Goal: Task Accomplishment & Management: Manage account settings

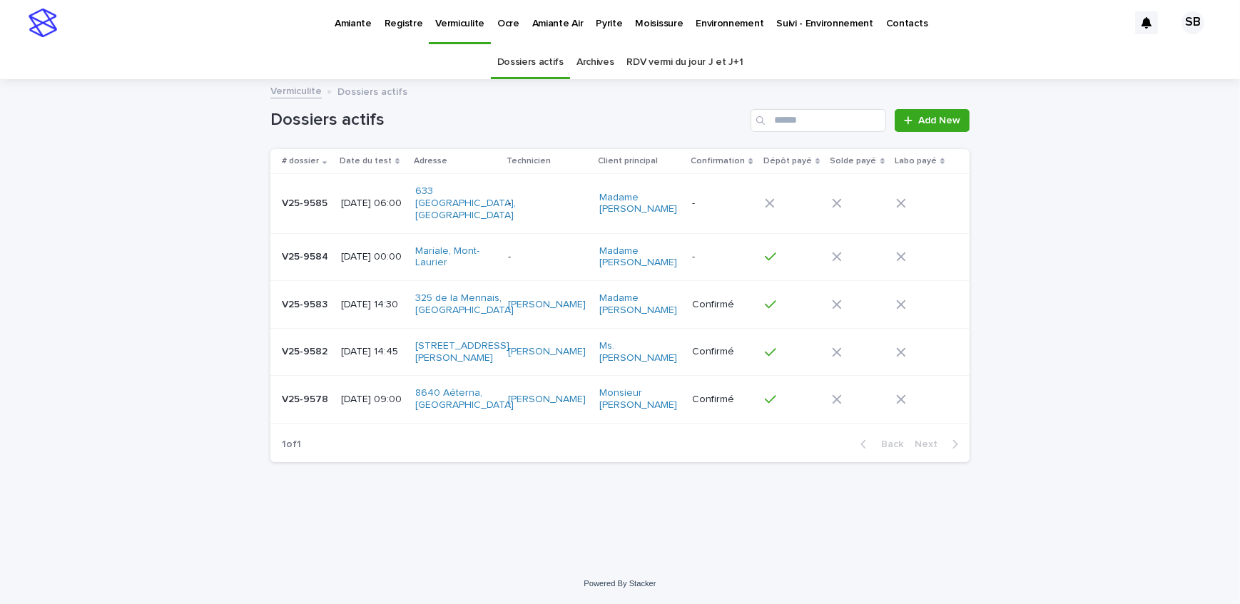
click at [166, 262] on div "Loading... Saving… Loading... Saving… Dossiers actifs Add New # dossier Date du…" at bounding box center [620, 322] width 1240 height 483
click at [604, 27] on p "Pyrite" at bounding box center [609, 15] width 26 height 30
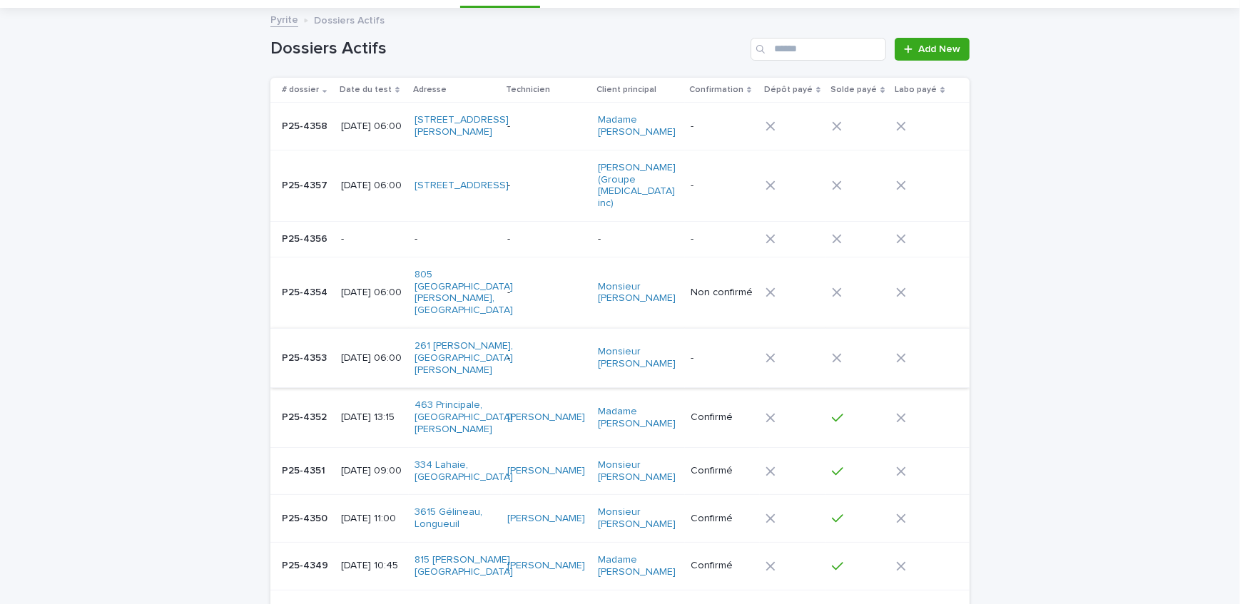
scroll to position [194, 0]
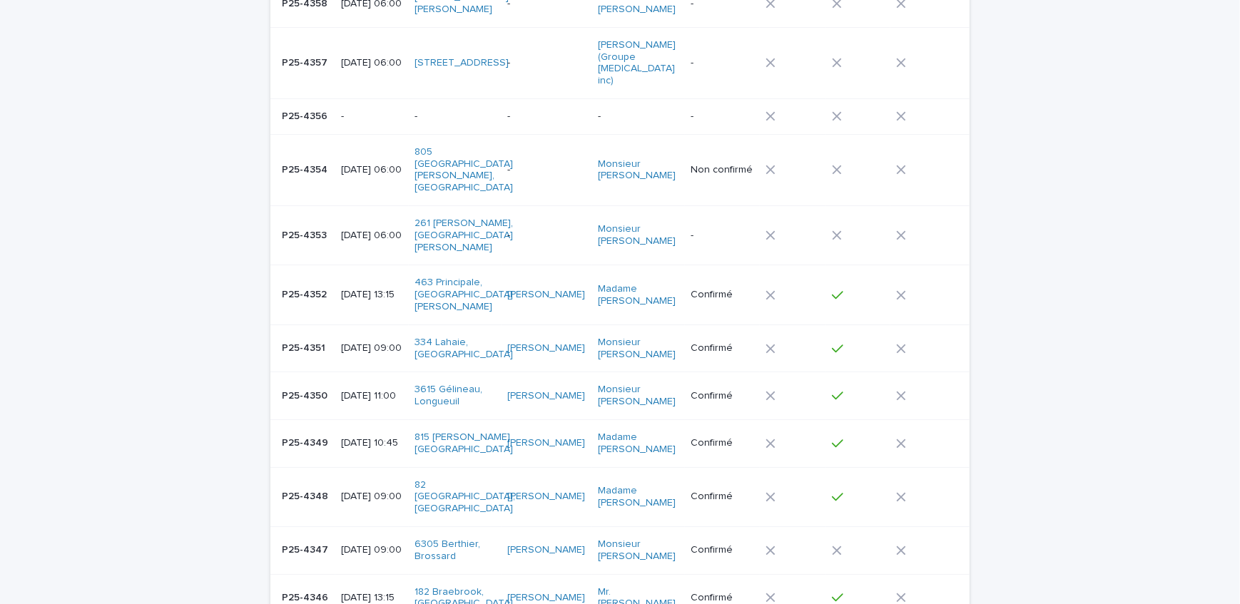
click at [309, 542] on p "P25-4347" at bounding box center [306, 549] width 49 height 15
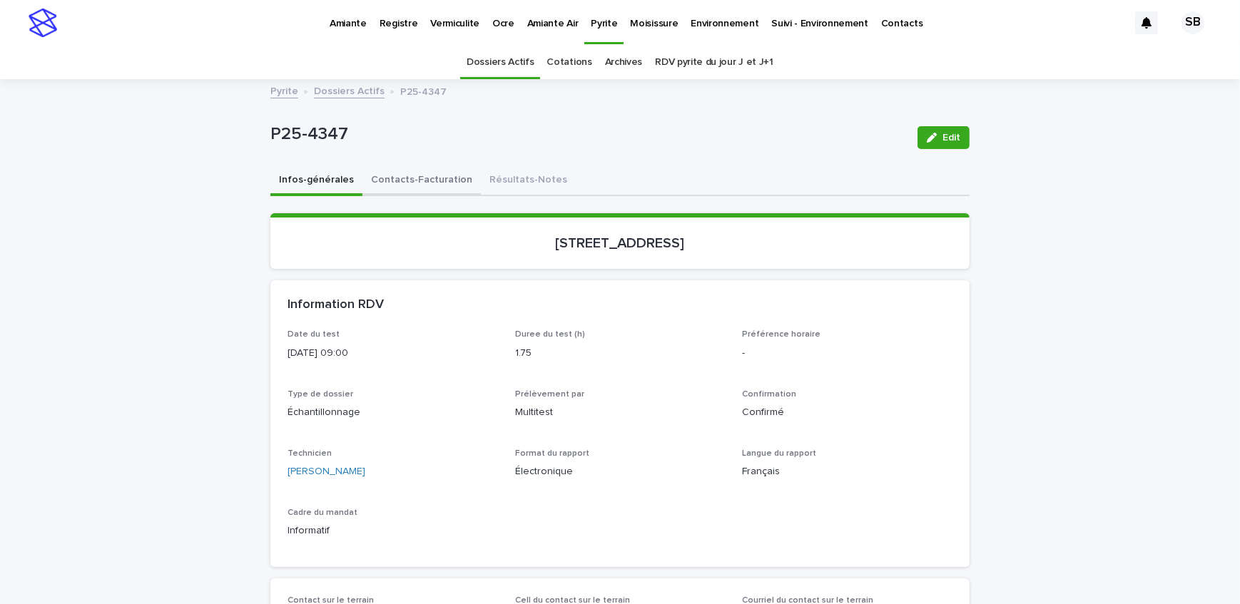
click at [403, 183] on button "Contacts-Facturation" at bounding box center [422, 181] width 118 height 30
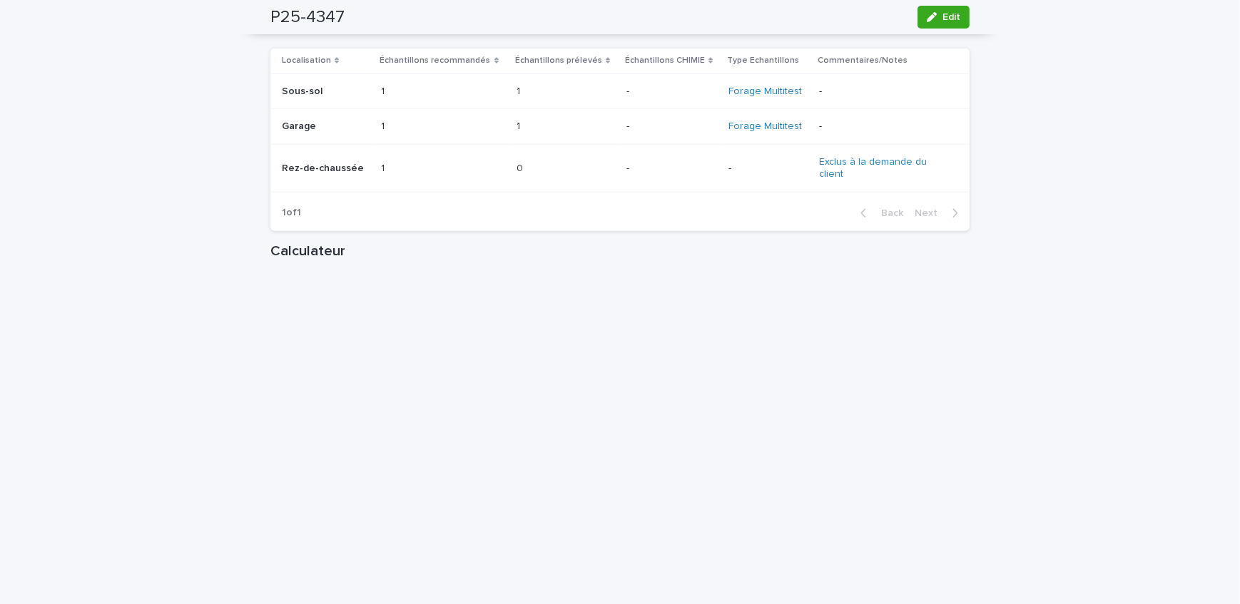
scroll to position [1621, 0]
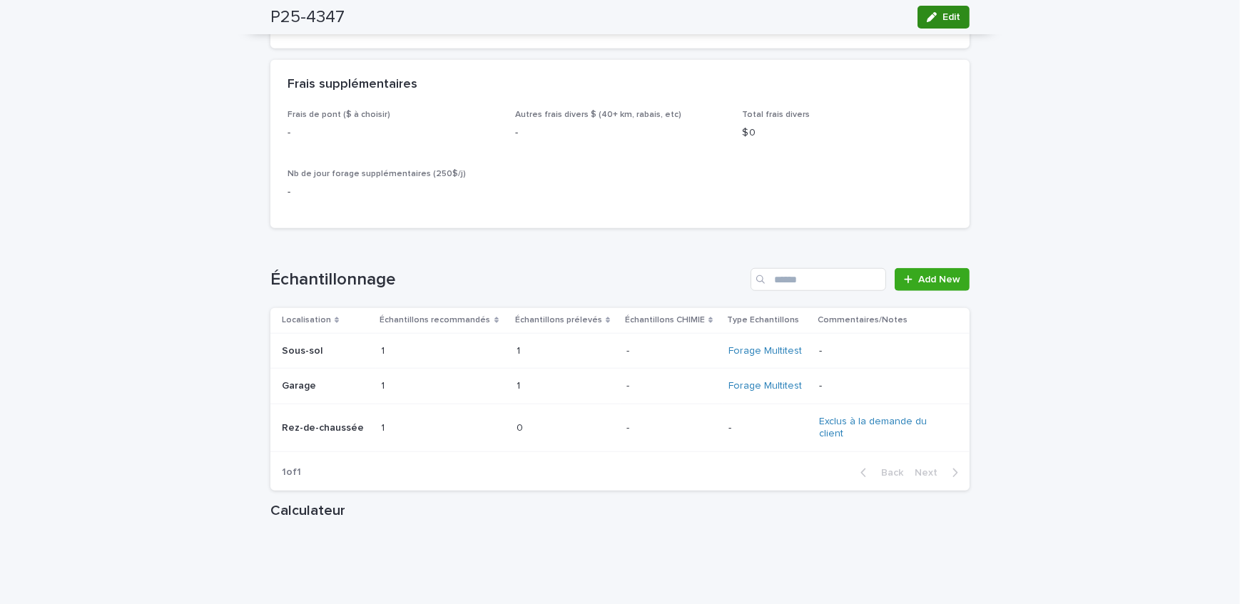
click at [936, 24] on button "Edit" at bounding box center [944, 17] width 52 height 23
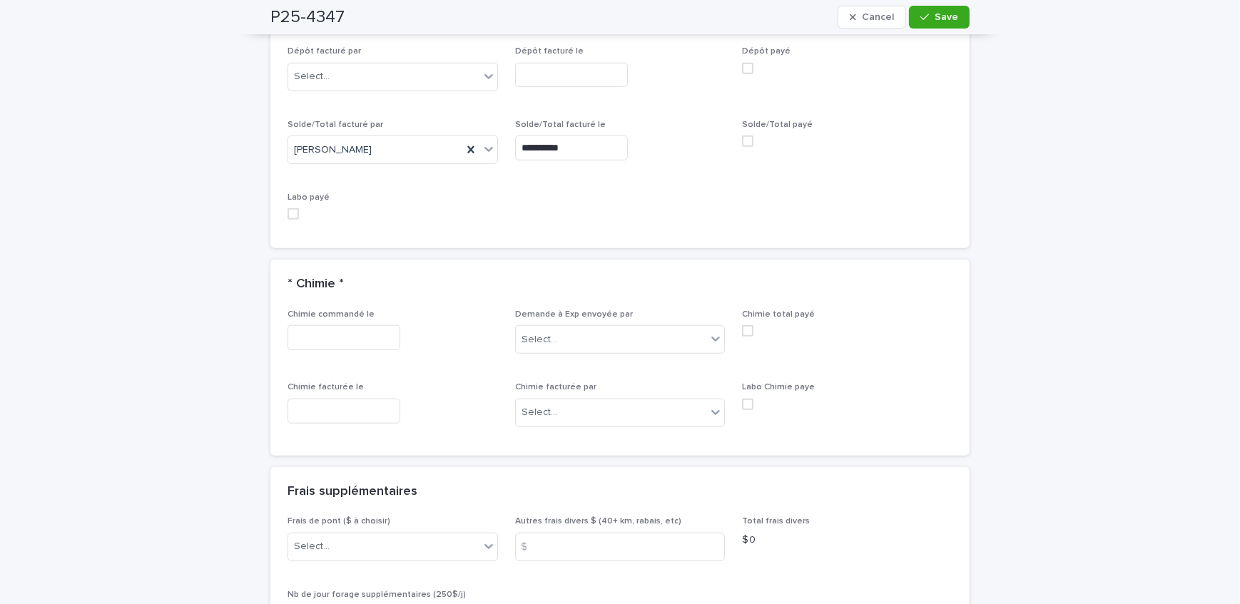
scroll to position [1375, 0]
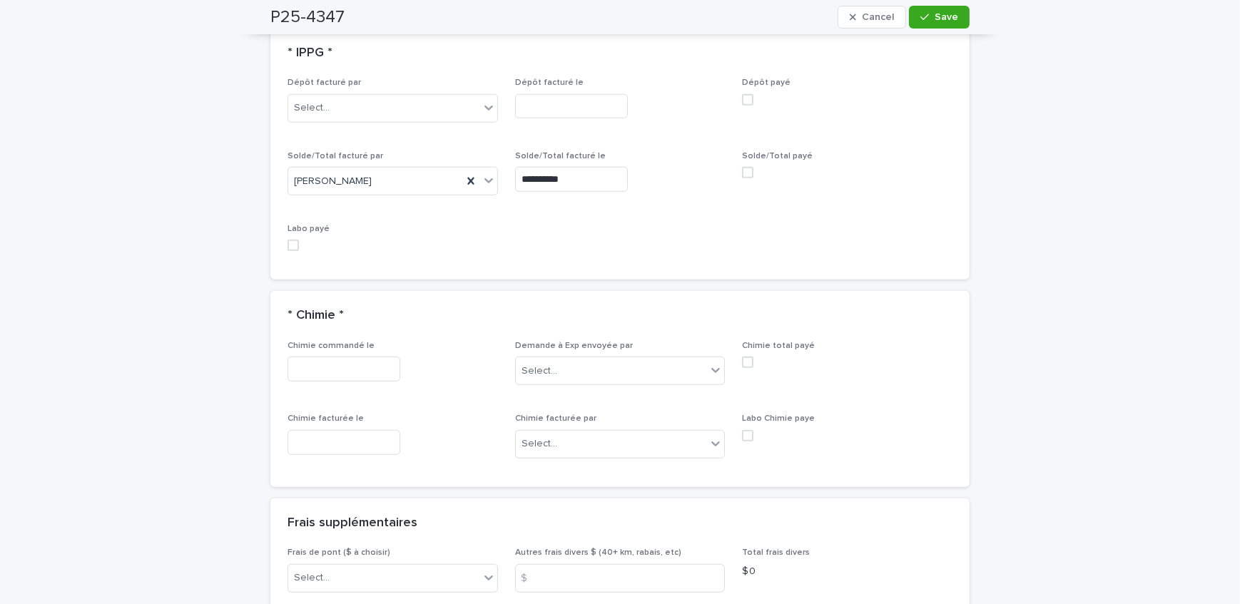
click at [744, 172] on span at bounding box center [747, 172] width 11 height 11
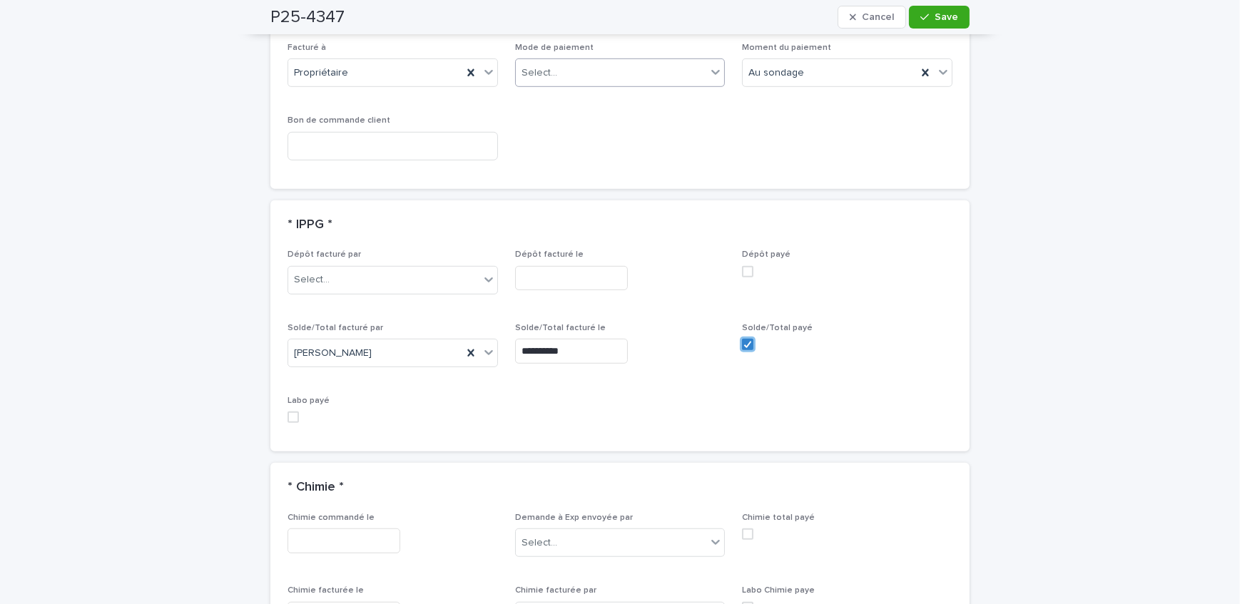
scroll to position [1180, 0]
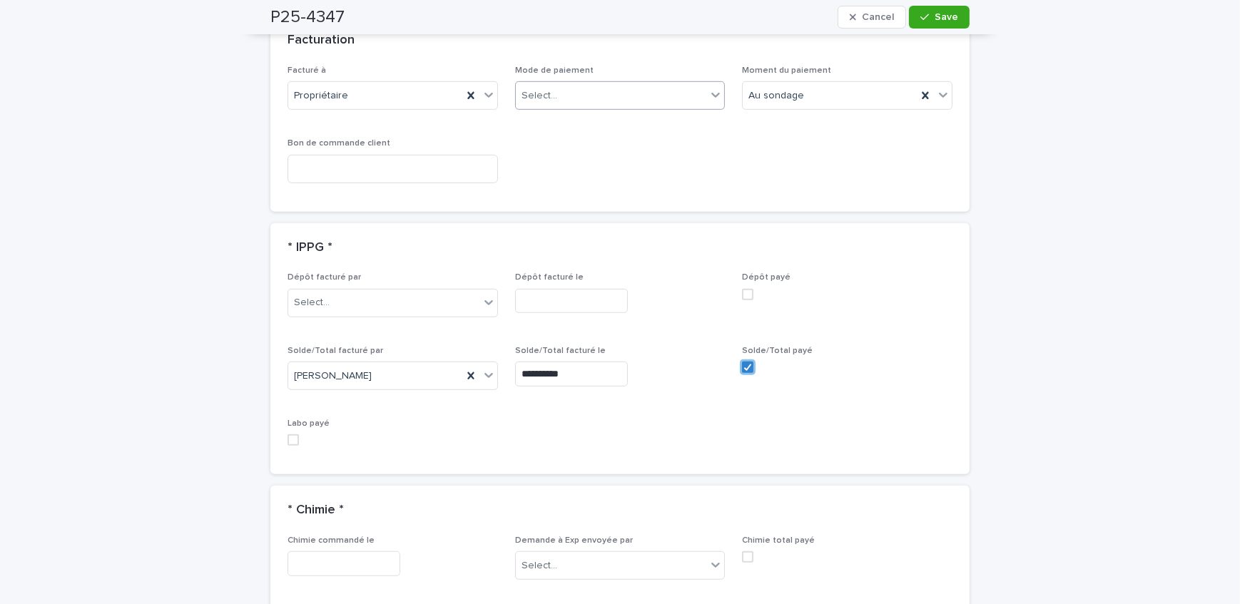
click at [596, 99] on div "Select..." at bounding box center [611, 96] width 191 height 24
click at [589, 164] on div "Chèque" at bounding box center [615, 170] width 209 height 25
click at [928, 15] on div "button" at bounding box center [928, 17] width 14 height 10
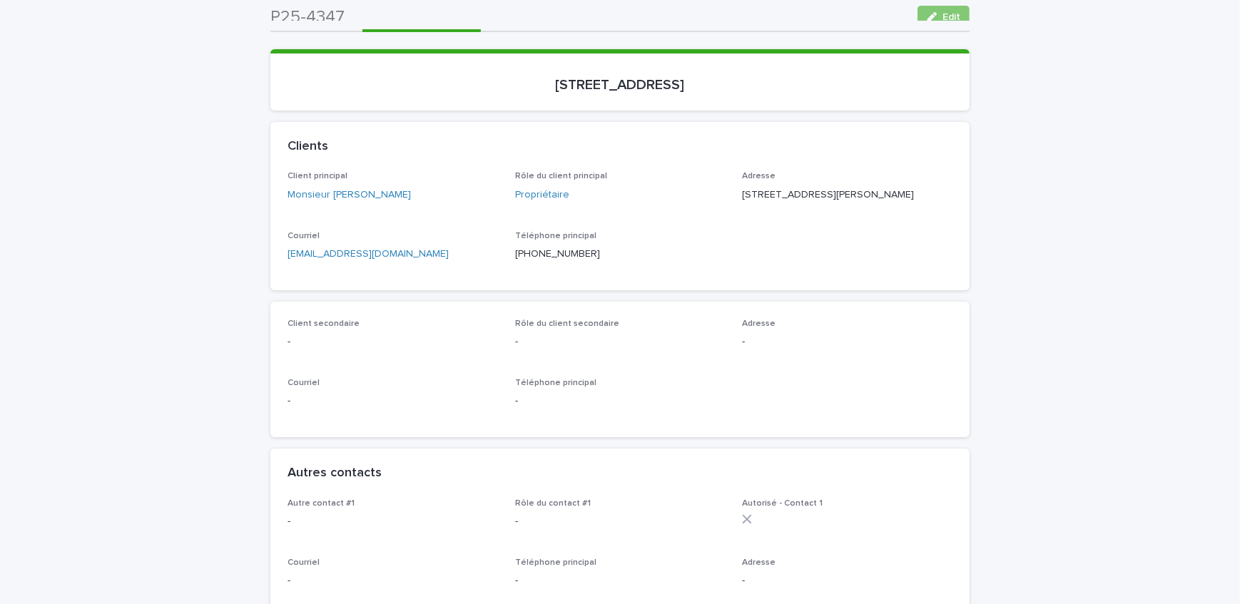
scroll to position [0, 0]
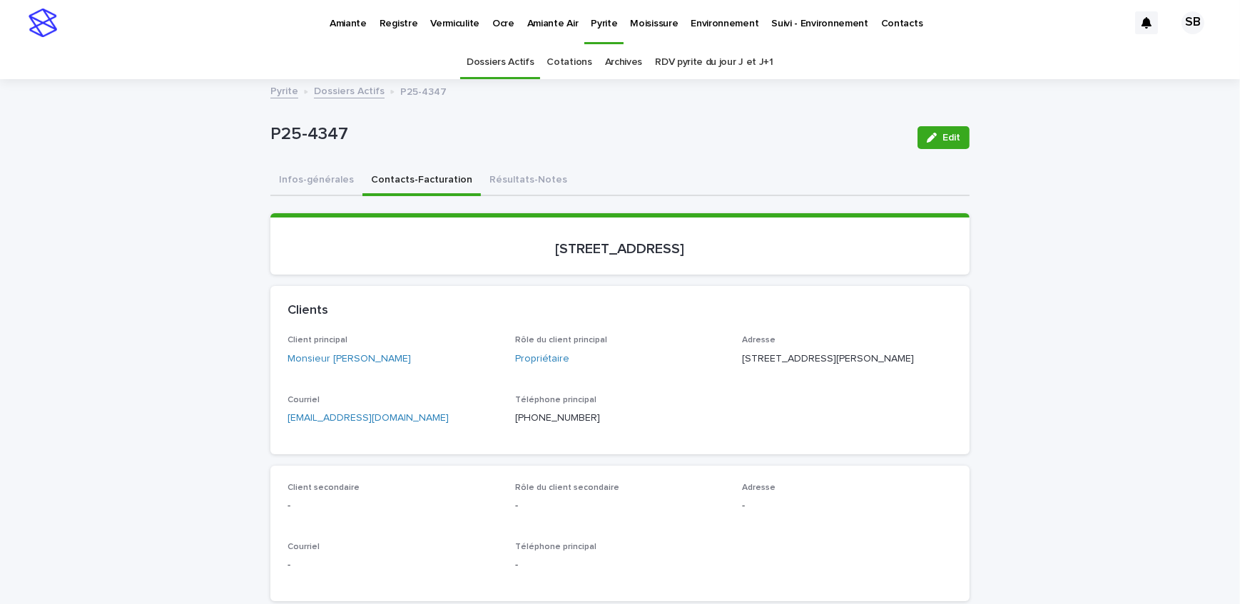
click at [328, 90] on link "Dossiers Actifs" at bounding box center [349, 90] width 71 height 16
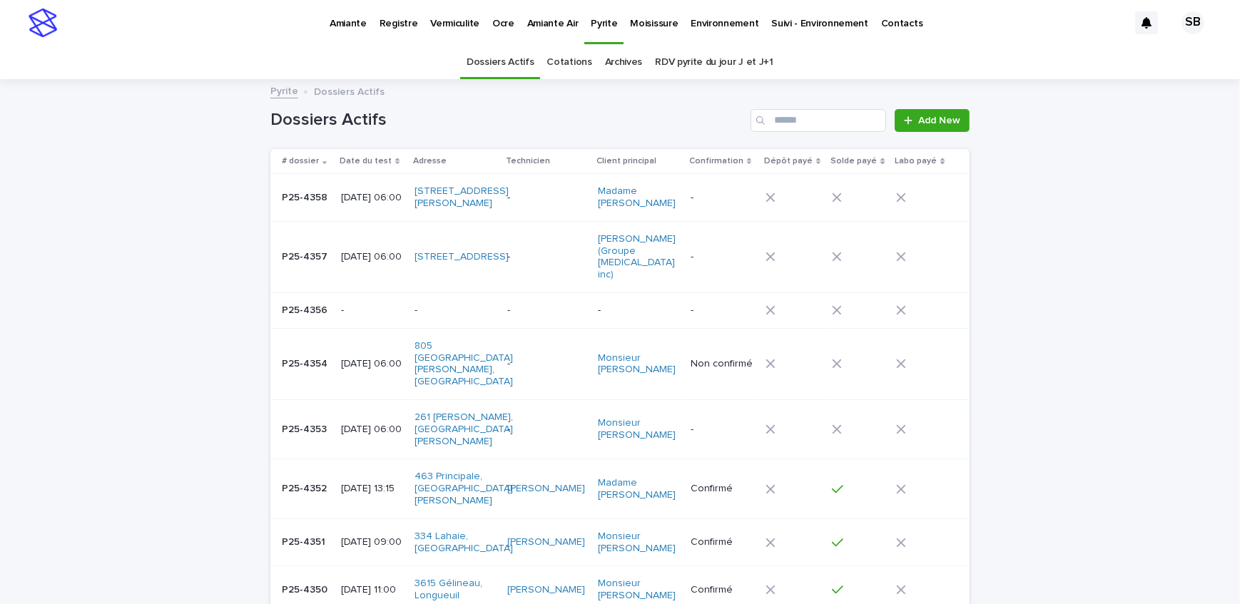
click at [353, 21] on p "Amiante" at bounding box center [348, 15] width 37 height 30
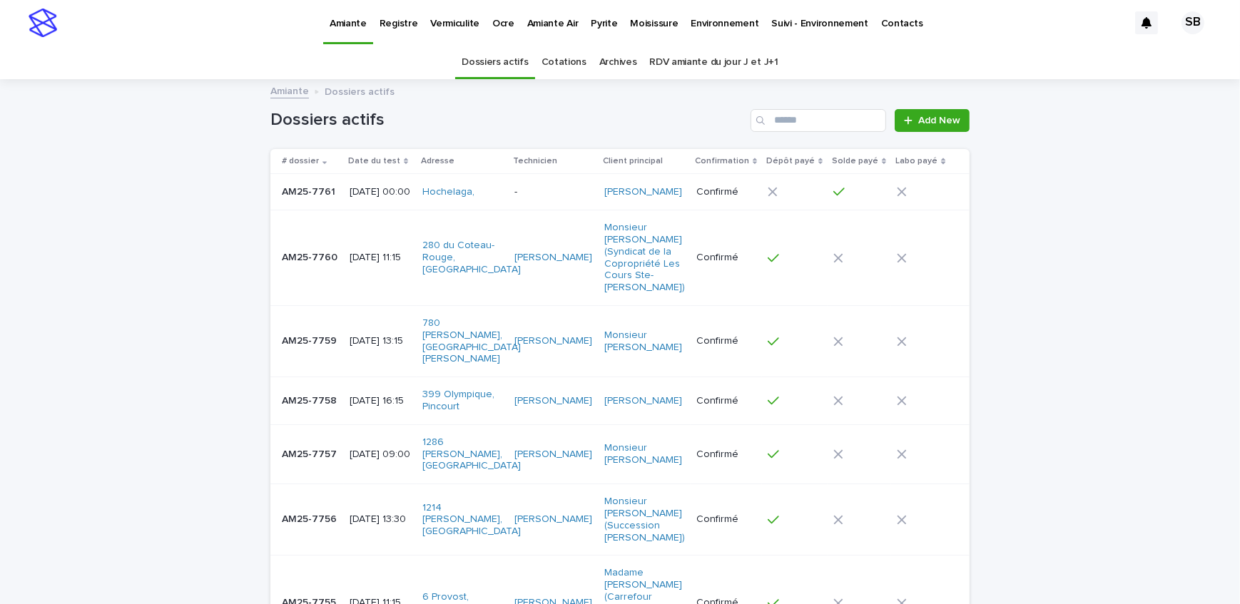
click at [328, 393] on p "AM25-7758" at bounding box center [311, 400] width 58 height 15
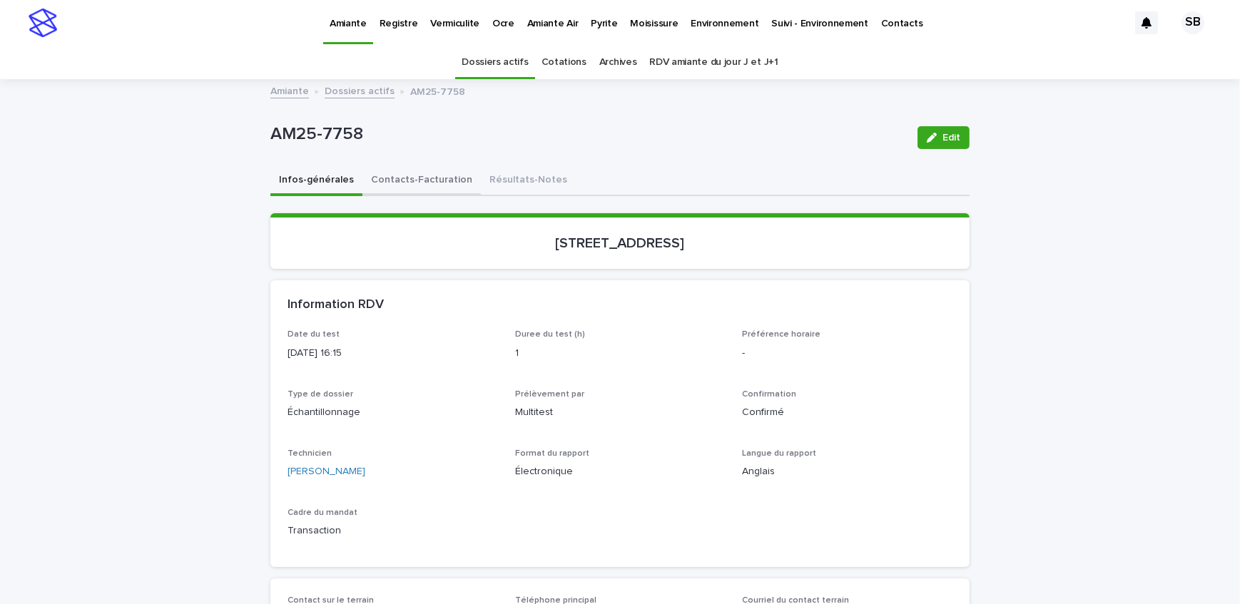
click at [388, 192] on button "Contacts-Facturation" at bounding box center [422, 181] width 118 height 30
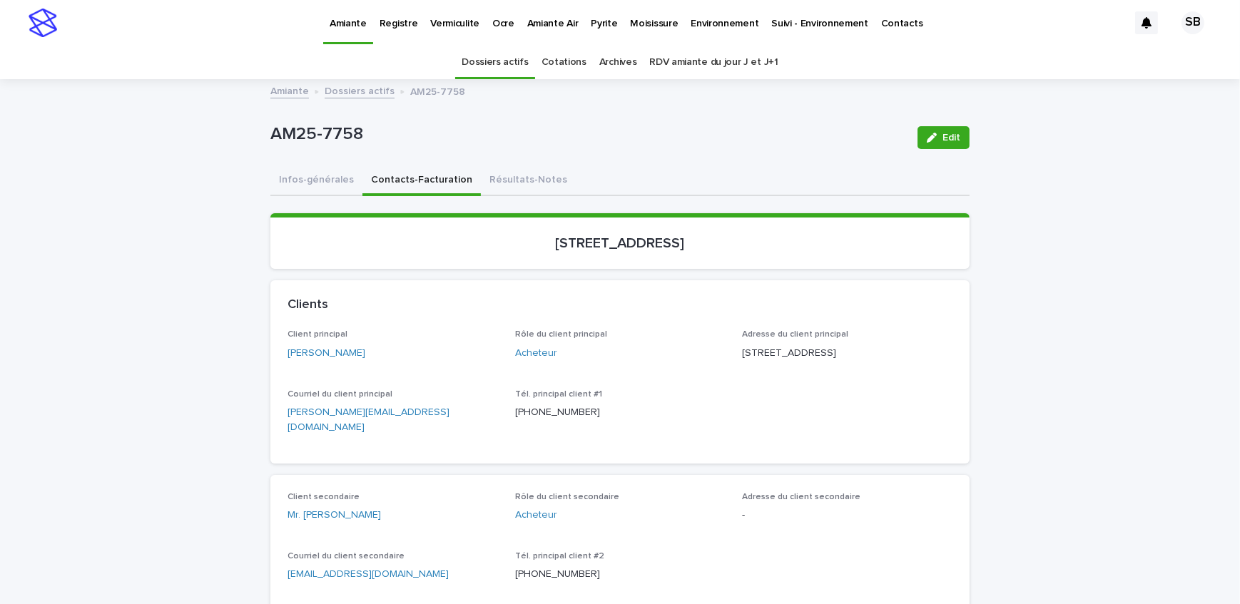
click at [530, 177] on button "Résultats-Notes" at bounding box center [528, 181] width 95 height 30
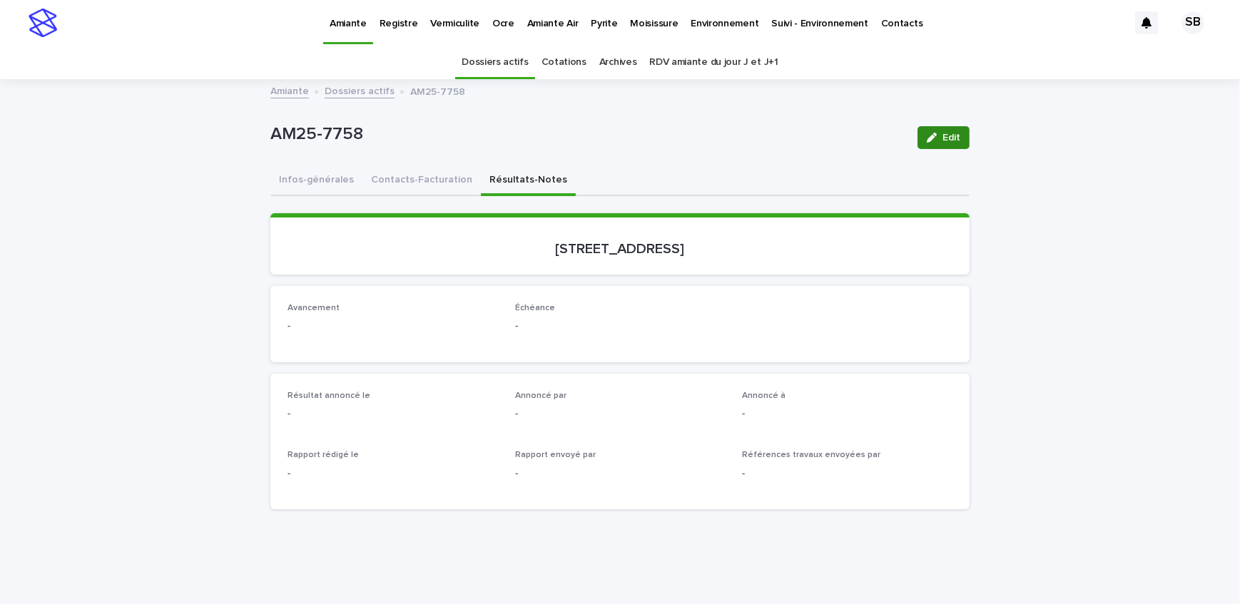
click at [933, 136] on div "button" at bounding box center [935, 138] width 16 height 10
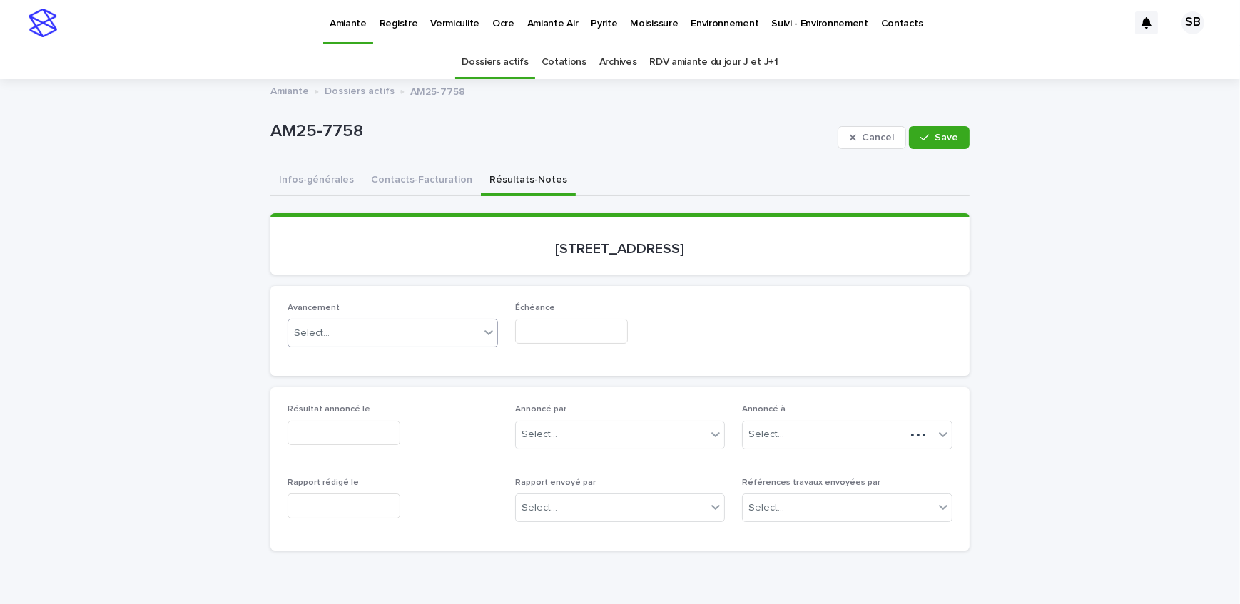
click at [348, 337] on div "Select..." at bounding box center [383, 334] width 191 height 24
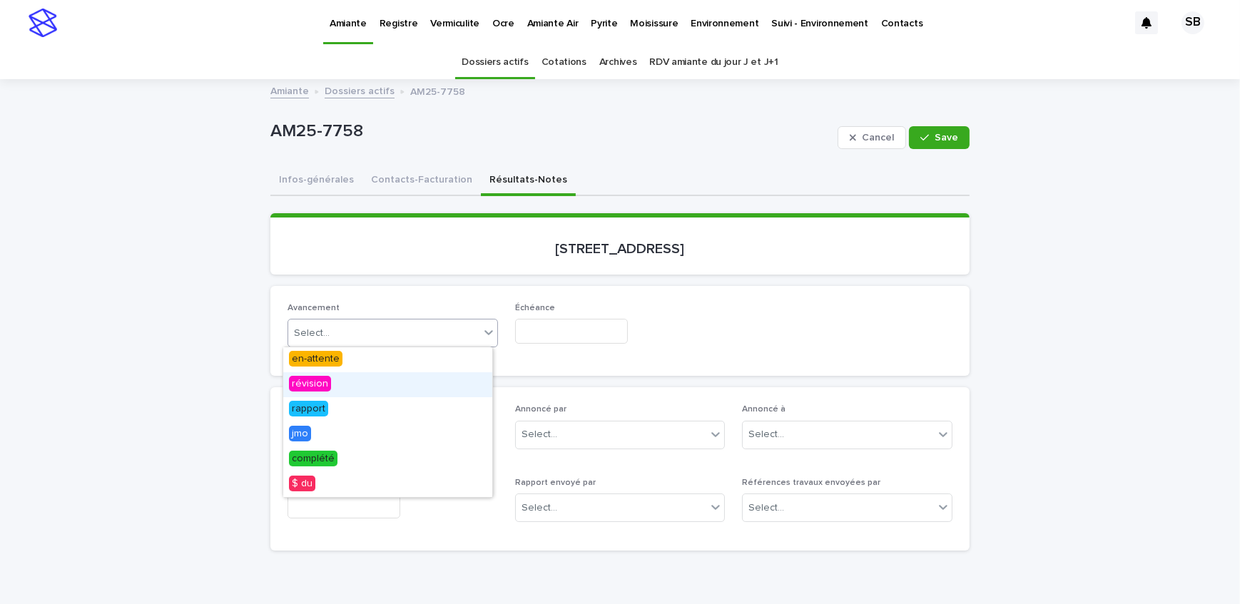
click at [347, 385] on div "révision" at bounding box center [387, 385] width 209 height 25
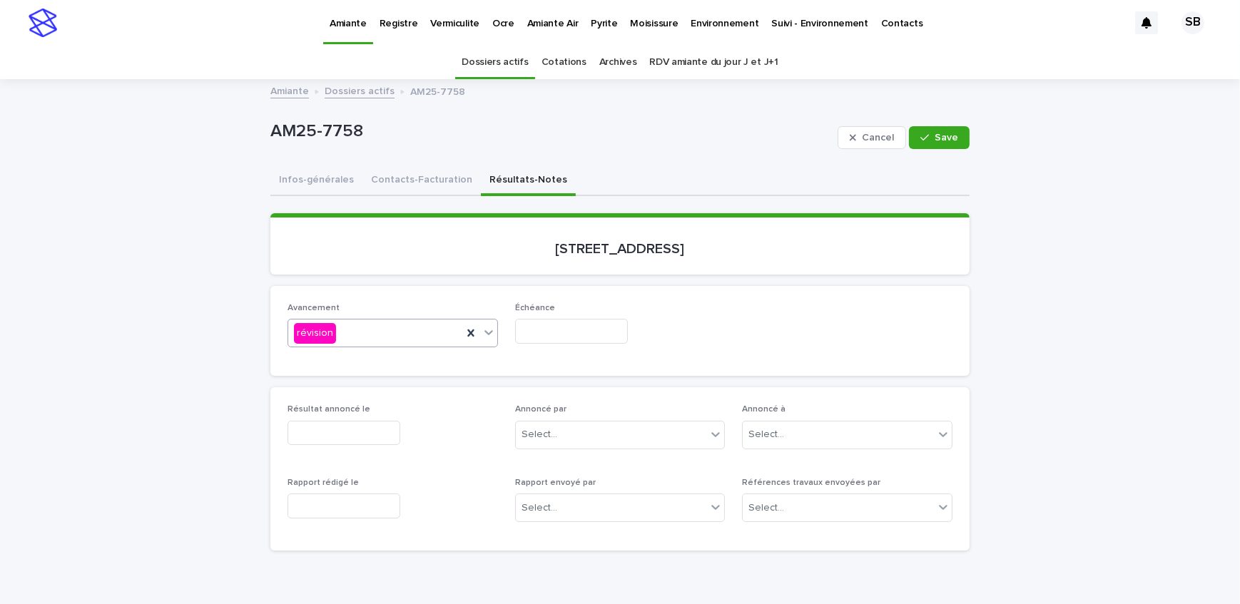
click at [550, 331] on input "text" at bounding box center [571, 331] width 113 height 25
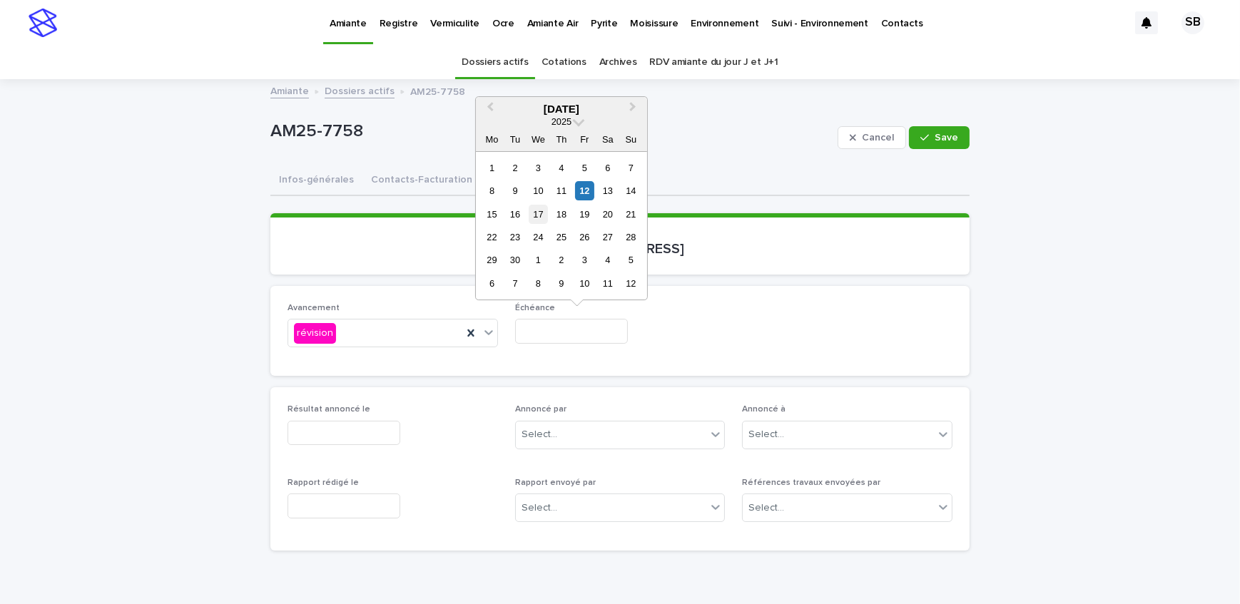
click at [539, 214] on div "17" at bounding box center [538, 214] width 19 height 19
type input "**********"
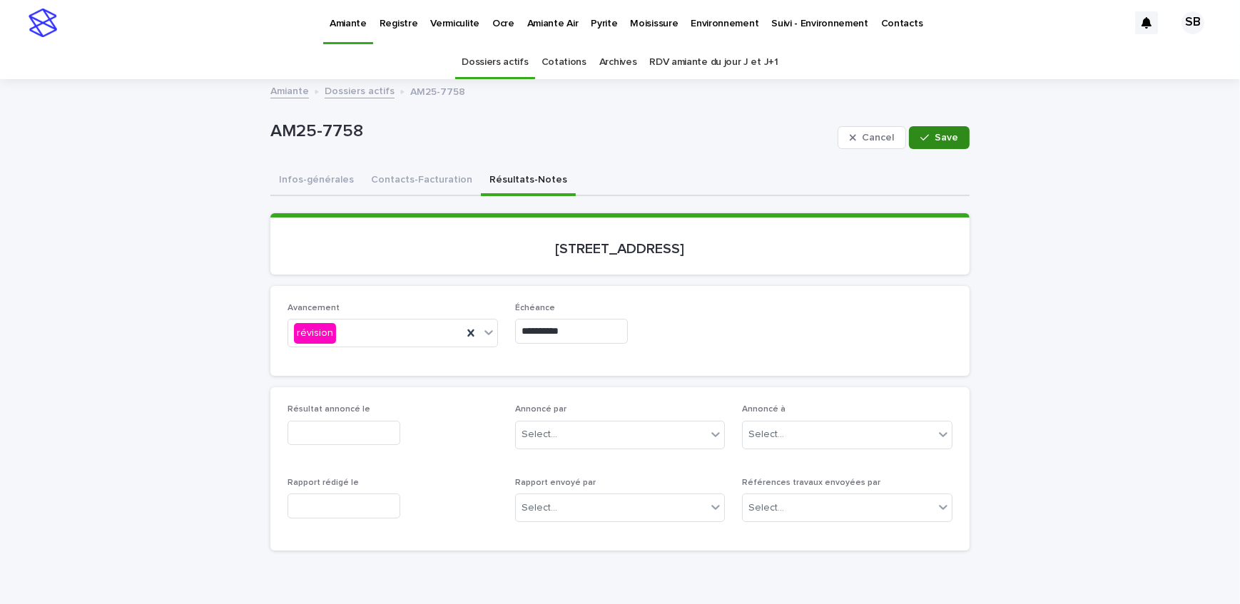
click at [949, 147] on button "Save" at bounding box center [939, 137] width 61 height 23
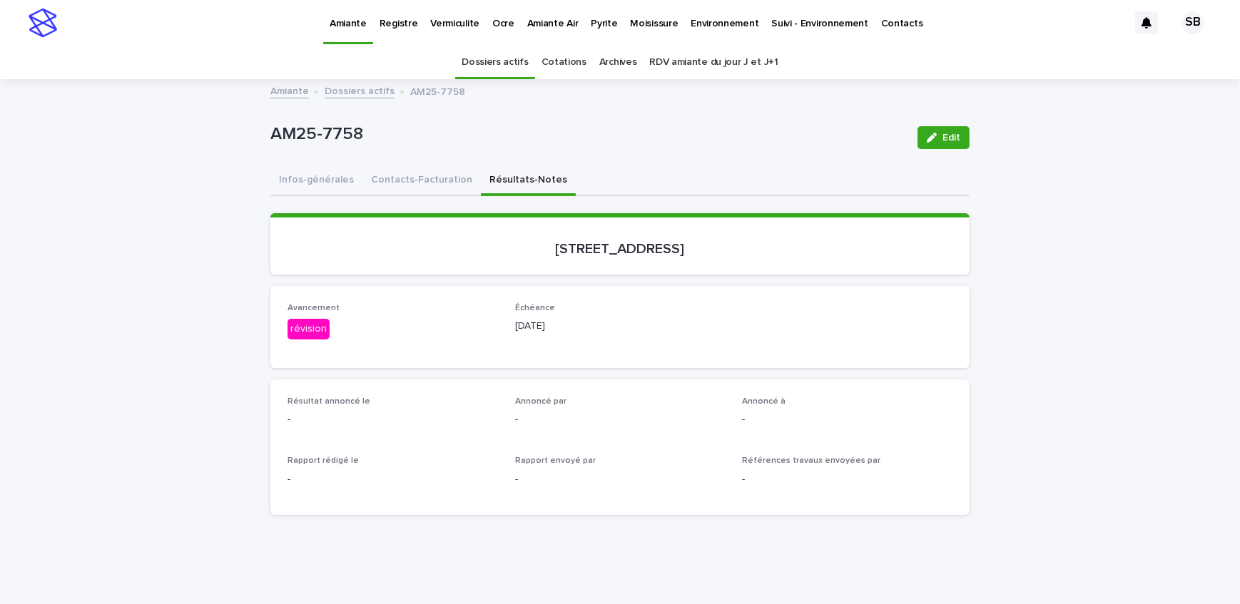
click at [349, 89] on link "Dossiers actifs" at bounding box center [360, 90] width 70 height 16
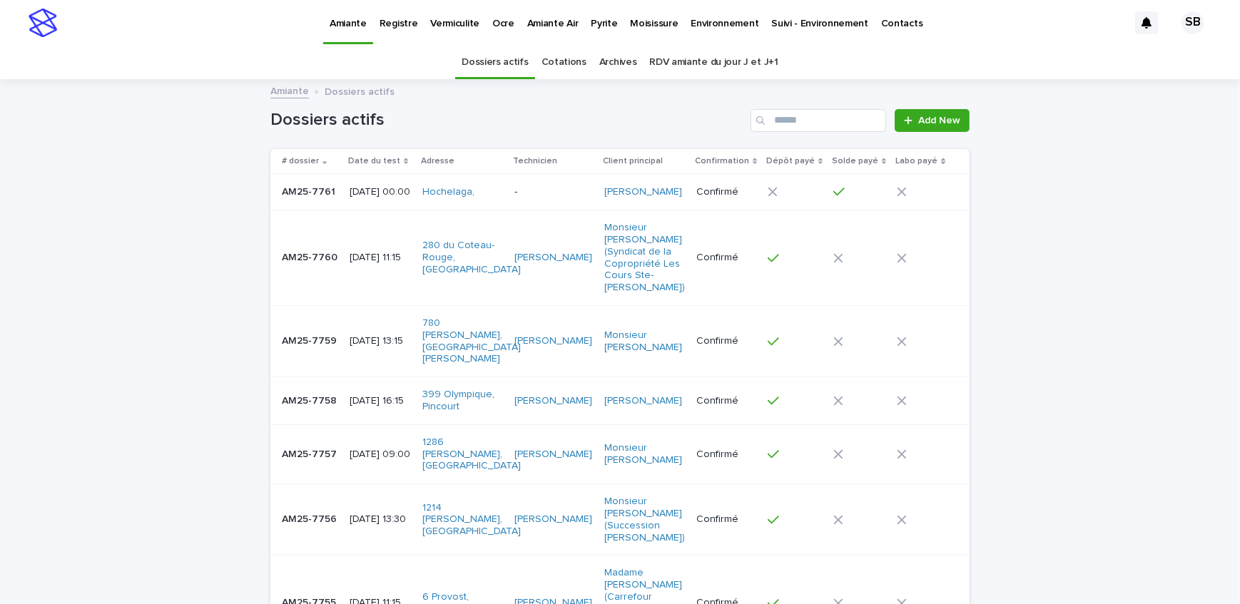
click at [350, 183] on div "[DATE] 00:00" at bounding box center [380, 190] width 61 height 15
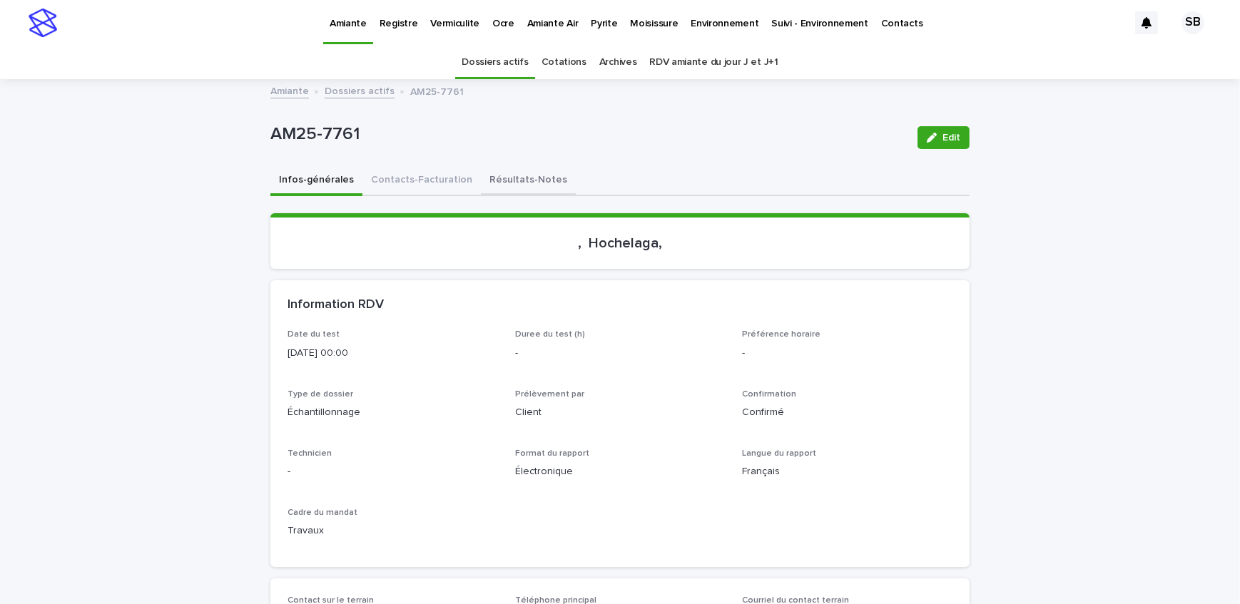
click at [498, 186] on button "Résultats-Notes" at bounding box center [528, 181] width 95 height 30
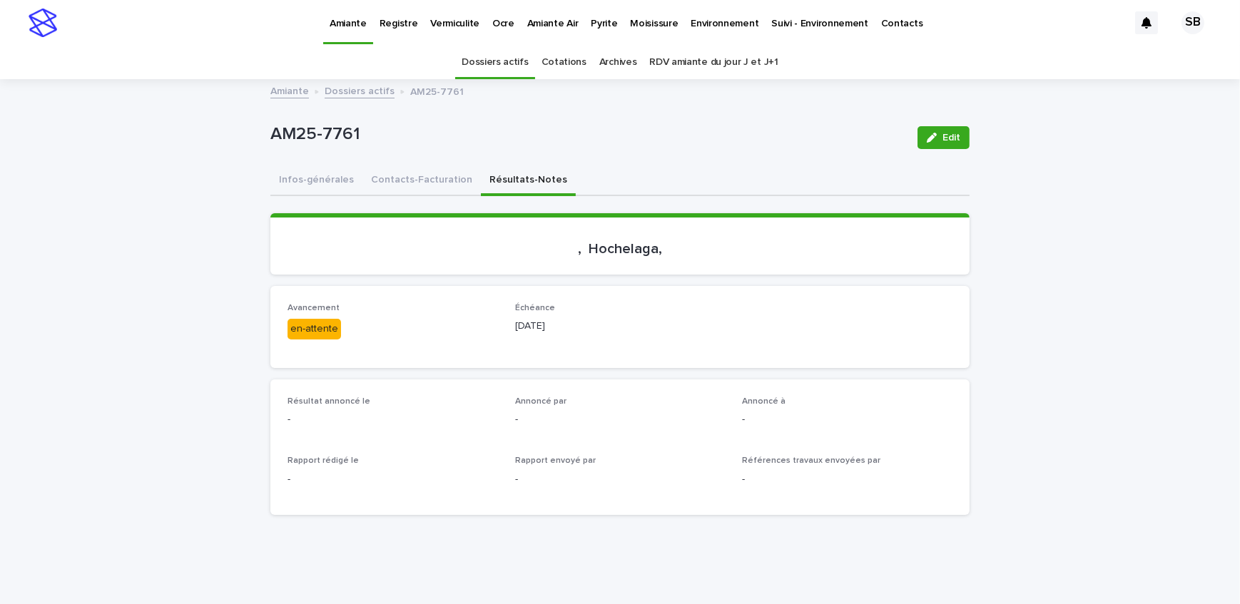
click at [342, 82] on link "Dossiers actifs" at bounding box center [360, 90] width 70 height 16
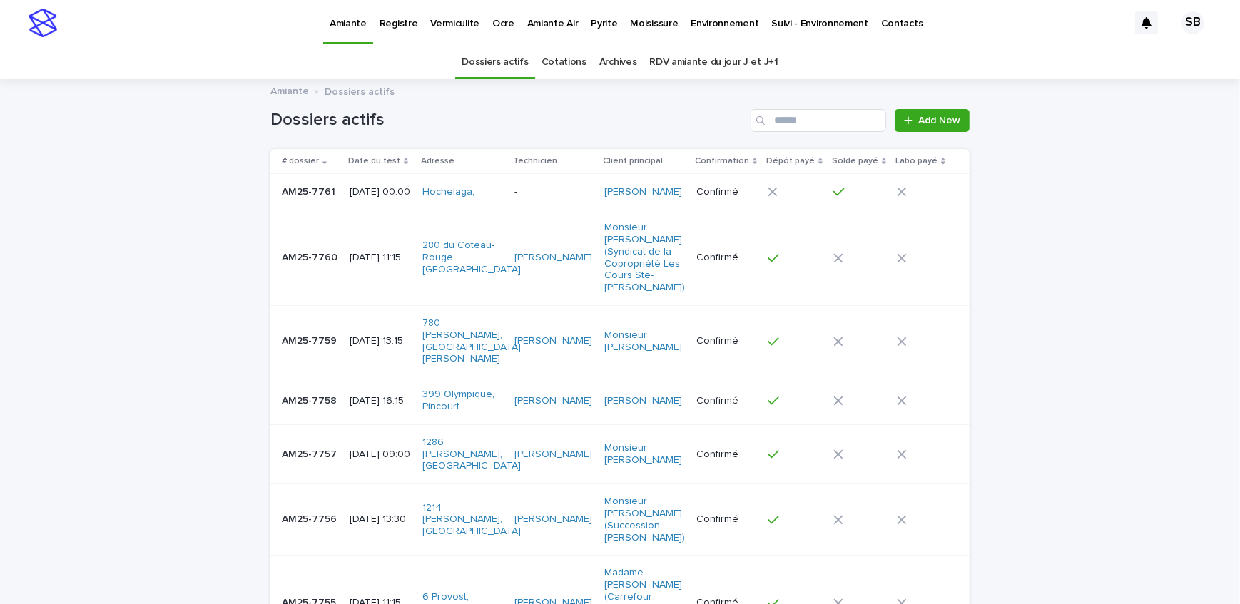
click at [442, 24] on p "Vermiculite" at bounding box center [454, 15] width 49 height 30
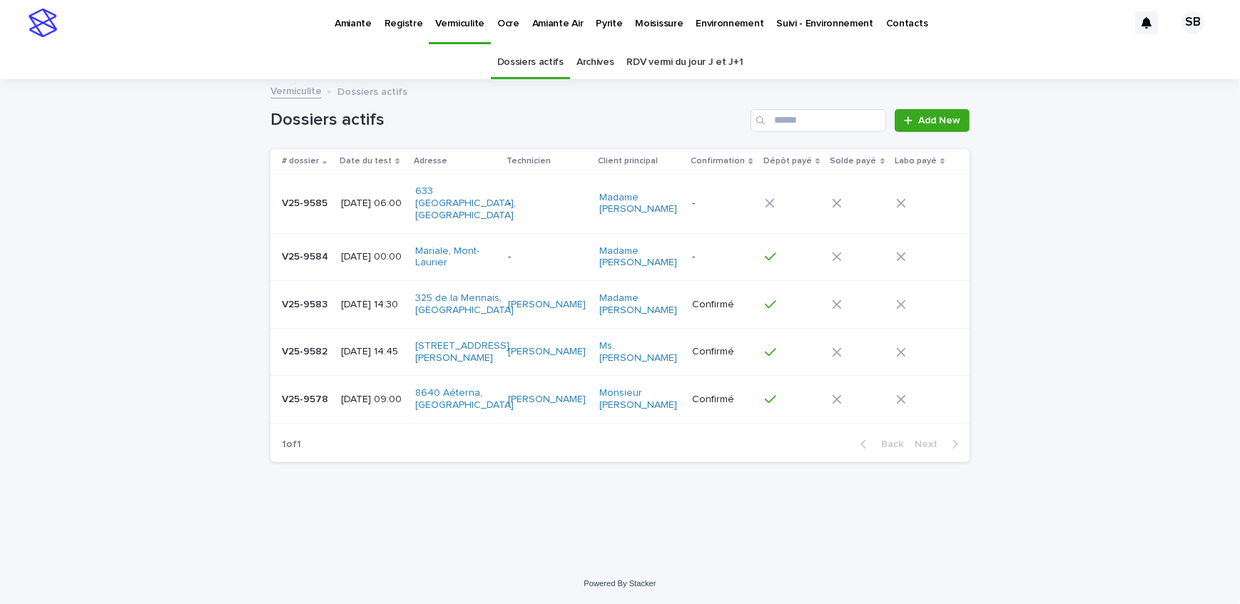
click at [318, 370] on td "V25-9582 V25-9582" at bounding box center [302, 352] width 65 height 48
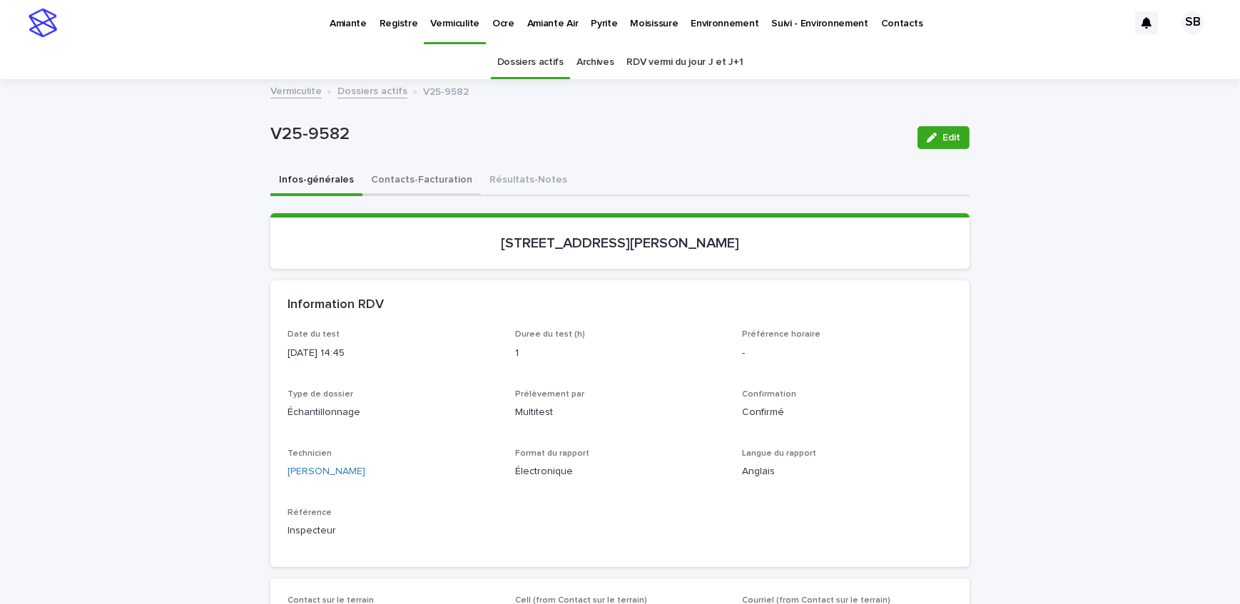
click at [390, 181] on button "Contacts-Facturation" at bounding box center [422, 181] width 118 height 30
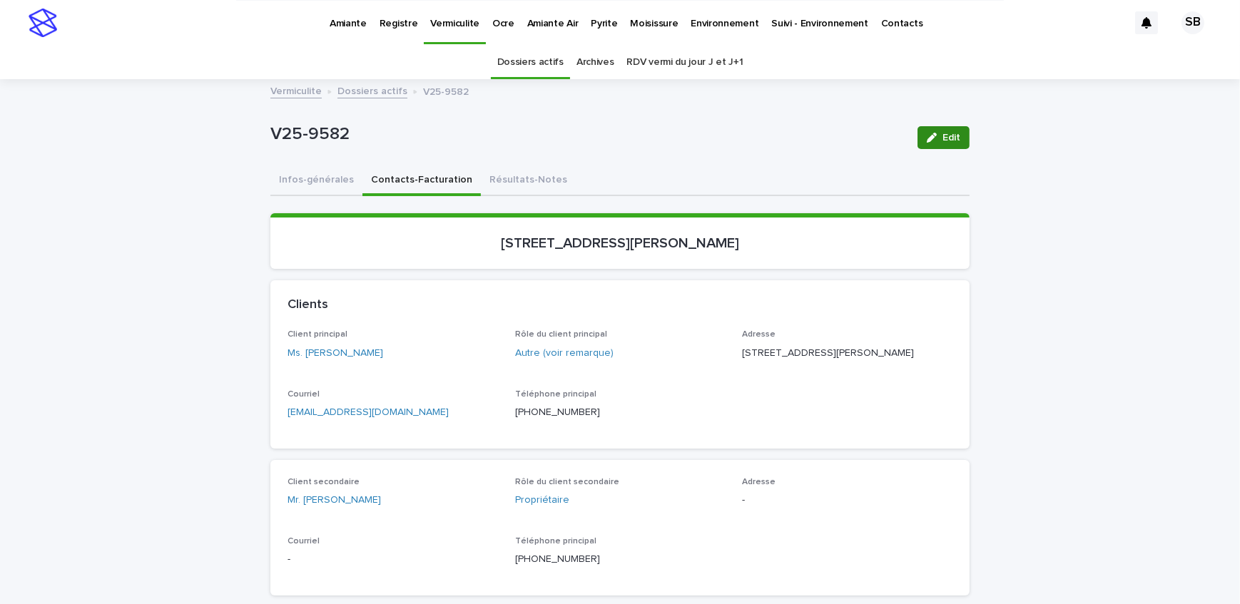
click at [520, 181] on button "Résultats-Notes" at bounding box center [528, 181] width 95 height 30
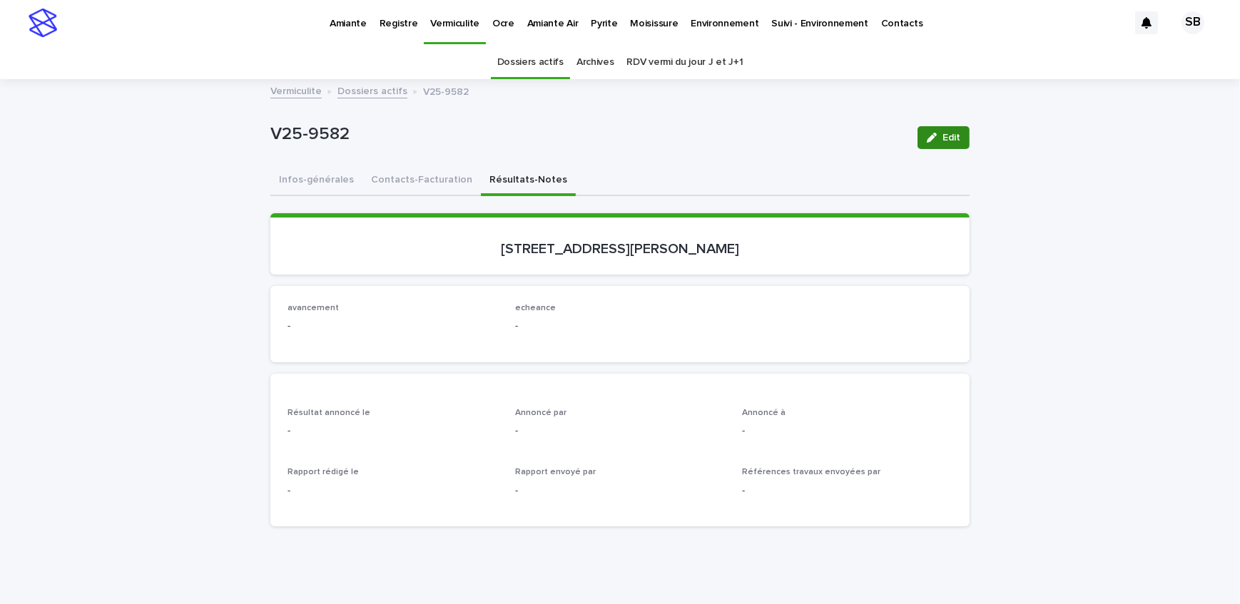
click at [946, 138] on span "Edit" at bounding box center [952, 138] width 18 height 10
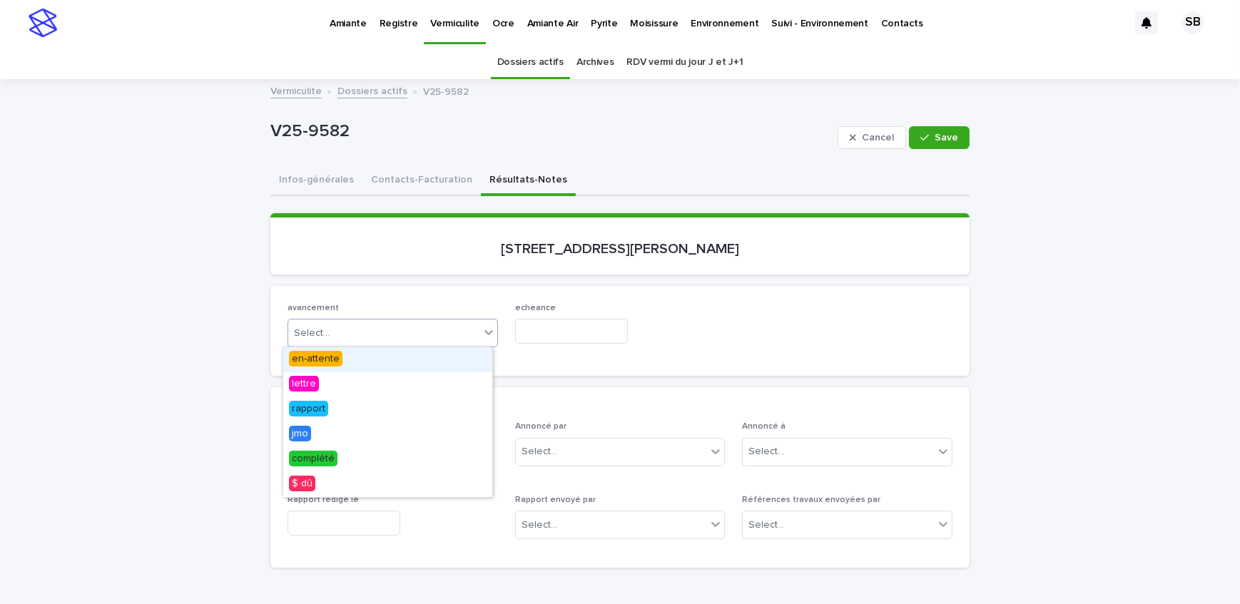
click at [353, 328] on div "Select..." at bounding box center [383, 334] width 191 height 24
click at [351, 363] on div "en-attente" at bounding box center [387, 360] width 209 height 25
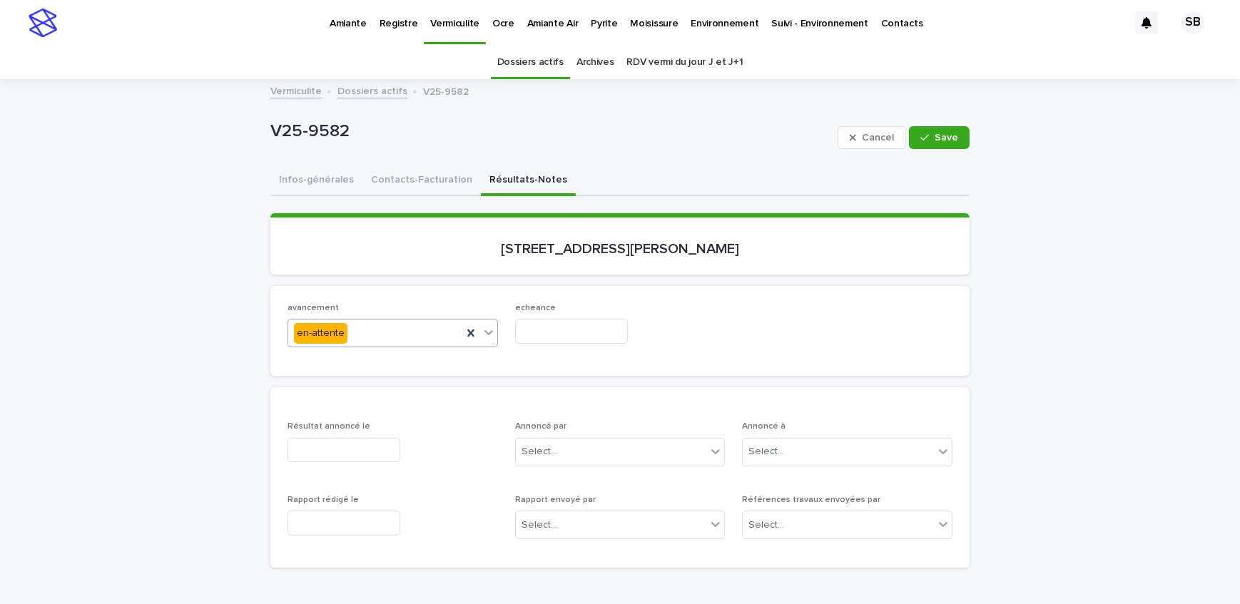
click at [532, 341] on input "text" at bounding box center [571, 331] width 113 height 25
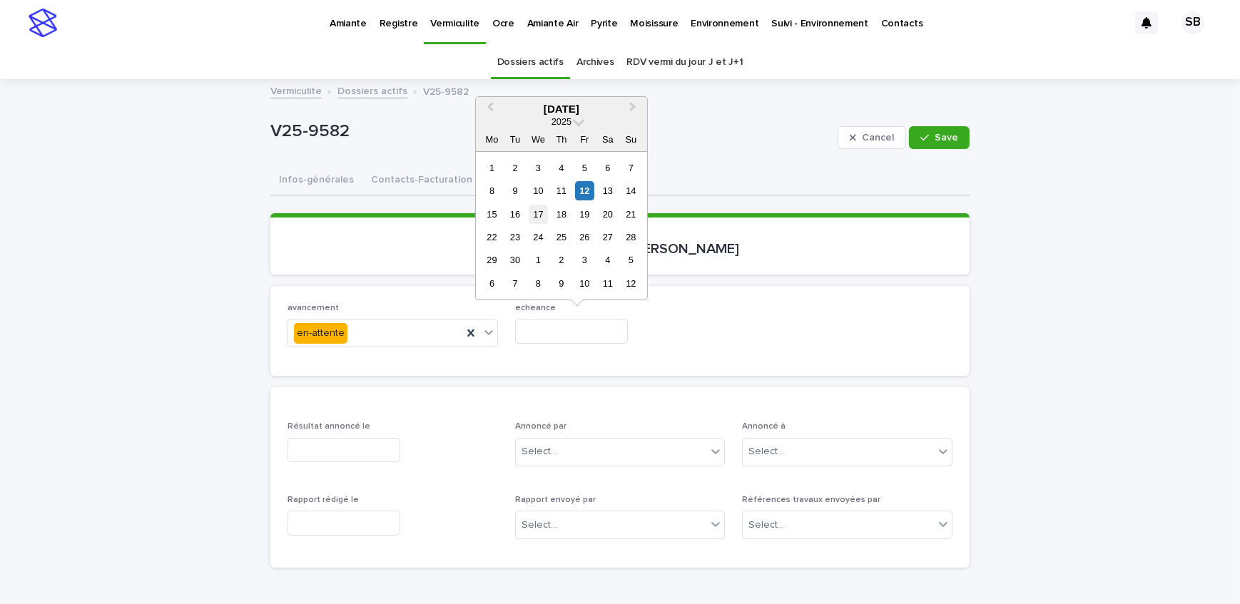
click at [532, 216] on div "17" at bounding box center [538, 214] width 19 height 19
type input "**********"
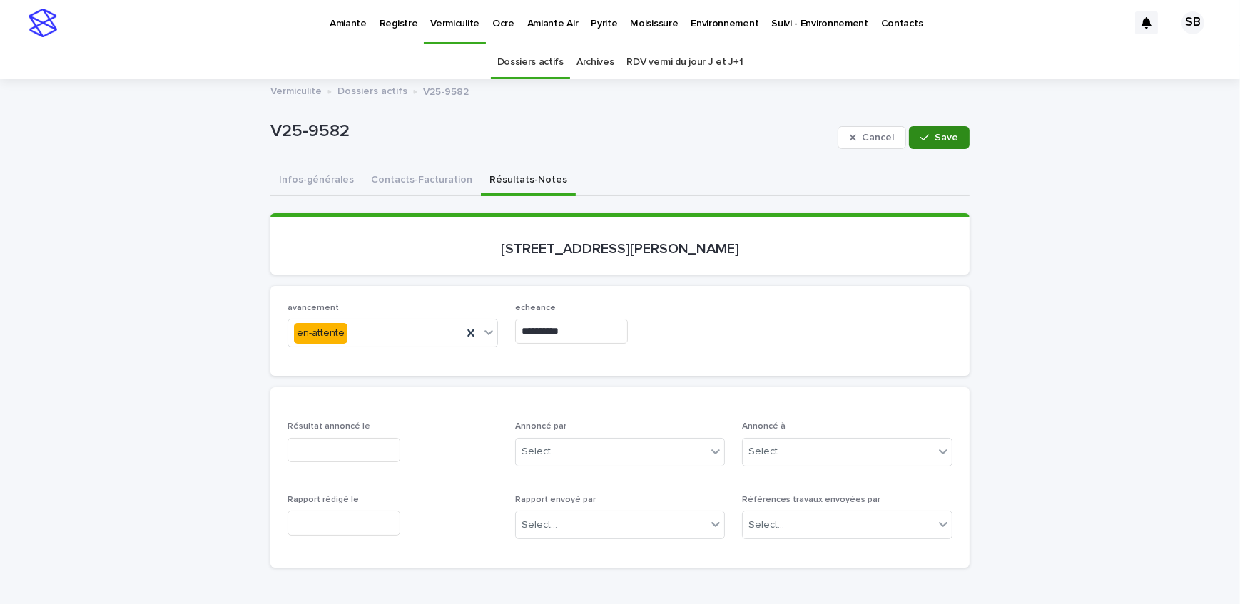
click at [924, 137] on icon "button" at bounding box center [925, 138] width 9 height 10
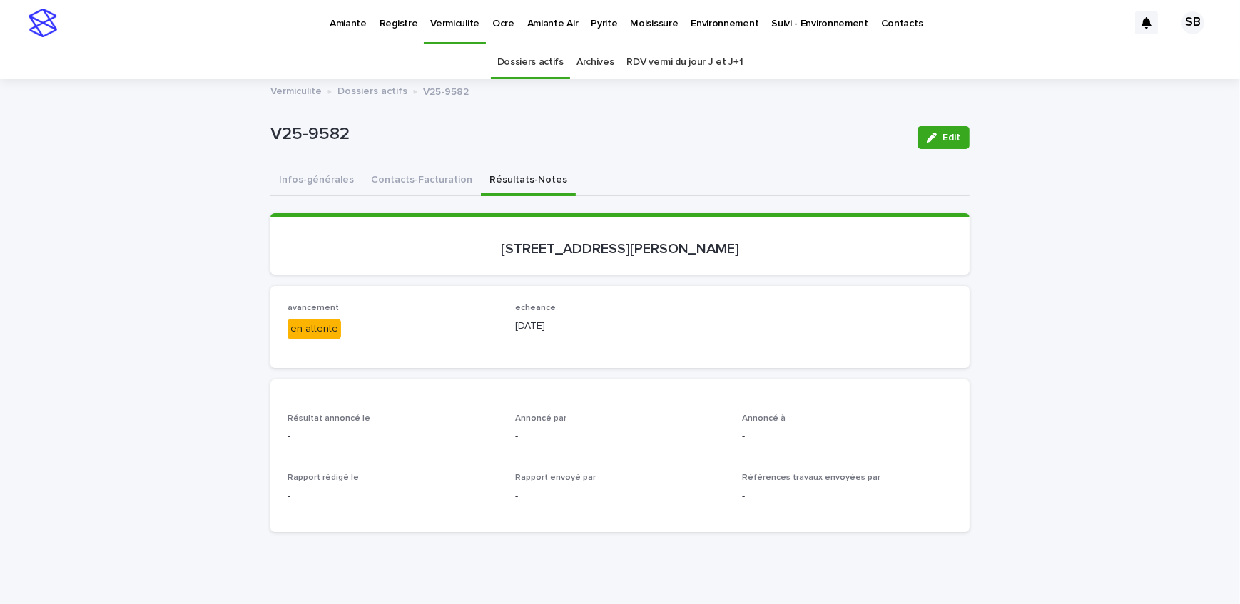
click at [356, 93] on link "Dossiers actifs" at bounding box center [373, 90] width 70 height 16
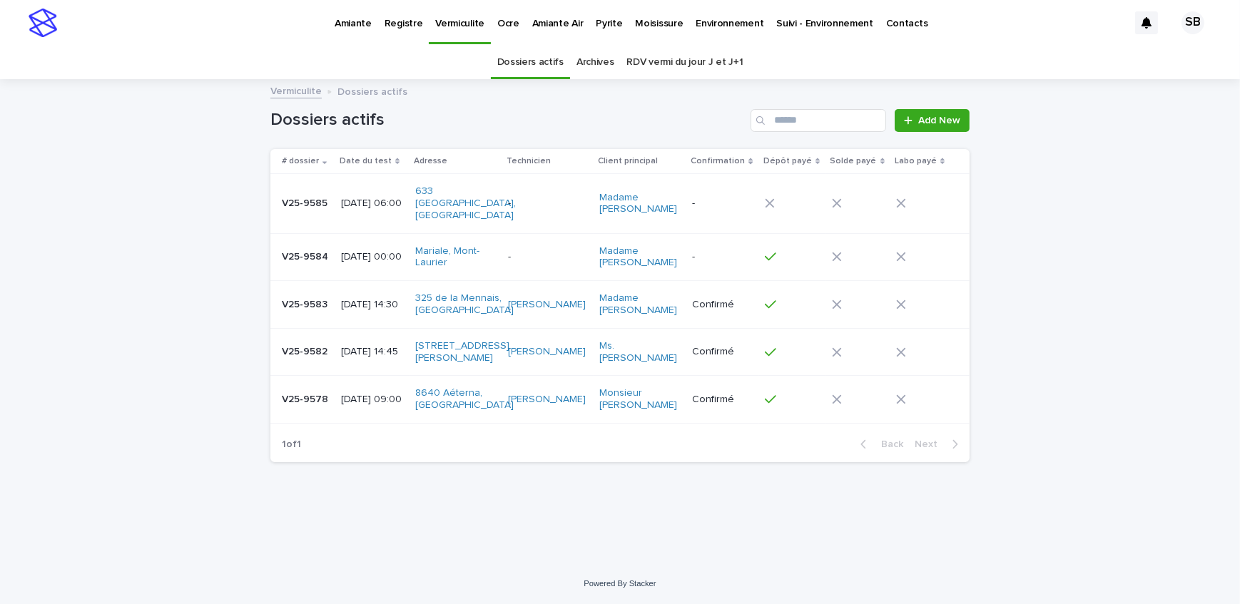
click at [329, 296] on p "V25-9583" at bounding box center [306, 303] width 49 height 15
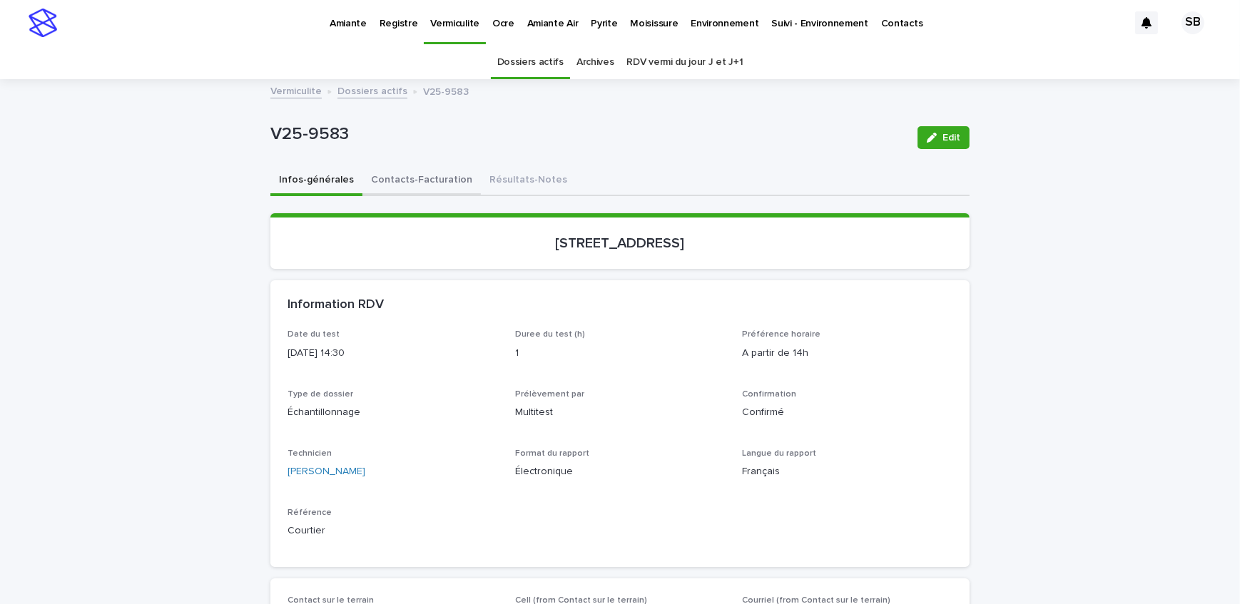
click at [440, 184] on button "Contacts-Facturation" at bounding box center [422, 181] width 118 height 30
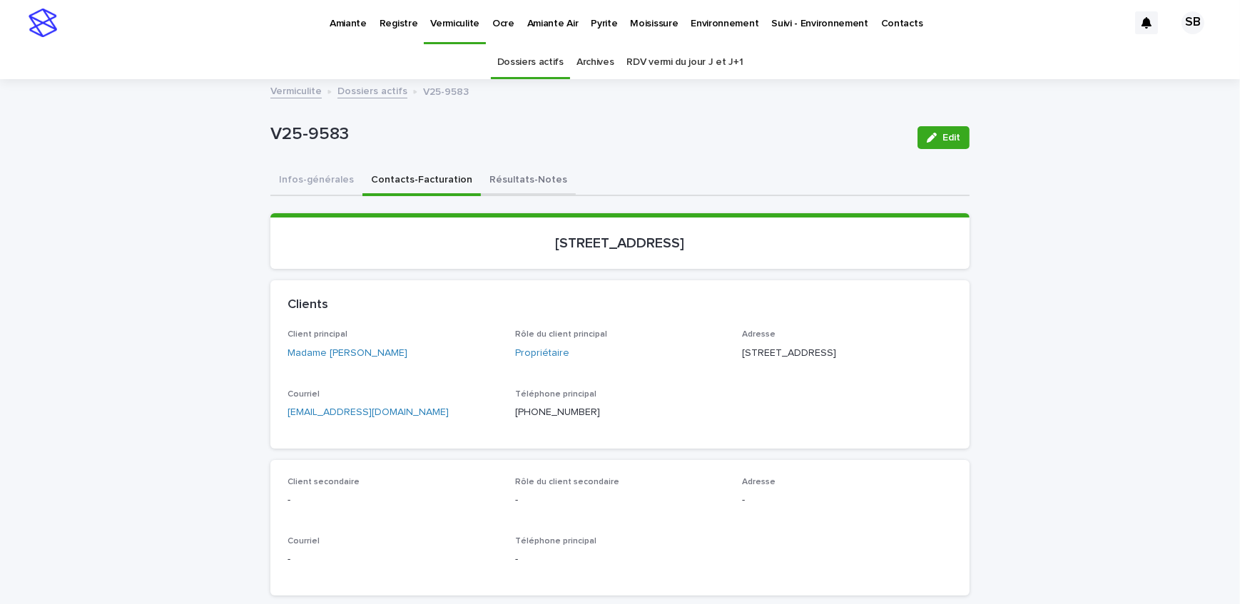
click at [505, 179] on button "Résultats-Notes" at bounding box center [528, 181] width 95 height 30
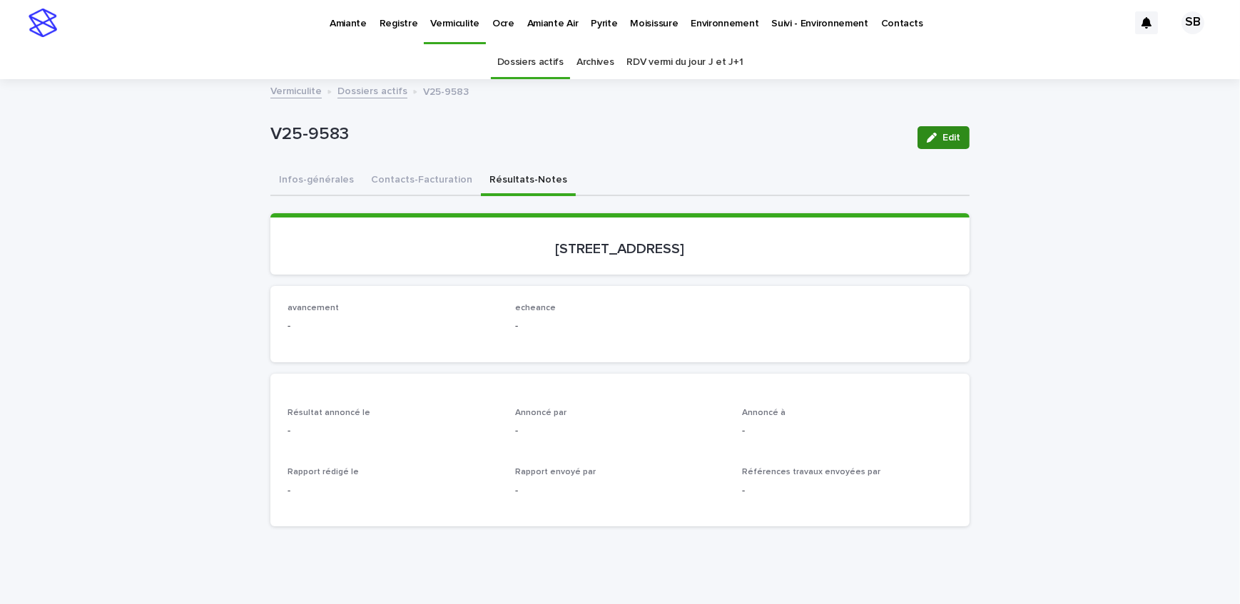
click at [938, 129] on button "Edit" at bounding box center [944, 137] width 52 height 23
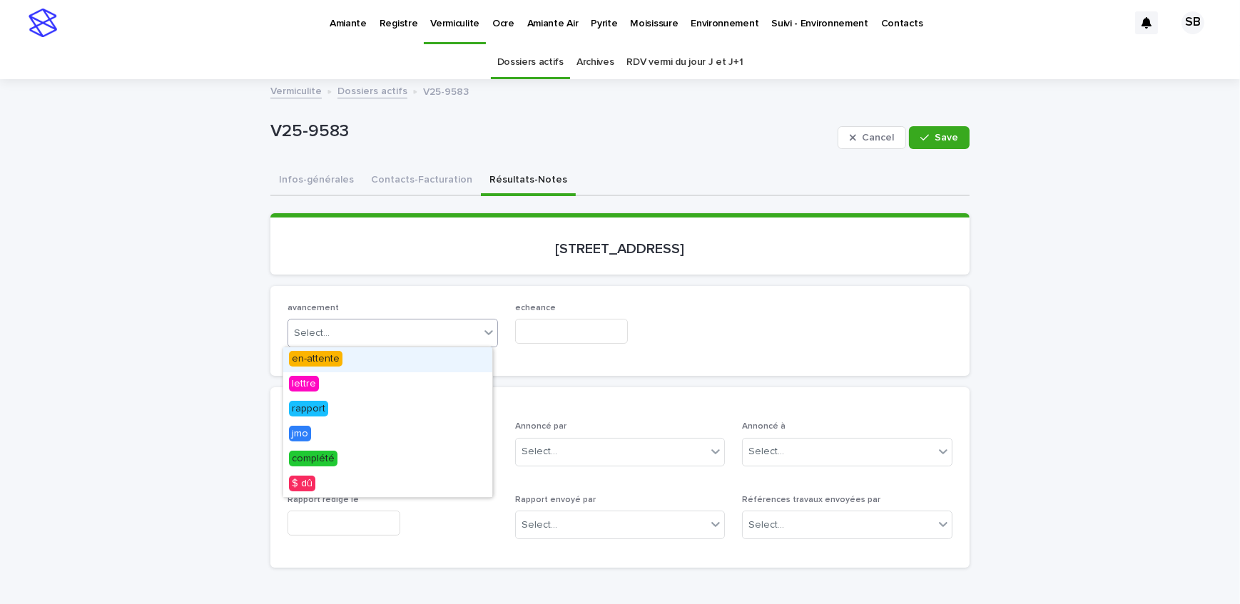
click at [351, 327] on div "Select..." at bounding box center [383, 334] width 191 height 24
click at [344, 364] on div "en-attente" at bounding box center [387, 360] width 209 height 25
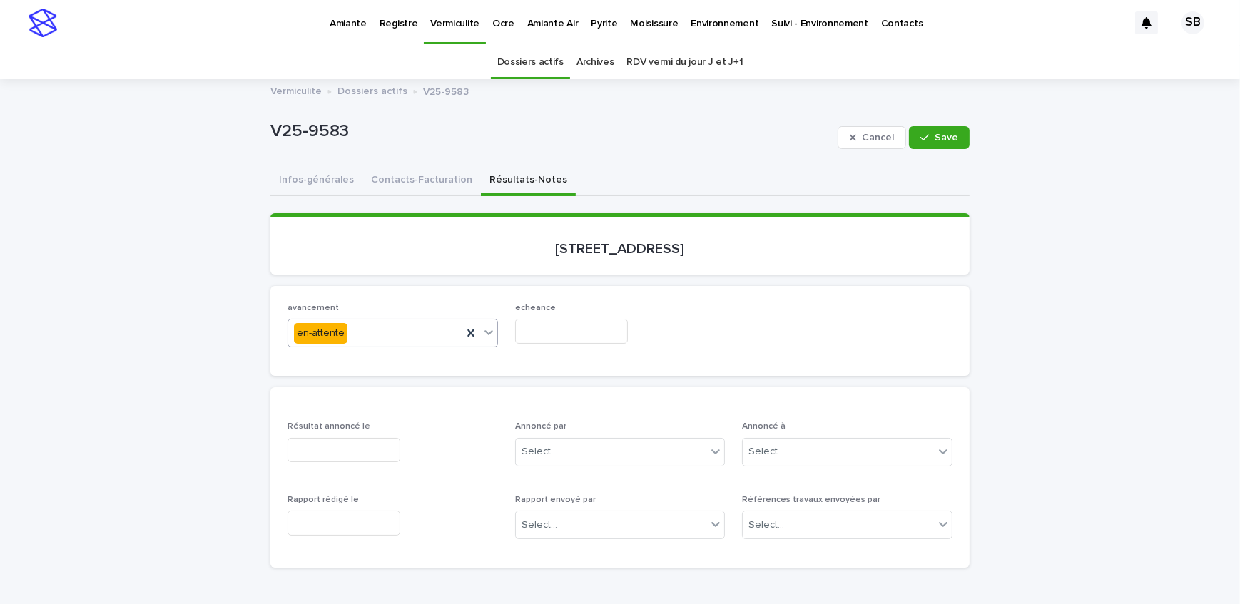
click at [530, 328] on input "text" at bounding box center [571, 331] width 113 height 25
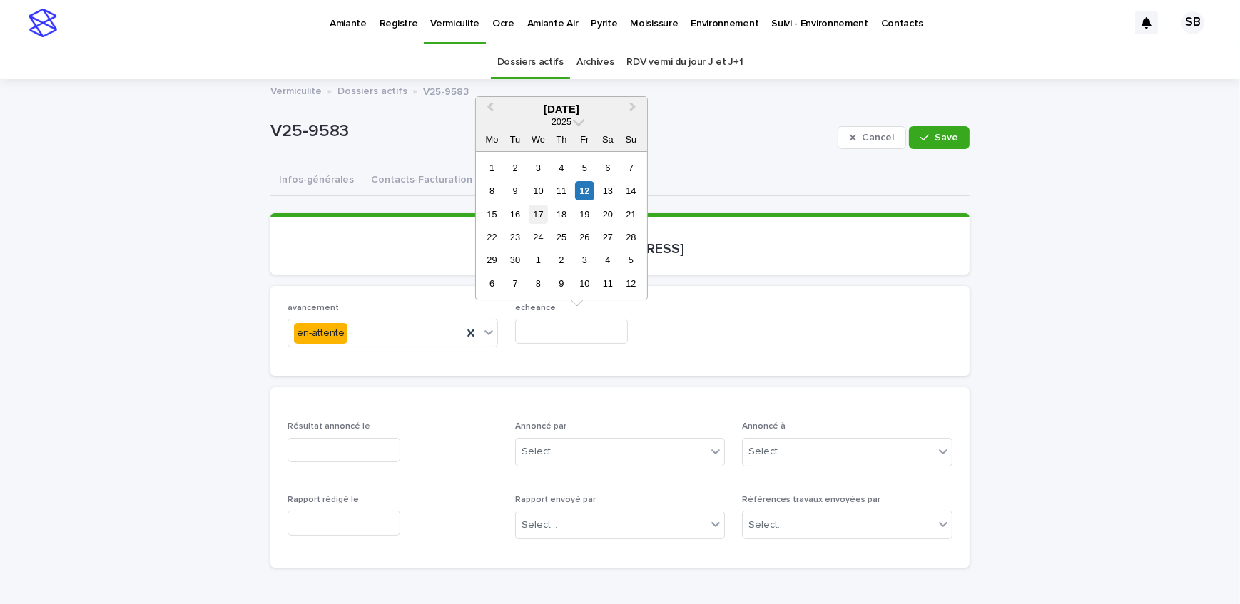
click at [545, 208] on div "17" at bounding box center [538, 214] width 19 height 19
type input "**********"
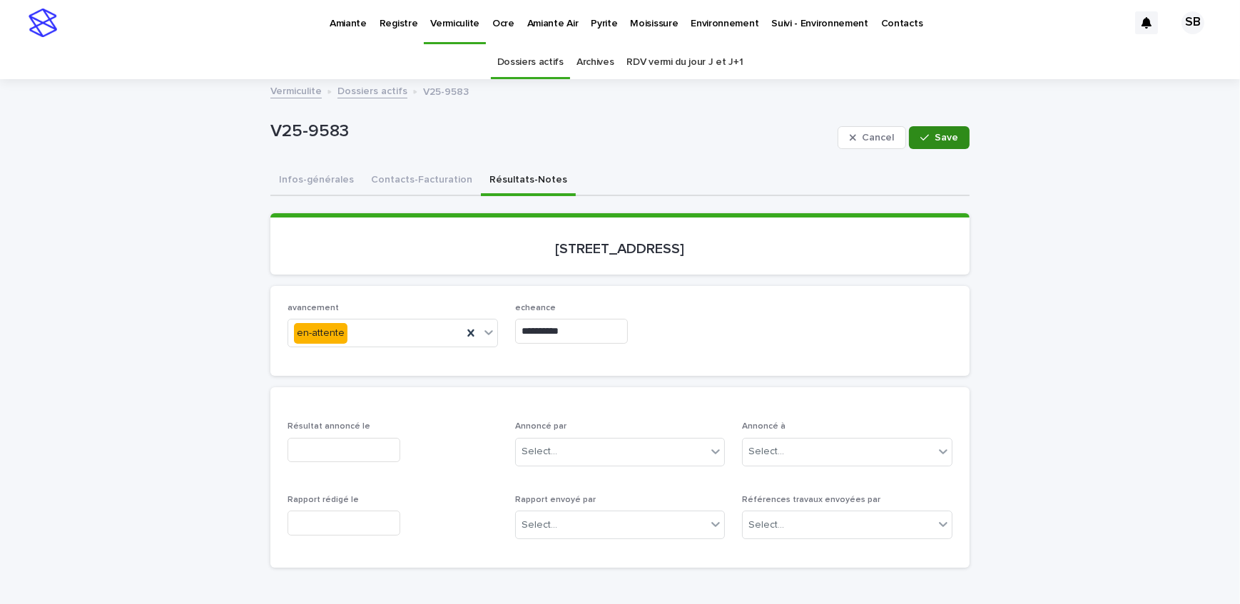
click at [945, 140] on span "Save" at bounding box center [947, 138] width 24 height 10
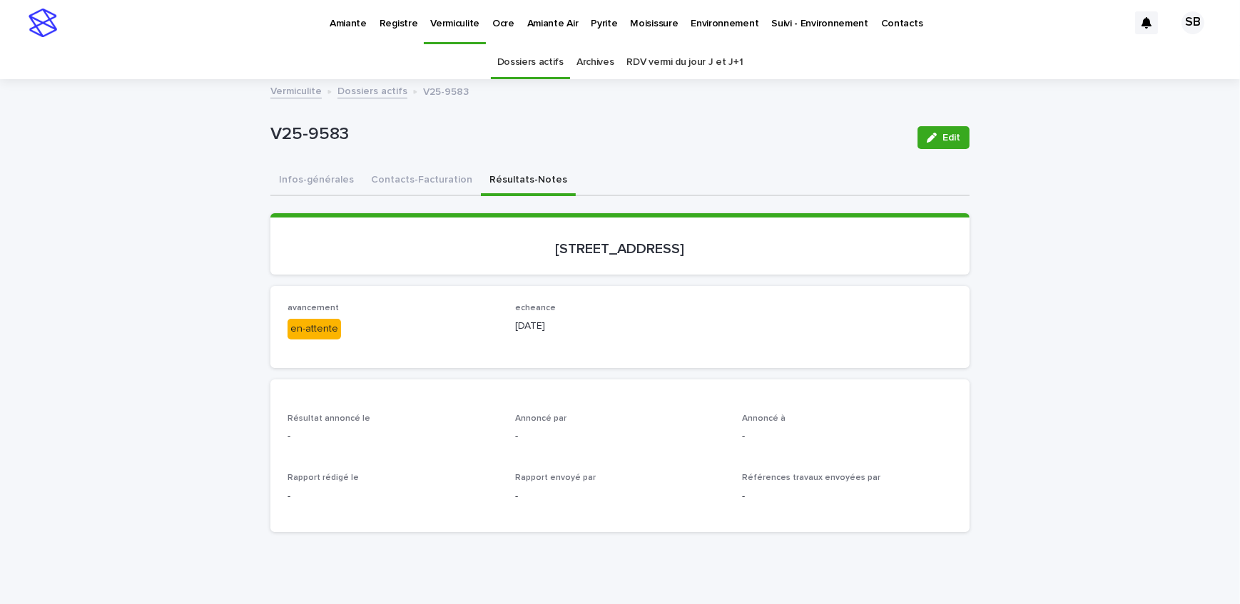
click at [364, 91] on link "Dossiers actifs" at bounding box center [373, 90] width 70 height 16
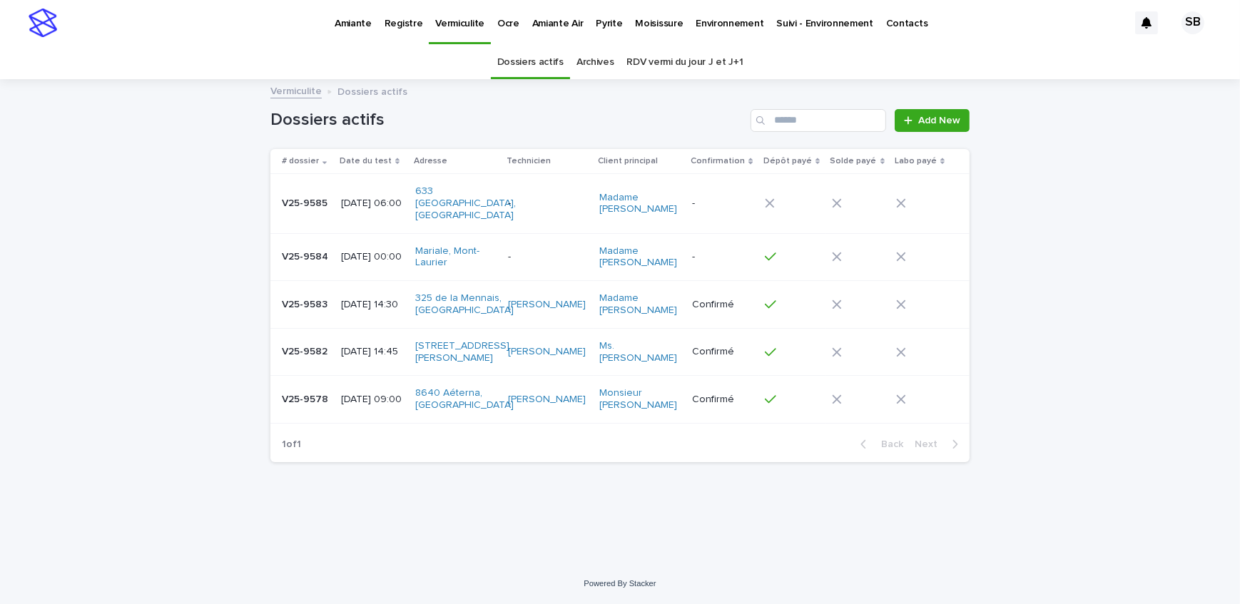
click at [332, 248] on td "V25-9584 V25-9584" at bounding box center [302, 257] width 65 height 48
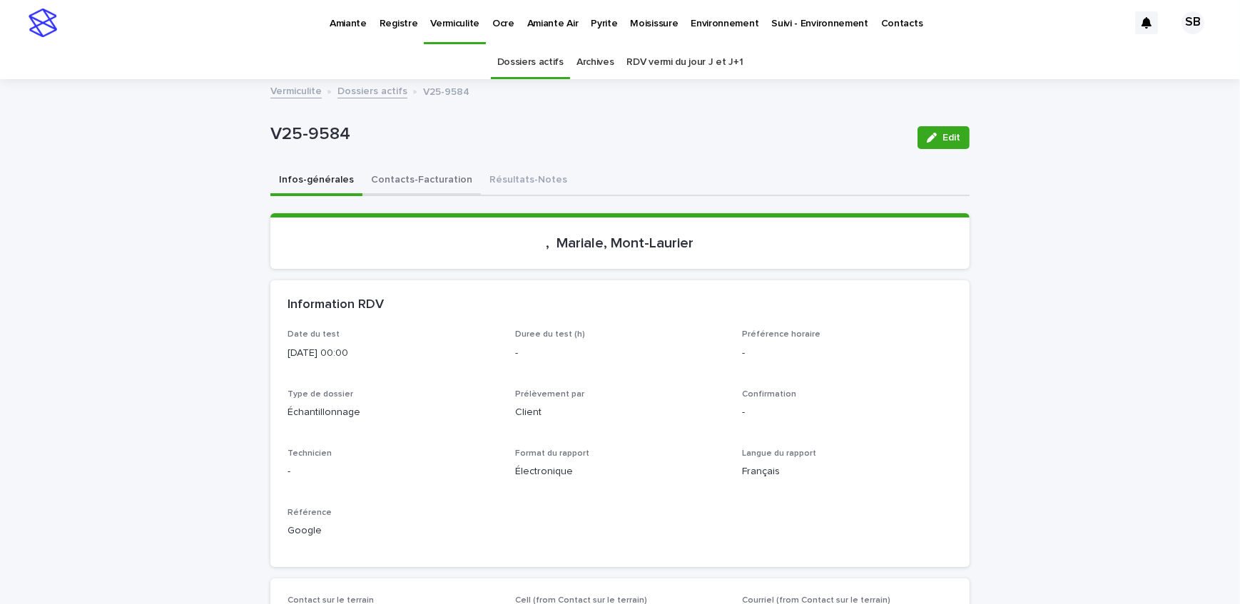
click at [403, 188] on button "Contacts-Facturation" at bounding box center [422, 181] width 118 height 30
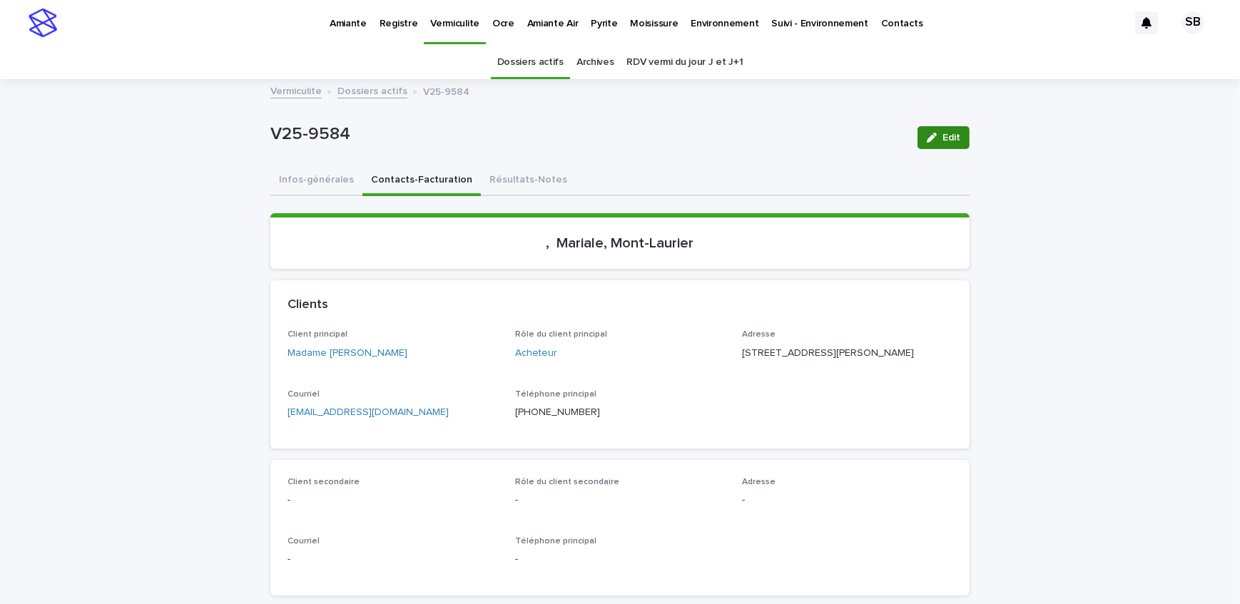
click at [517, 191] on button "Résultats-Notes" at bounding box center [528, 181] width 95 height 30
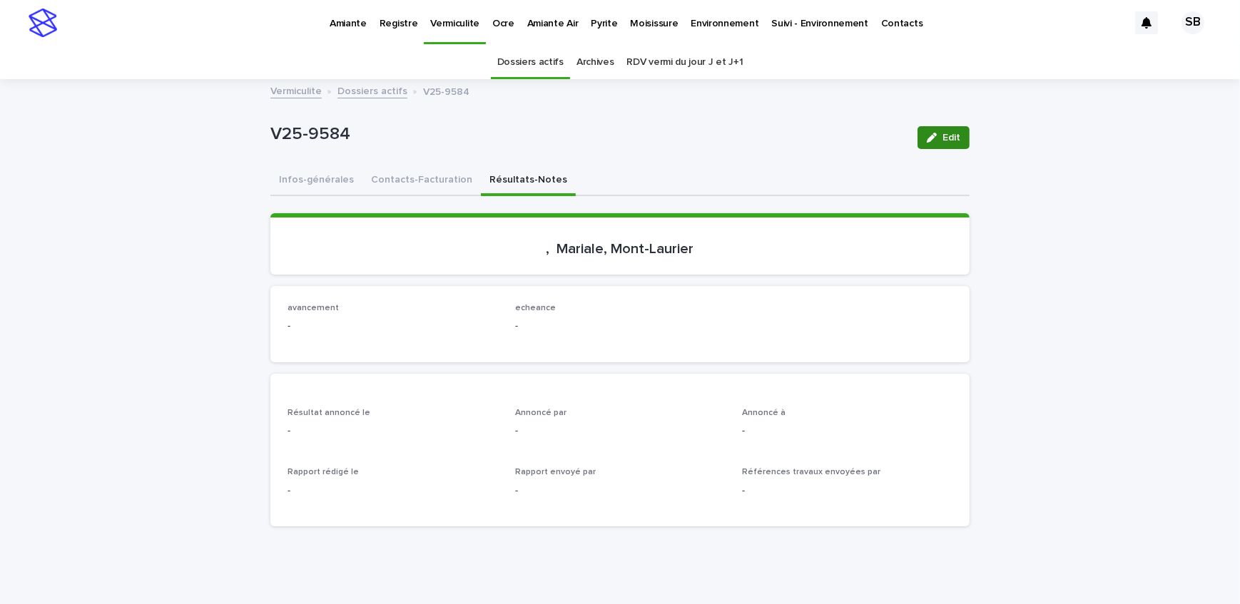
click at [927, 133] on icon "button" at bounding box center [932, 138] width 10 height 10
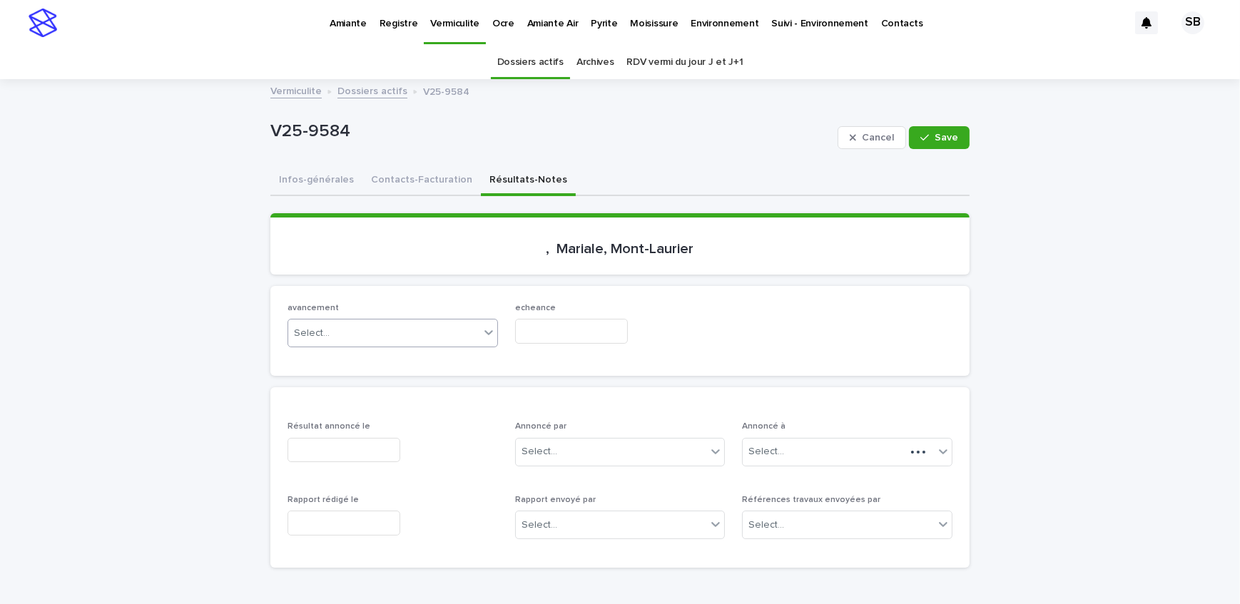
click at [370, 335] on div "Select..." at bounding box center [383, 334] width 191 height 24
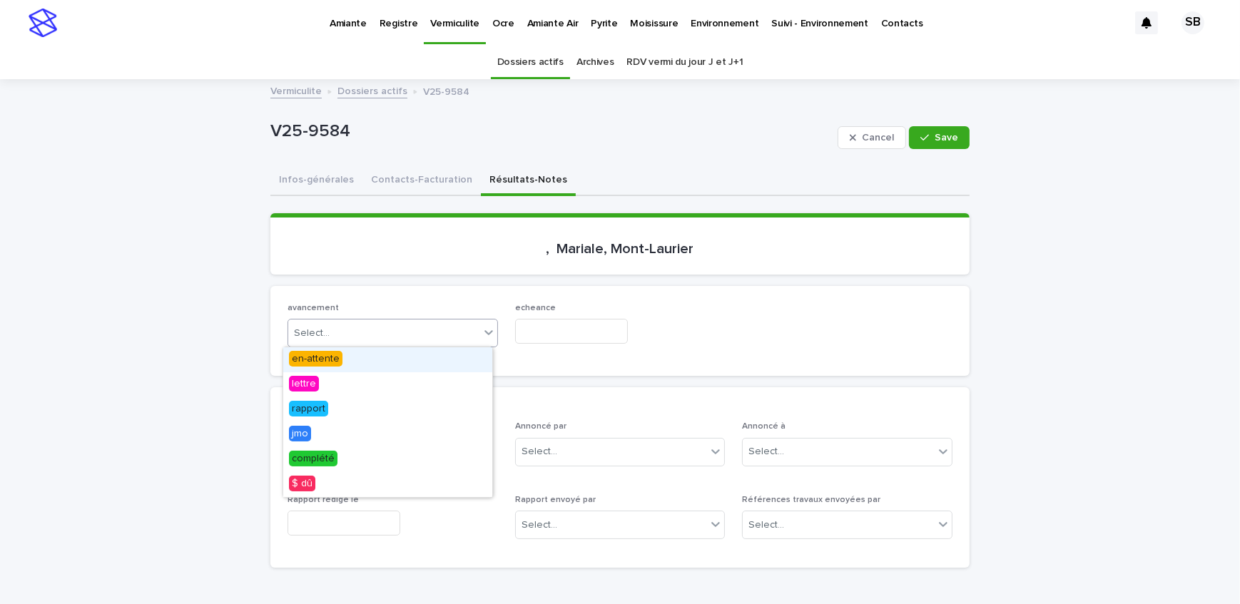
click at [374, 367] on div "en-attente" at bounding box center [387, 360] width 209 height 25
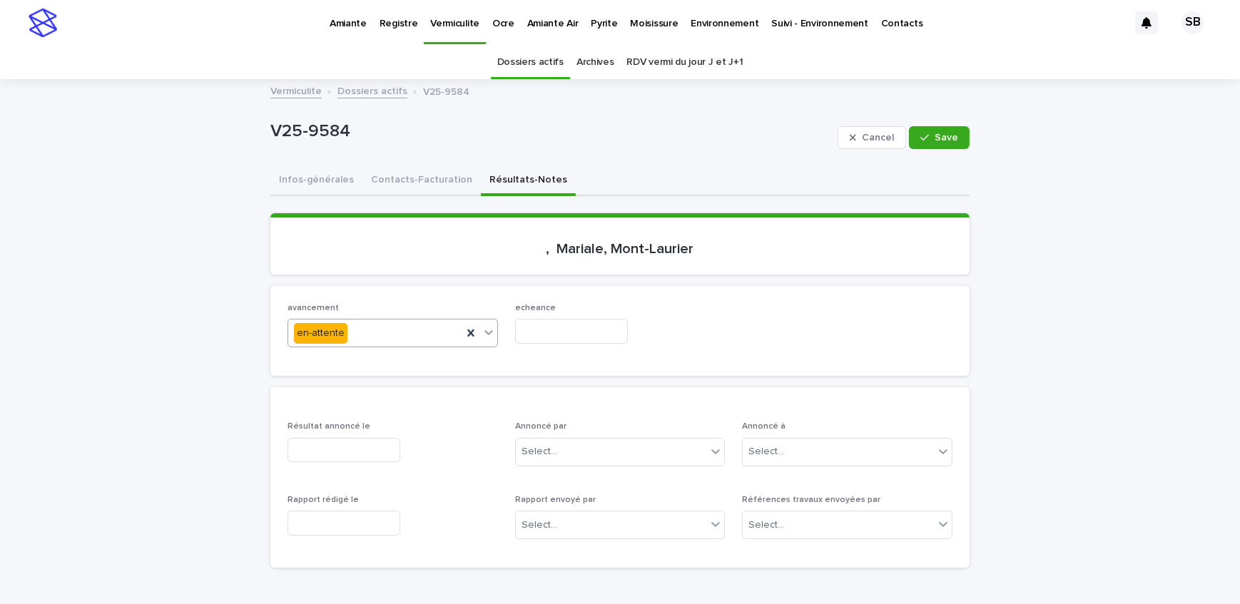
click at [550, 326] on input "text" at bounding box center [571, 331] width 113 height 25
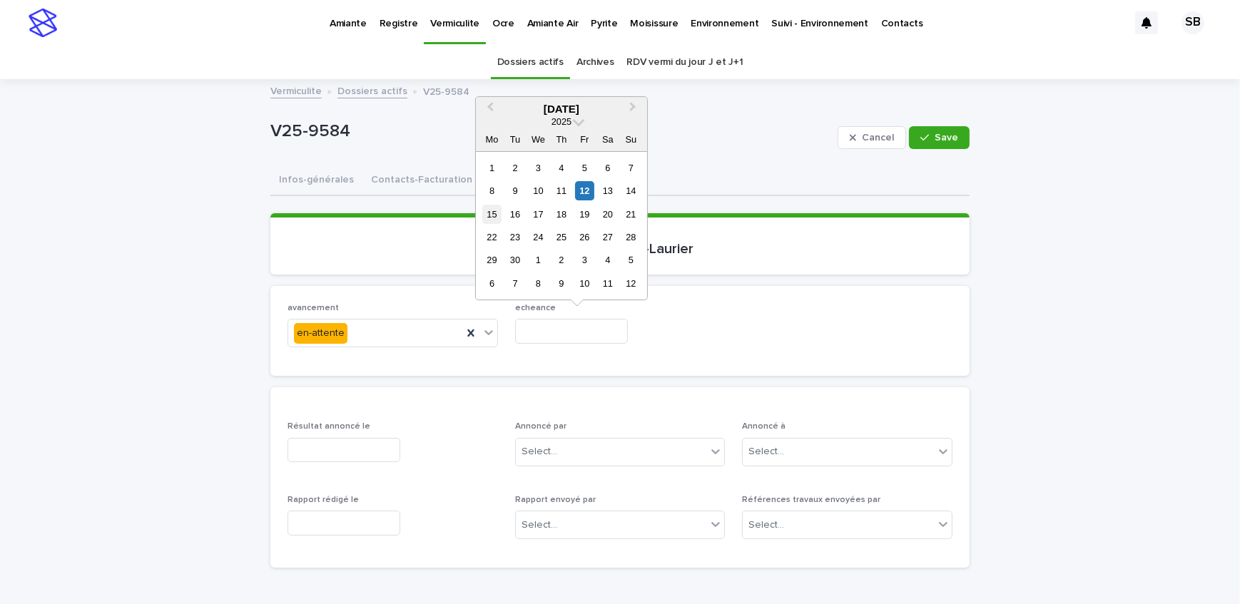
click at [496, 218] on div "15" at bounding box center [491, 214] width 19 height 19
type input "**********"
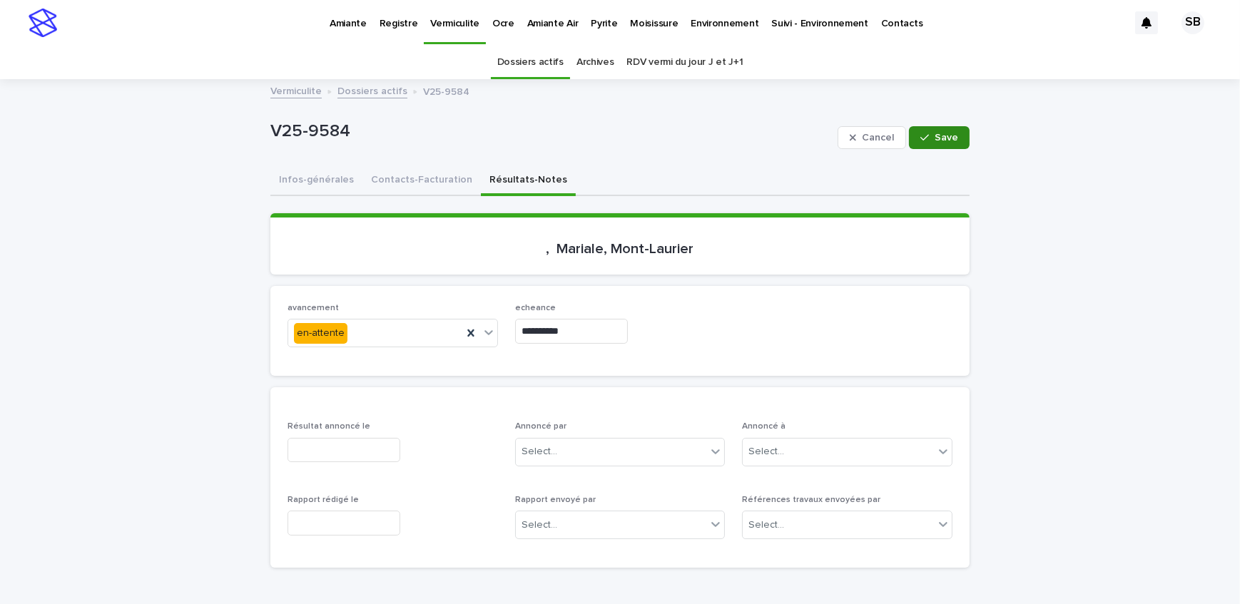
click at [951, 146] on button "Save" at bounding box center [939, 137] width 61 height 23
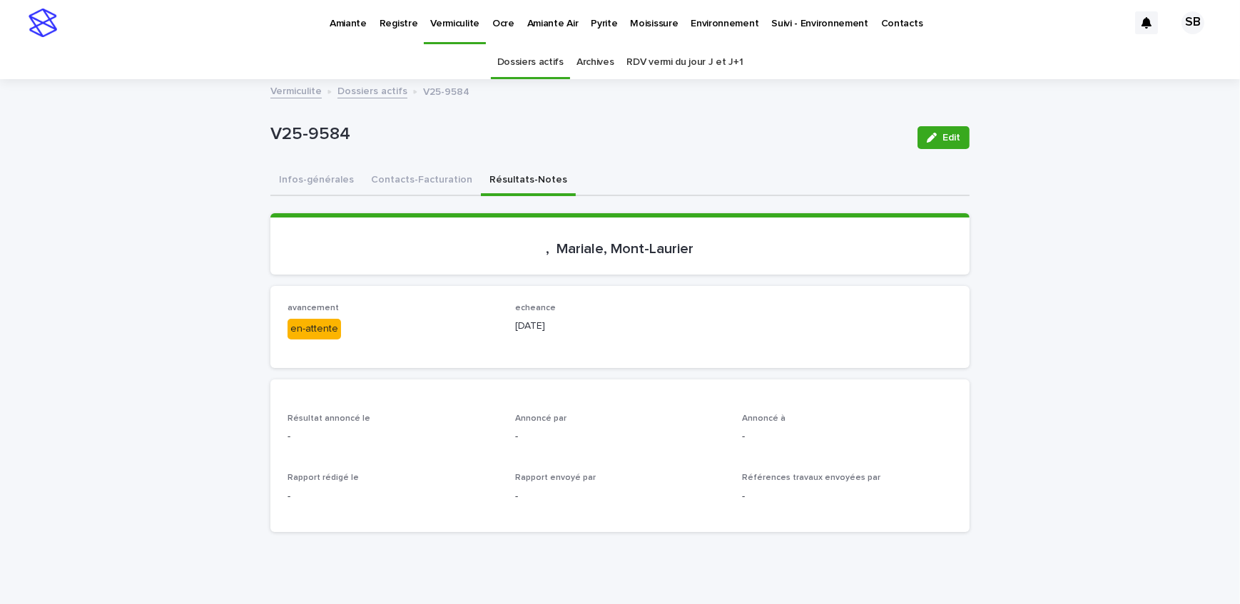
click at [363, 91] on link "Dossiers actifs" at bounding box center [373, 90] width 70 height 16
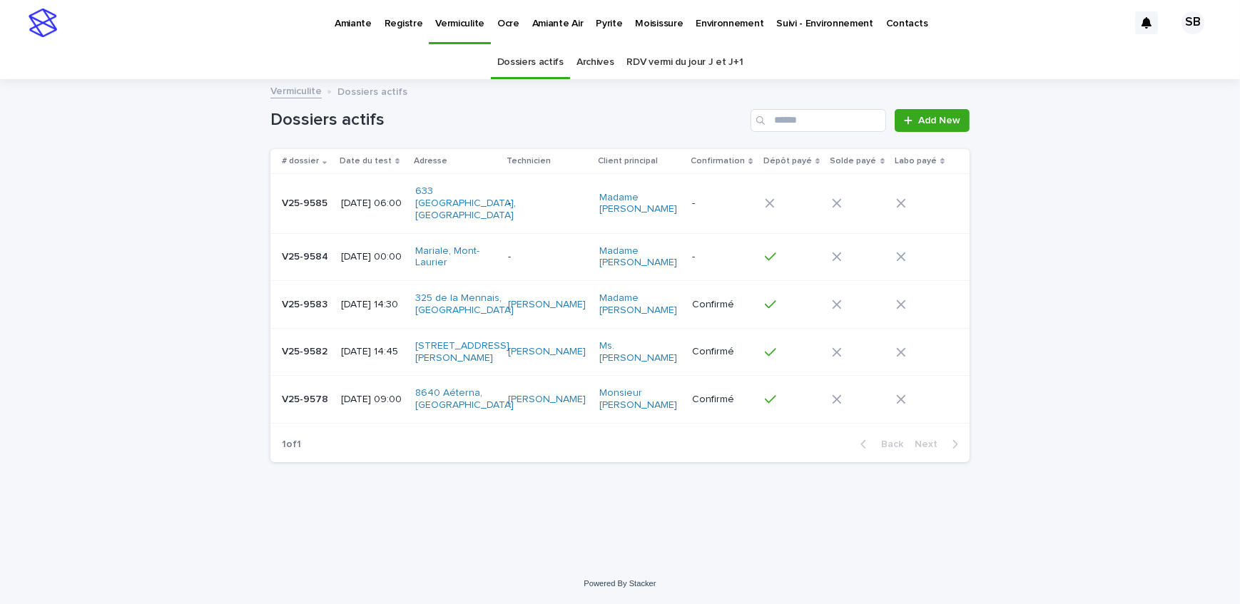
click at [101, 203] on div "Loading... Saving… Loading... Saving… Dossiers actifs Add New # dossier Date du…" at bounding box center [620, 322] width 1240 height 483
click at [603, 35] on link "Pyrite" at bounding box center [608, 22] width 39 height 44
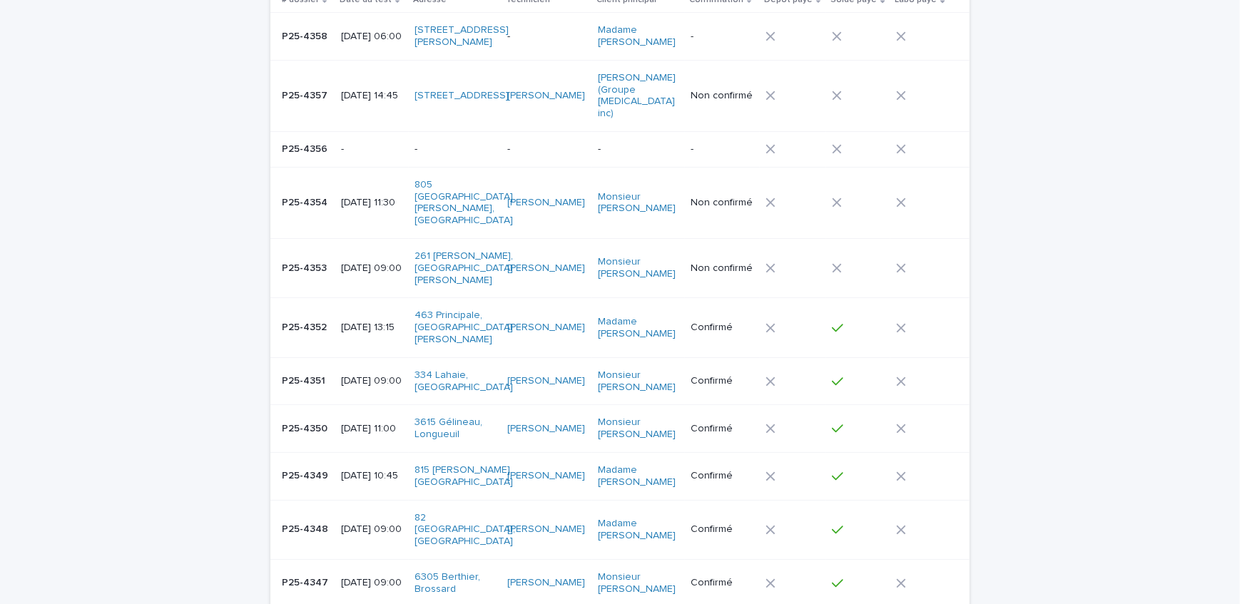
scroll to position [194, 0]
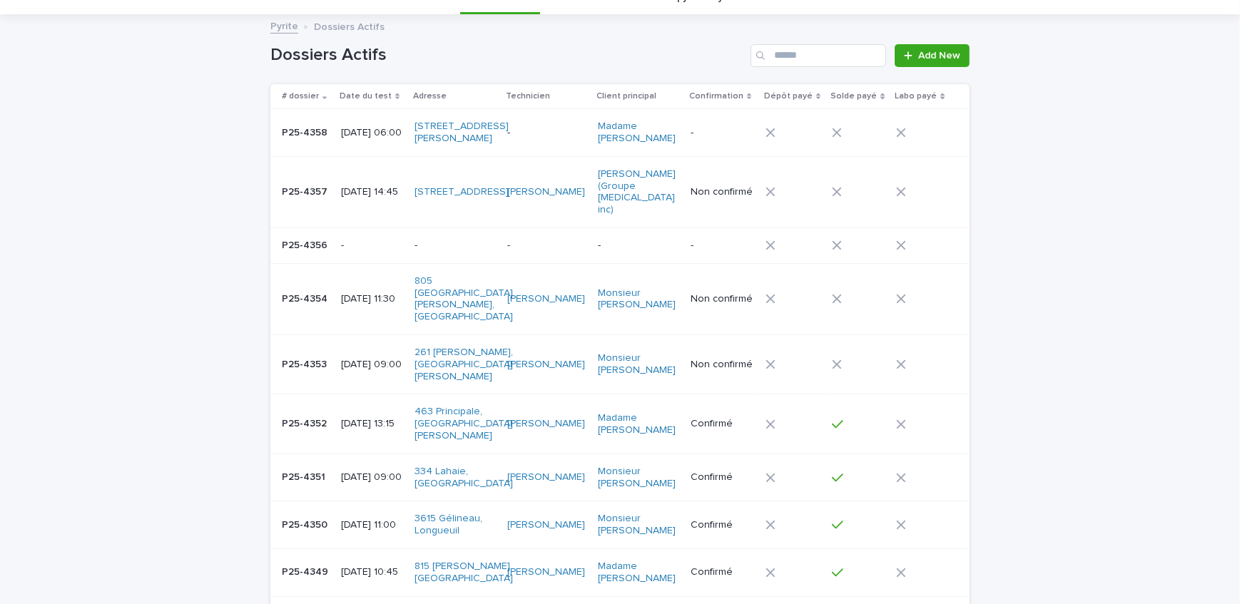
scroll to position [64, 0]
drag, startPoint x: 126, startPoint y: 213, endPoint x: 236, endPoint y: 203, distance: 109.7
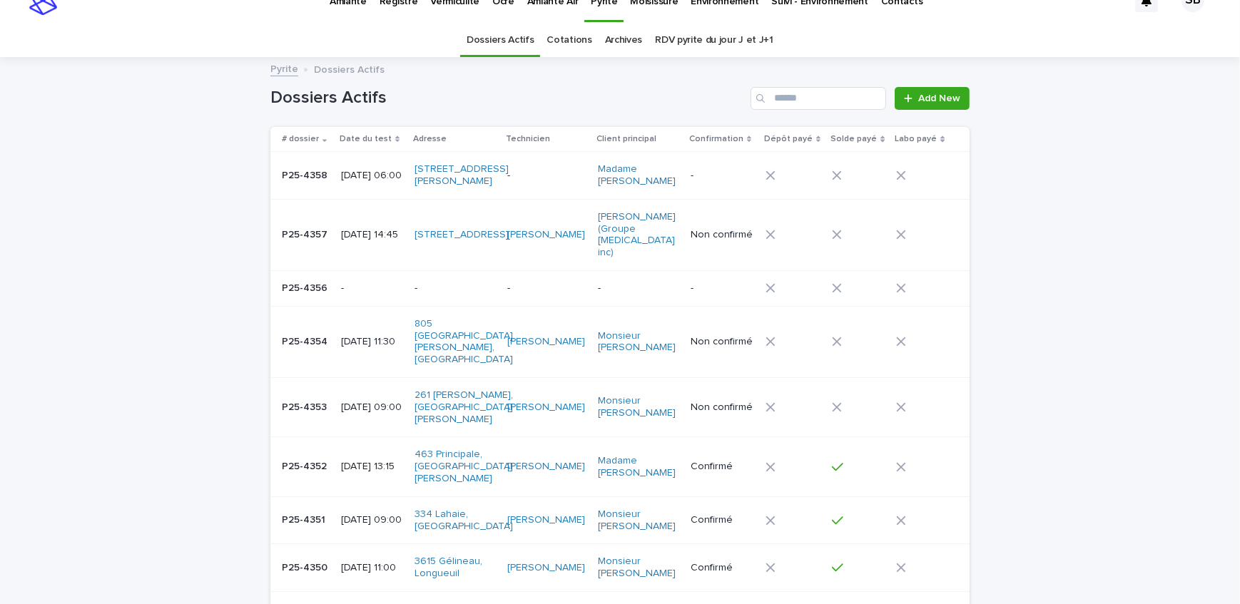
scroll to position [0, 0]
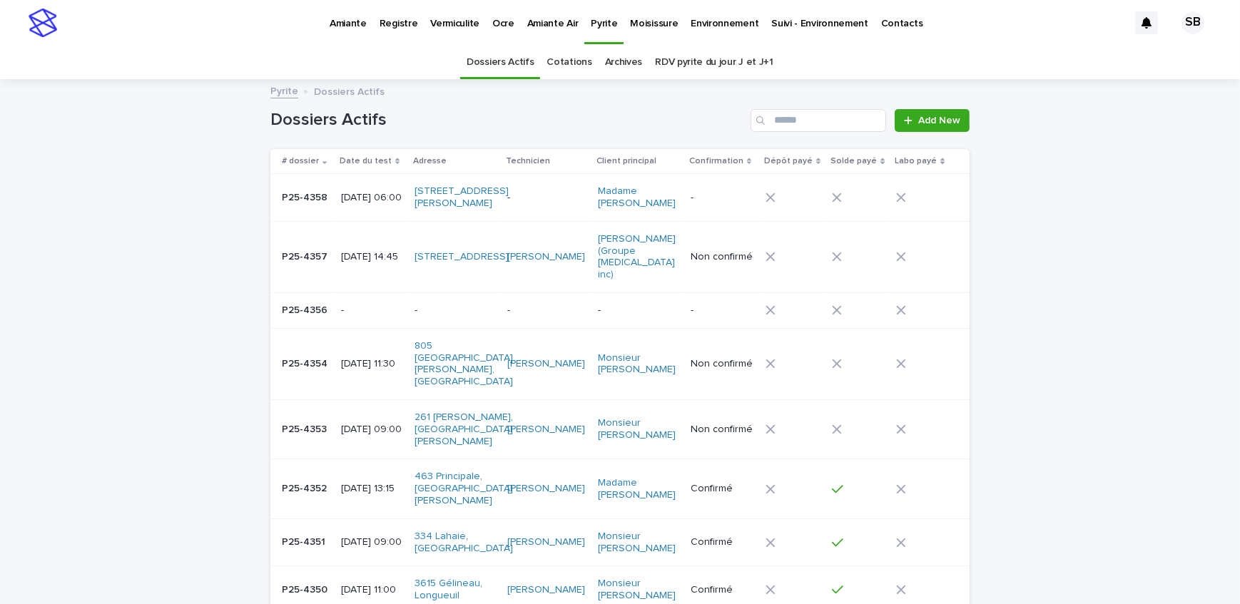
click at [320, 254] on p "P25-4357" at bounding box center [306, 255] width 49 height 15
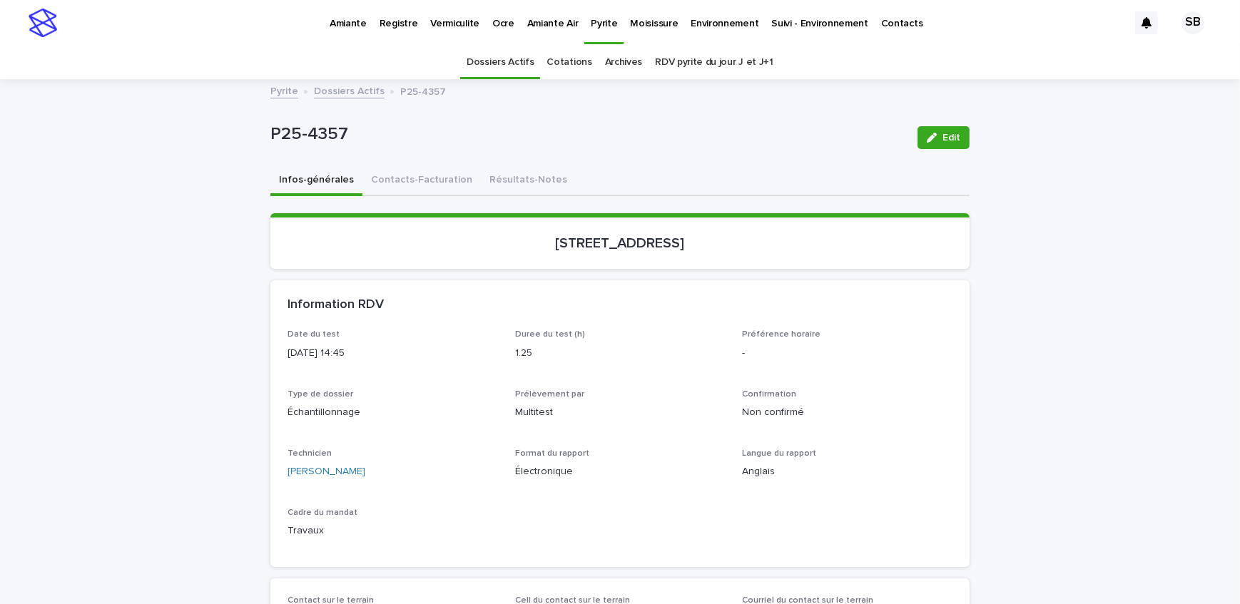
drag, startPoint x: 547, startPoint y: 252, endPoint x: 642, endPoint y: 253, distance: 94.9
click at [642, 253] on section "[STREET_ADDRESS]" at bounding box center [619, 241] width 699 height 56
copy p "[STREET_ADDRESS]"
drag, startPoint x: 364, startPoint y: 133, endPoint x: 234, endPoint y: 135, distance: 129.9
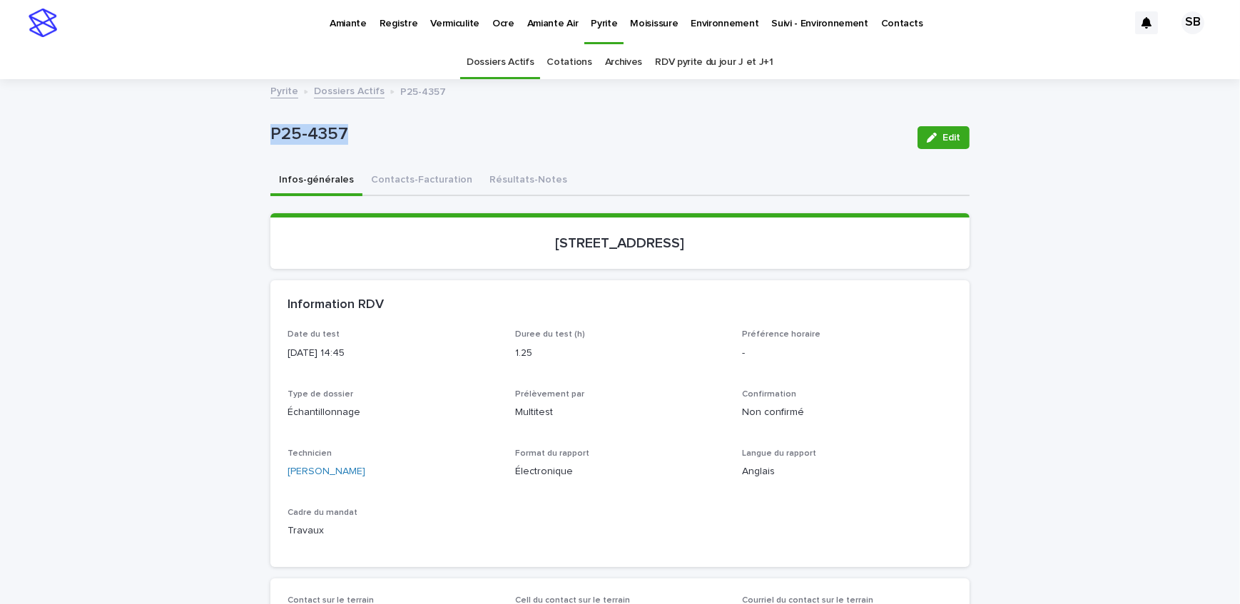
copy p "P25-4357"
click at [417, 185] on button "Contacts-Facturation" at bounding box center [422, 181] width 118 height 30
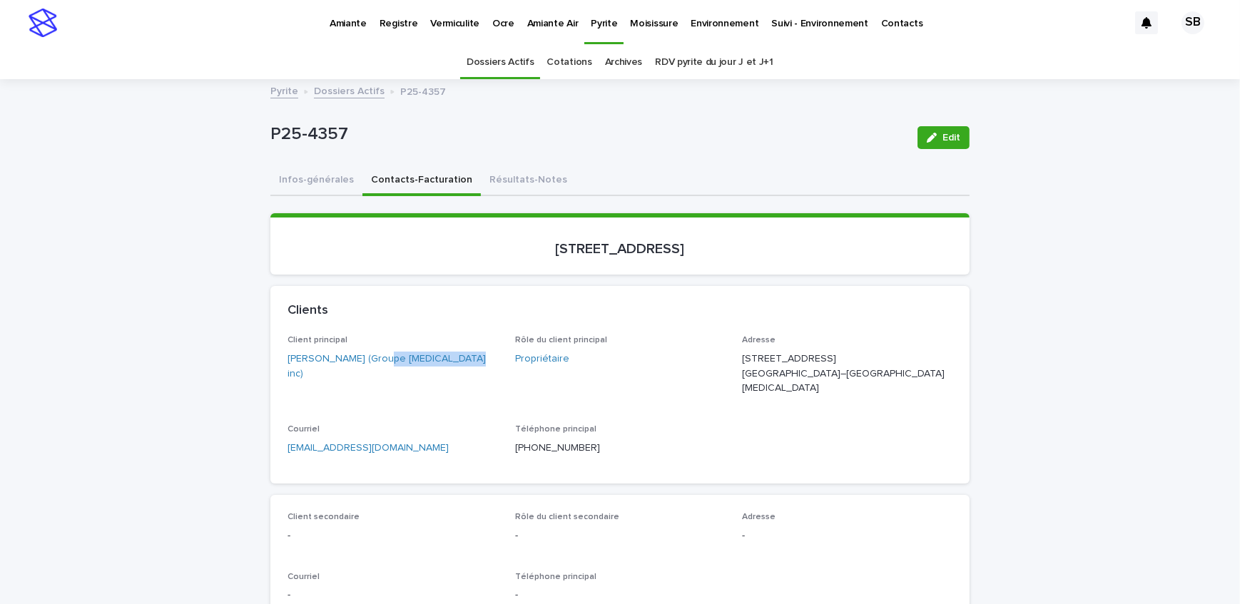
drag, startPoint x: 393, startPoint y: 364, endPoint x: 377, endPoint y: 367, distance: 16.0
click at [377, 367] on div "Client principal [PERSON_NAME] (Groupe [MEDICAL_DATA] inc)" at bounding box center [393, 363] width 211 height 57
drag, startPoint x: 275, startPoint y: 366, endPoint x: 368, endPoint y: 375, distance: 93.2
click at [368, 375] on div "Client principal [PERSON_NAME] (Groupe [MEDICAL_DATA] inc) Rôle du client princ…" at bounding box center [619, 409] width 699 height 148
copy link "[PERSON_NAME]"
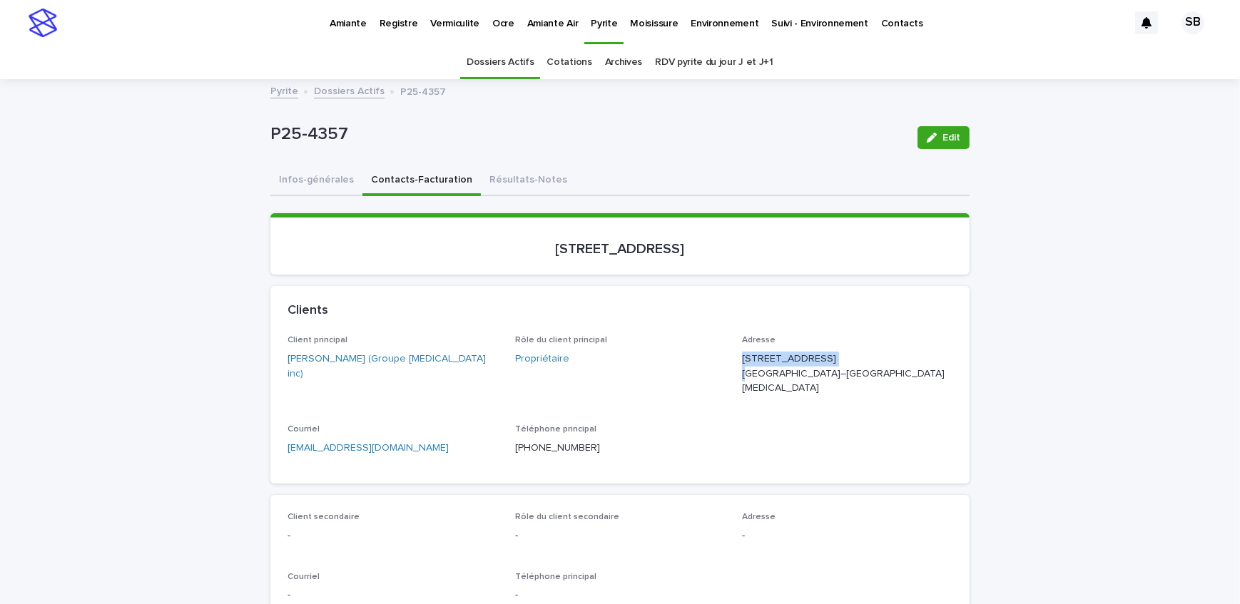
drag, startPoint x: 829, startPoint y: 358, endPoint x: 735, endPoint y: 352, distance: 93.7
click at [735, 352] on div "Client principal [PERSON_NAME] (Groupe [MEDICAL_DATA] inc) Rôle du client princ…" at bounding box center [620, 400] width 665 height 131
copy p "[STREET_ADDRESS]"
drag, startPoint x: 794, startPoint y: 368, endPoint x: 739, endPoint y: 370, distance: 54.3
click at [742, 370] on p "[STREET_ADDRESS] [GEOGRAPHIC_DATA]–[GEOGRAPHIC_DATA][MEDICAL_DATA]" at bounding box center [847, 374] width 211 height 44
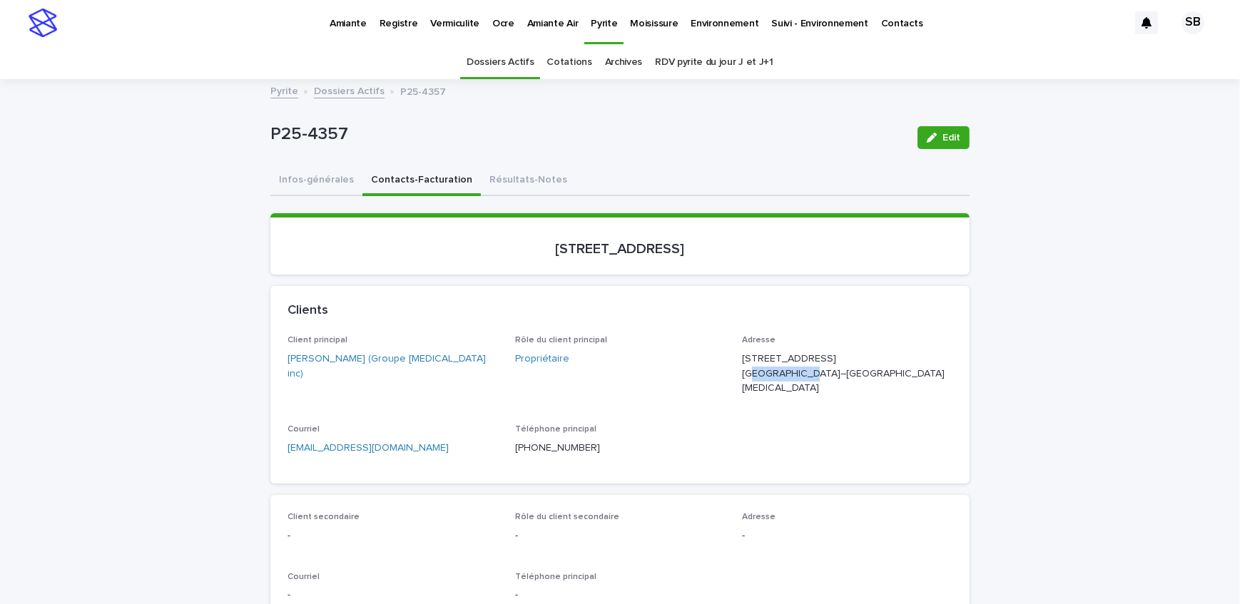
copy p "Montréal QC"
drag, startPoint x: 828, startPoint y: 373, endPoint x: 799, endPoint y: 371, distance: 29.3
click at [799, 371] on p "[STREET_ADDRESS] [GEOGRAPHIC_DATA]–[GEOGRAPHIC_DATA][MEDICAL_DATA]" at bounding box center [847, 374] width 211 height 44
copy p "H1C 1J4"
drag, startPoint x: 652, startPoint y: 255, endPoint x: 503, endPoint y: 266, distance: 148.8
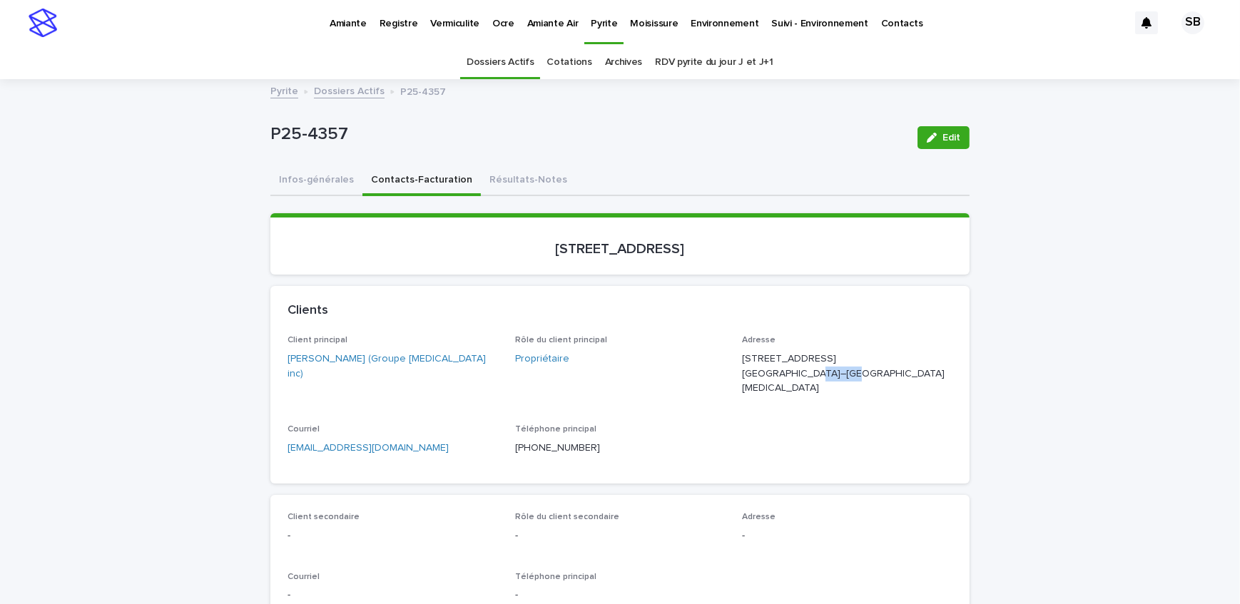
click at [503, 266] on section "[STREET_ADDRESS]" at bounding box center [619, 243] width 699 height 61
copy p "[STREET_ADDRESS]"
drag, startPoint x: 305, startPoint y: 136, endPoint x: 244, endPoint y: 145, distance: 61.3
copy p "P25-4357"
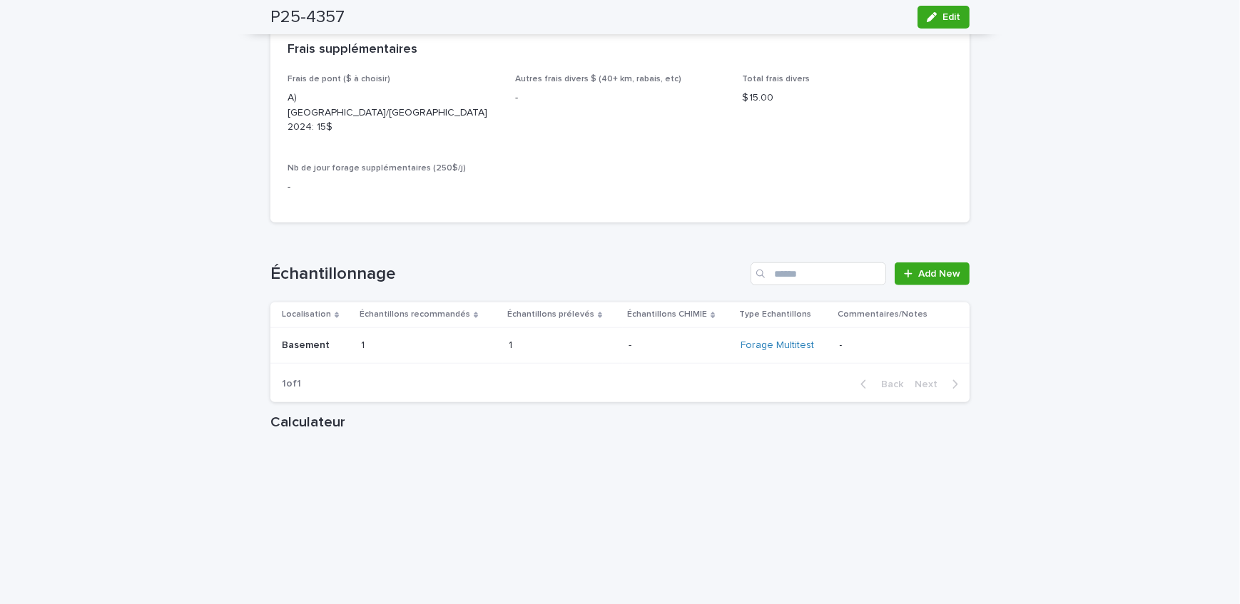
scroll to position [1556, 0]
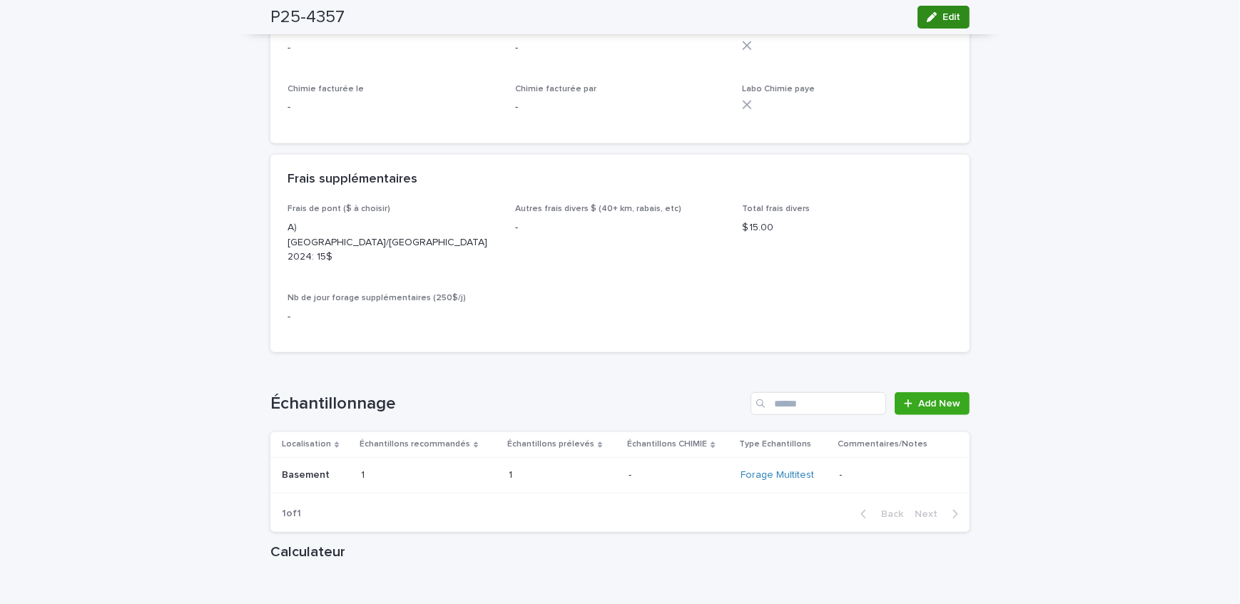
click at [932, 9] on button "Edit" at bounding box center [944, 17] width 52 height 23
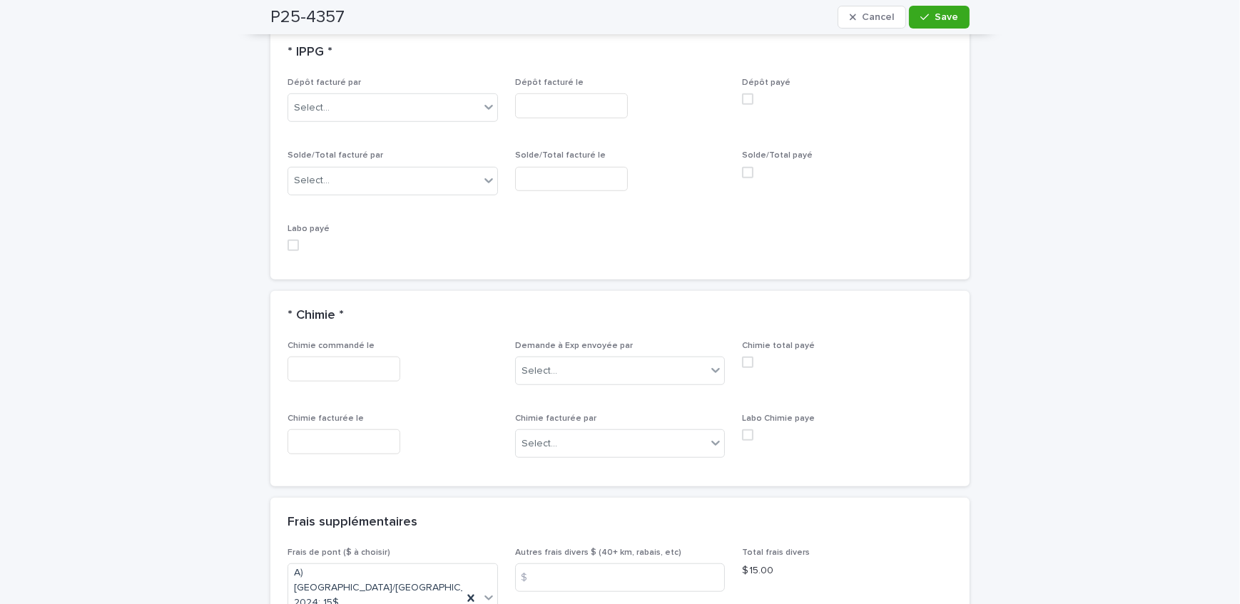
scroll to position [1376, 0]
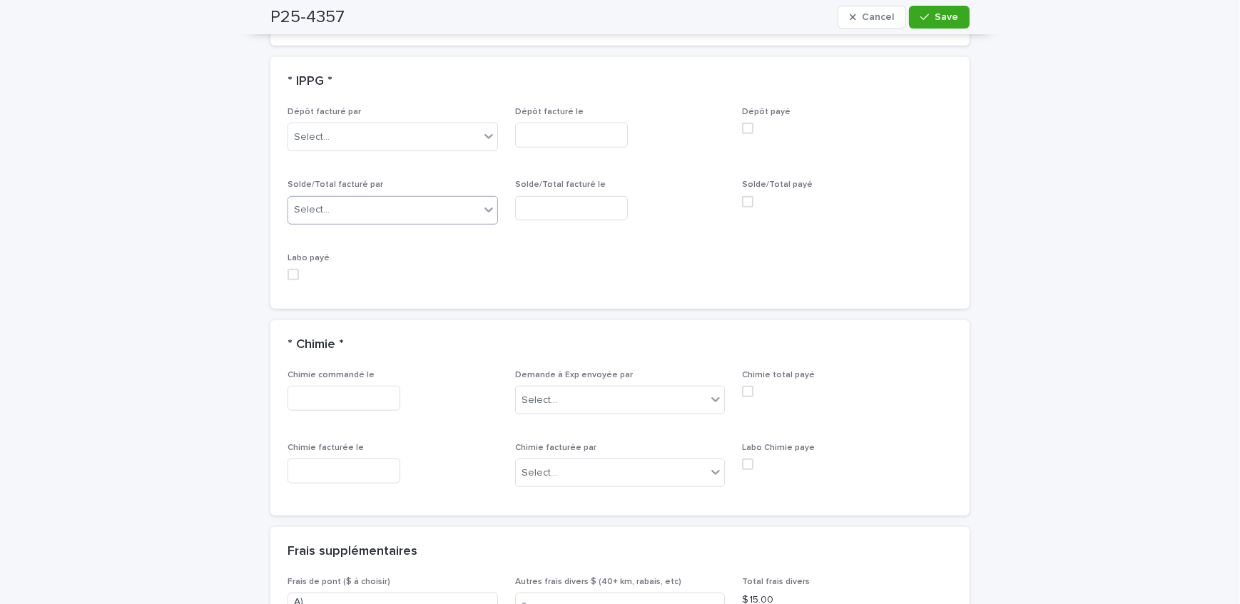
click at [355, 198] on div "Select..." at bounding box center [383, 210] width 191 height 24
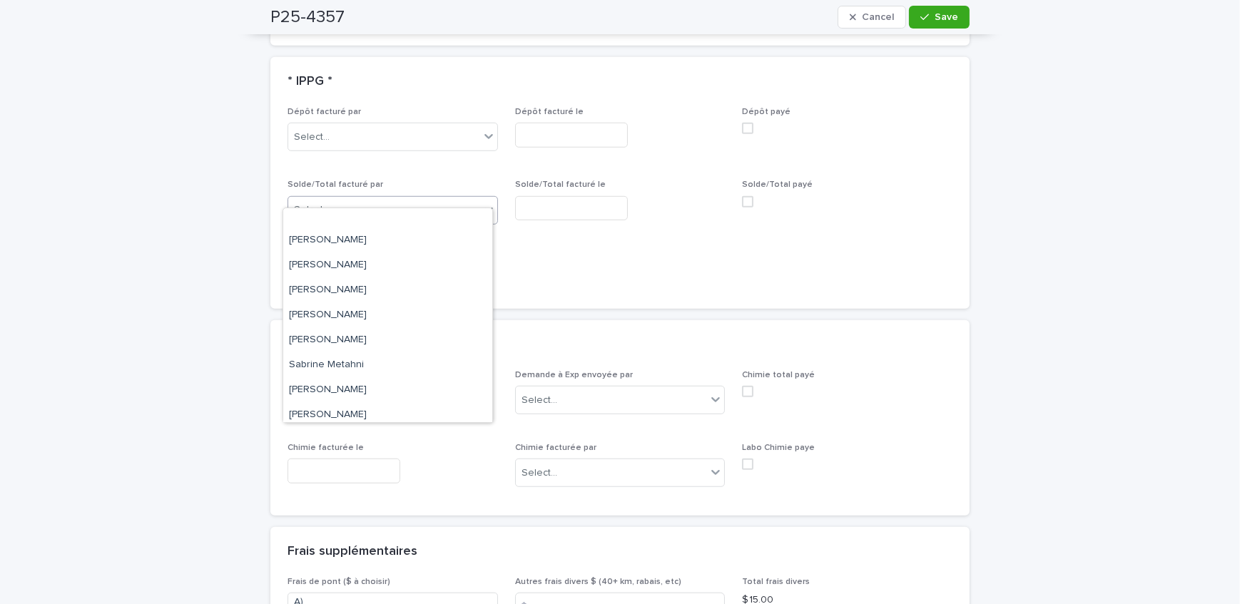
scroll to position [186, 0]
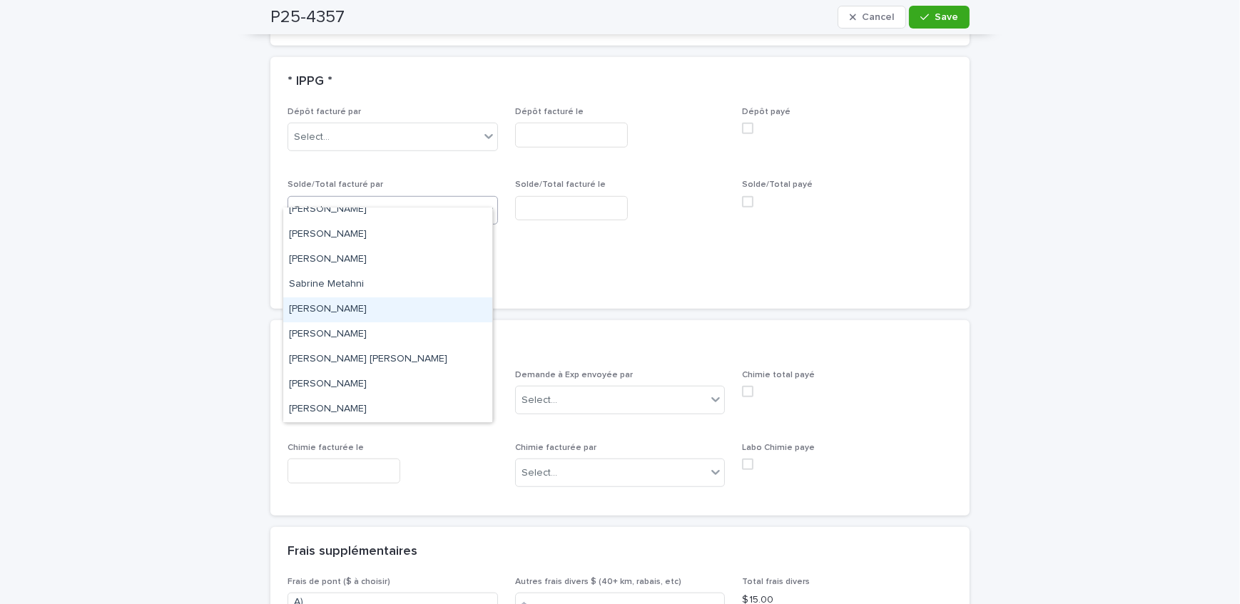
click at [371, 304] on div "[PERSON_NAME]" at bounding box center [387, 310] width 209 height 25
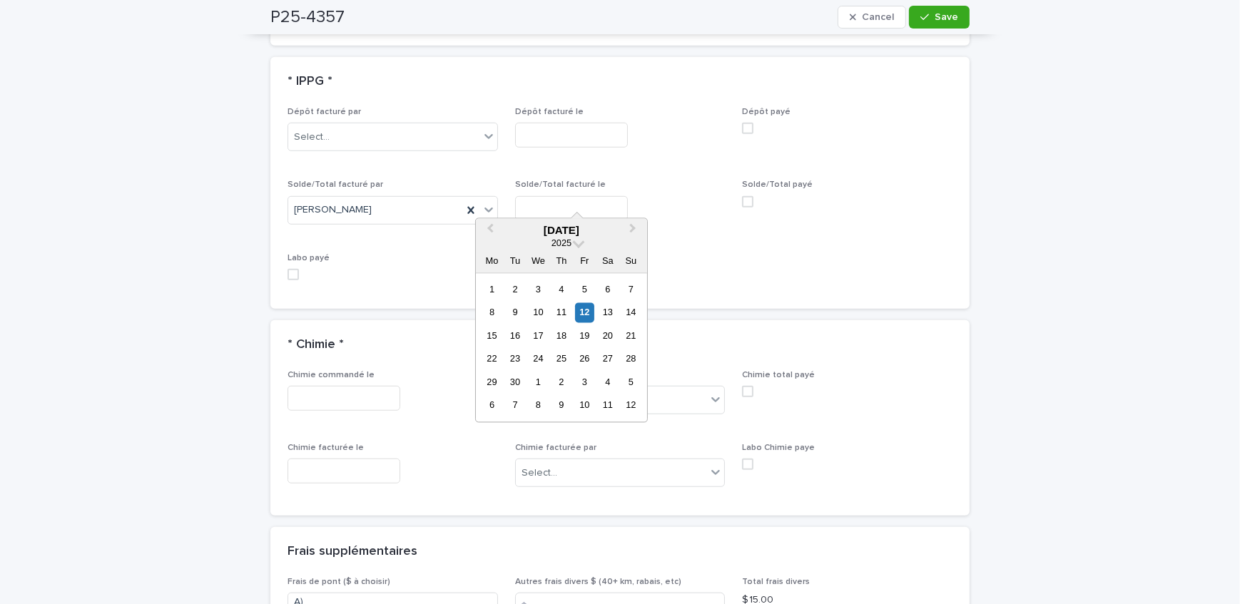
click at [552, 196] on input "text" at bounding box center [571, 208] width 113 height 25
click at [579, 310] on div "12" at bounding box center [584, 312] width 19 height 19
type input "**********"
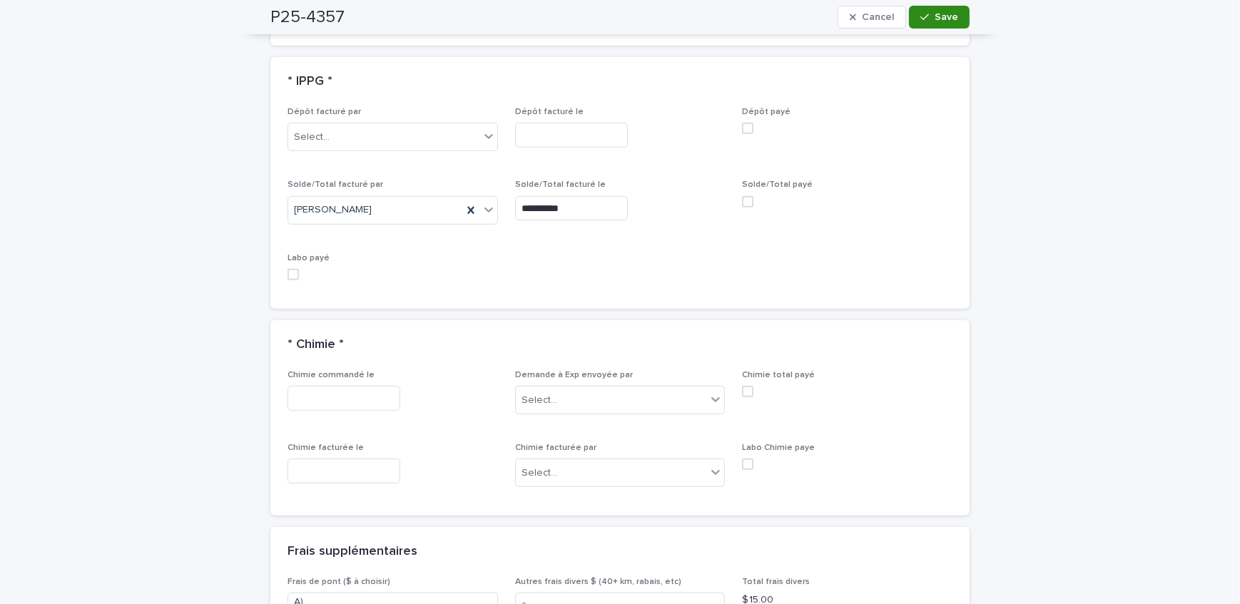
click at [935, 12] on span "Save" at bounding box center [947, 17] width 24 height 10
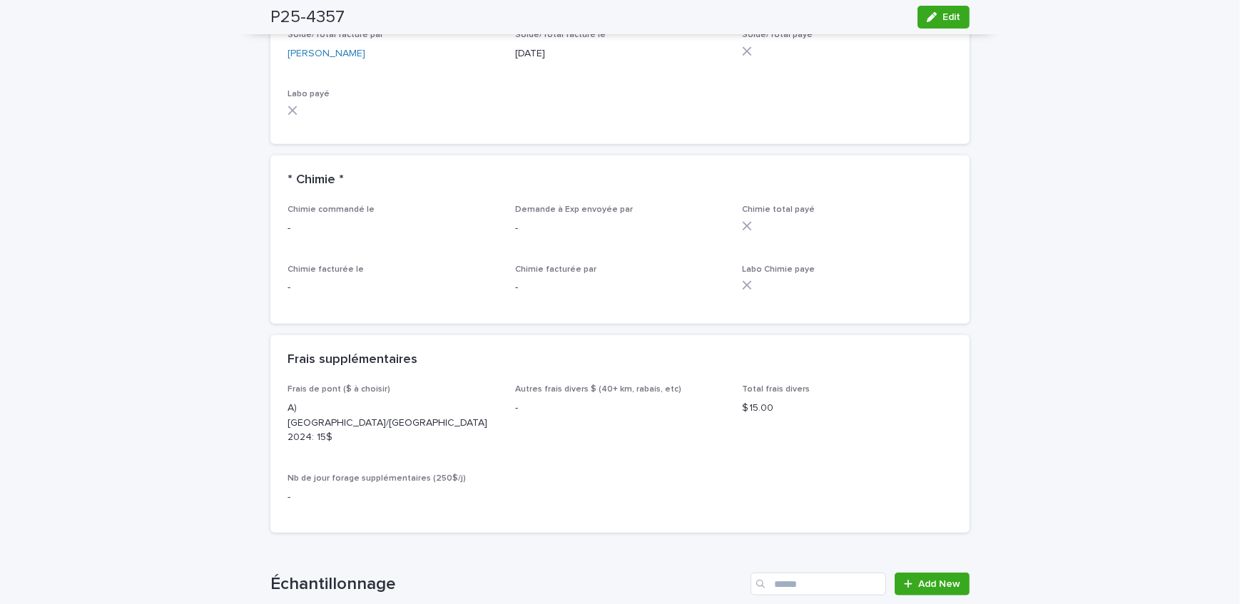
scroll to position [1267, 0]
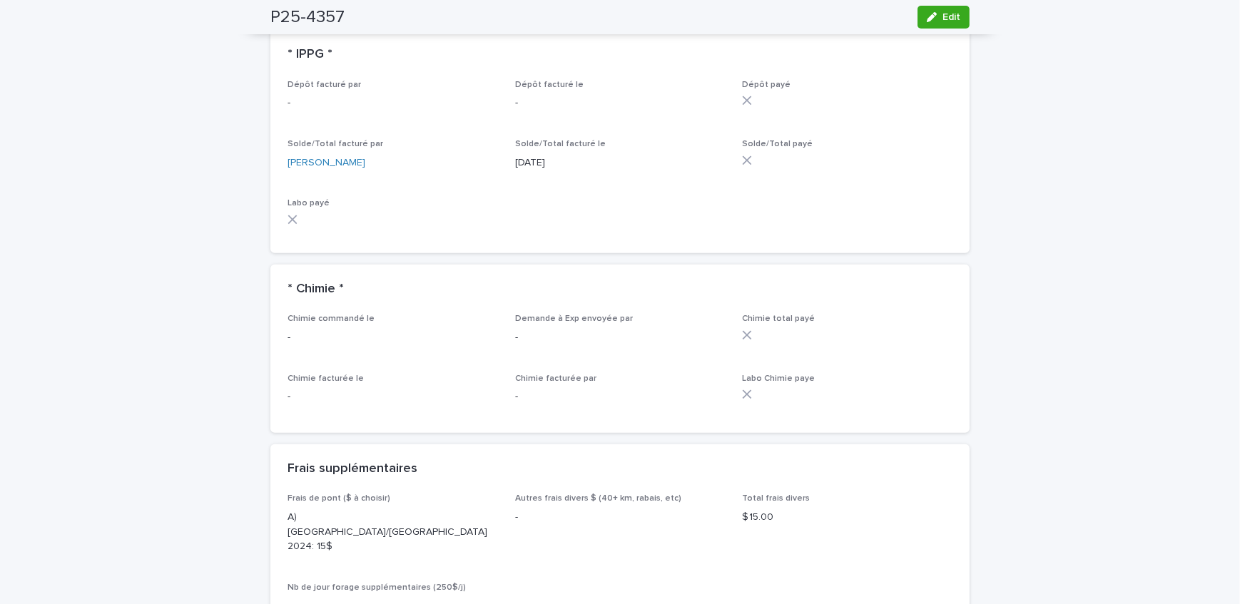
drag, startPoint x: 118, startPoint y: 242, endPoint x: 141, endPoint y: 246, distance: 23.9
click at [118, 242] on div "Loading... Saving… Loading... Saving… P25-4357 Edit P25-4357 Edit Sorry, there …" at bounding box center [620, 227] width 1240 height 2827
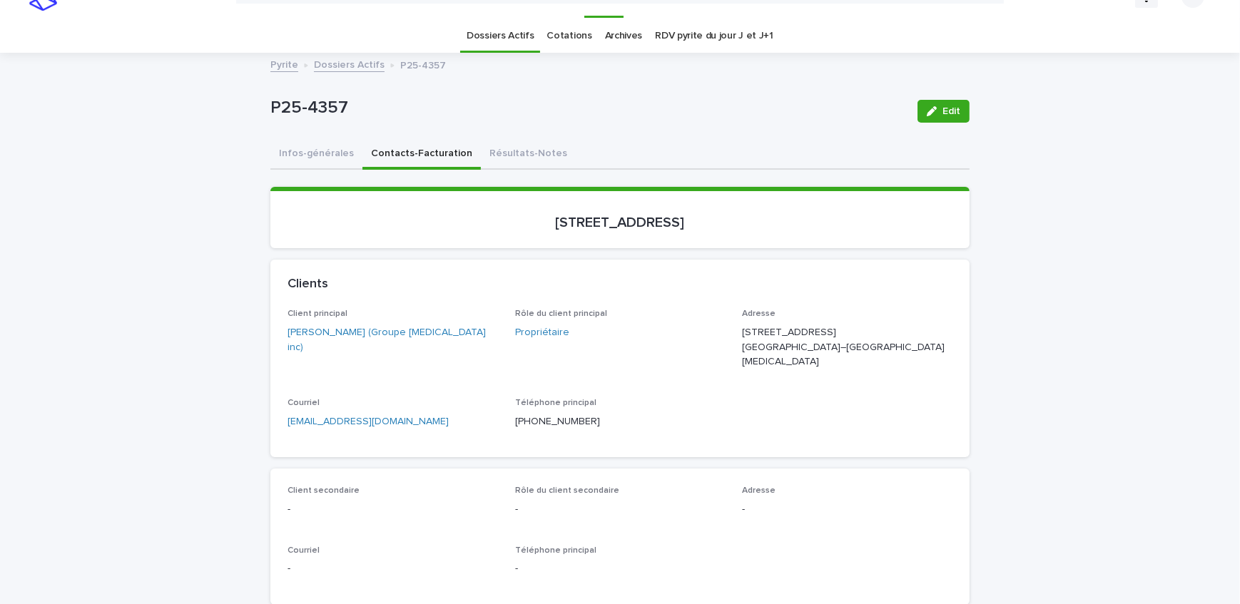
scroll to position [0, 0]
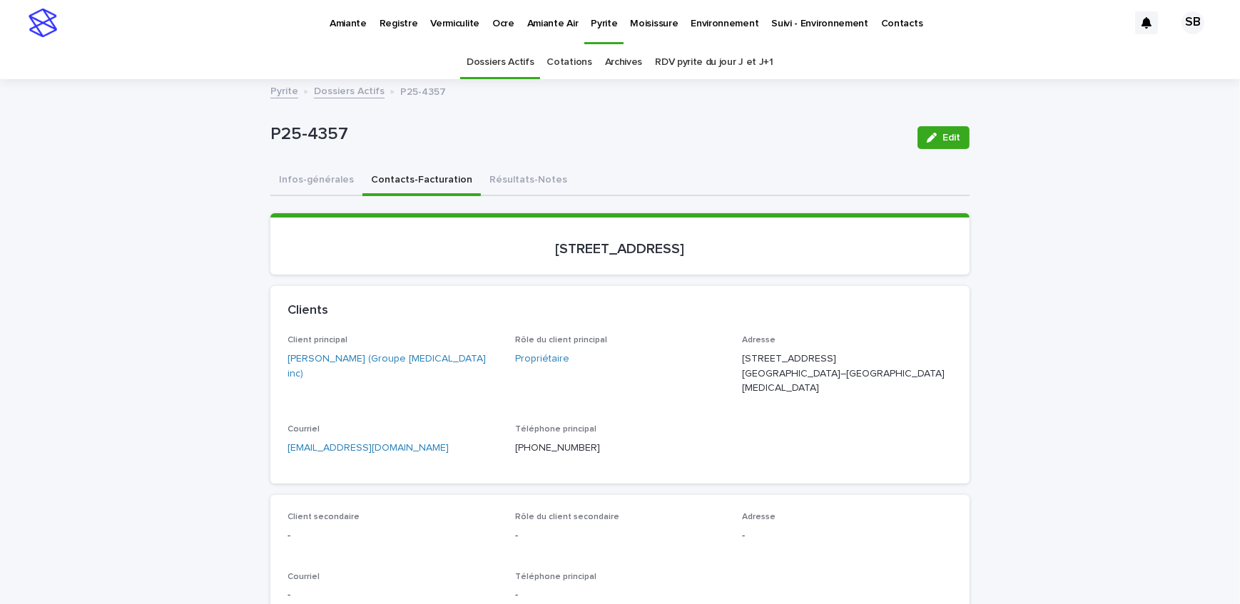
click at [337, 91] on link "Dossiers Actifs" at bounding box center [349, 90] width 71 height 16
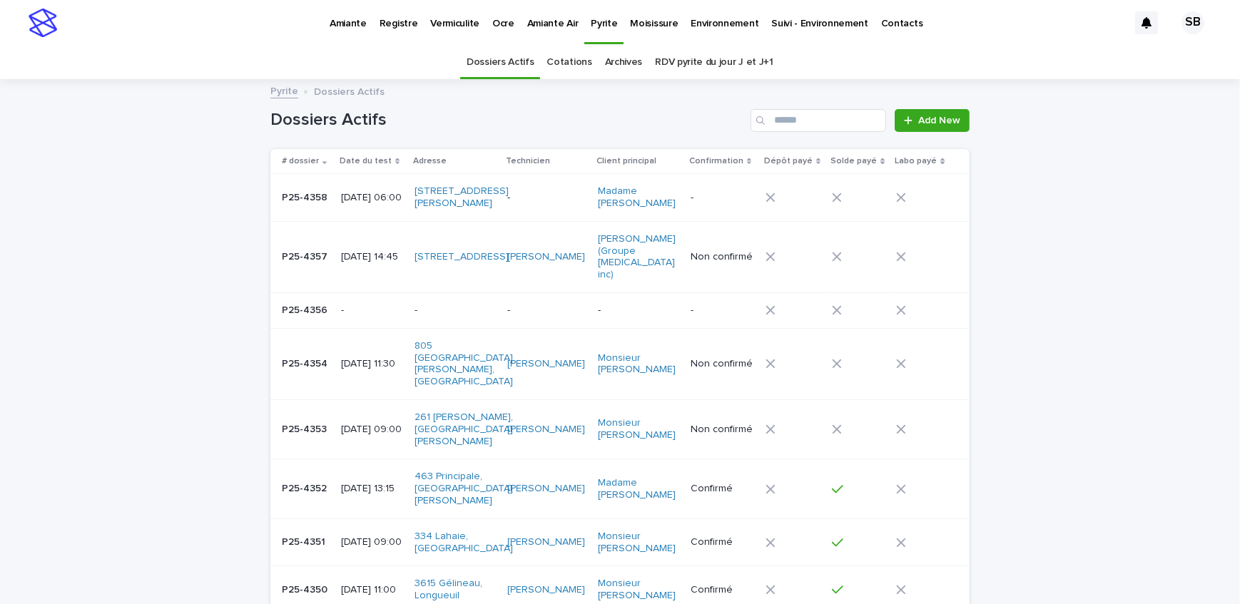
scroll to position [45, 0]
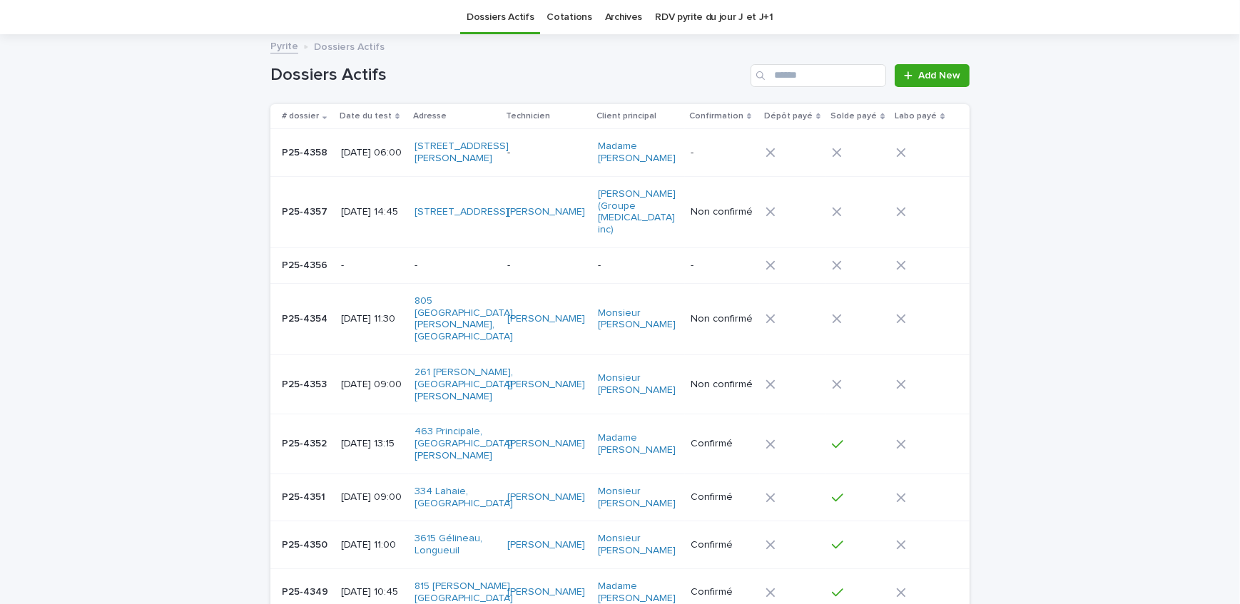
click at [313, 373] on div "P25-4353 P25-4353" at bounding box center [306, 385] width 48 height 24
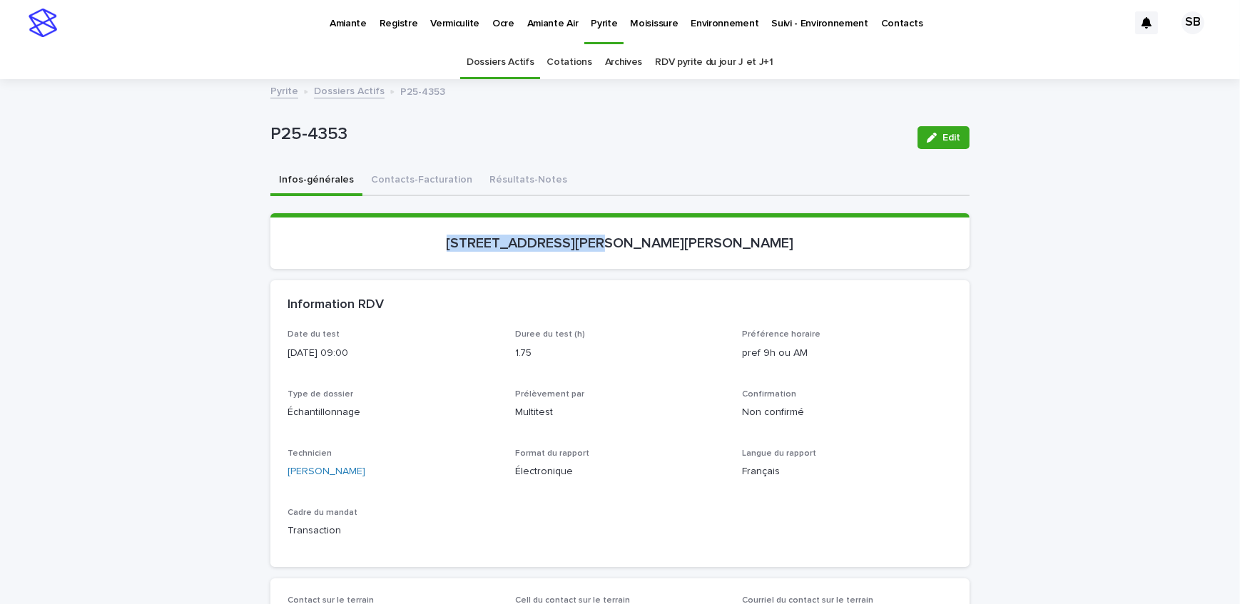
drag, startPoint x: 467, startPoint y: 263, endPoint x: 613, endPoint y: 257, distance: 145.7
click at [613, 257] on section "[STREET_ADDRESS][PERSON_NAME][PERSON_NAME]" at bounding box center [619, 241] width 699 height 56
copy p "[STREET_ADDRESS][PERSON_NAME]"
drag, startPoint x: 385, startPoint y: 145, endPoint x: 238, endPoint y: 149, distance: 146.4
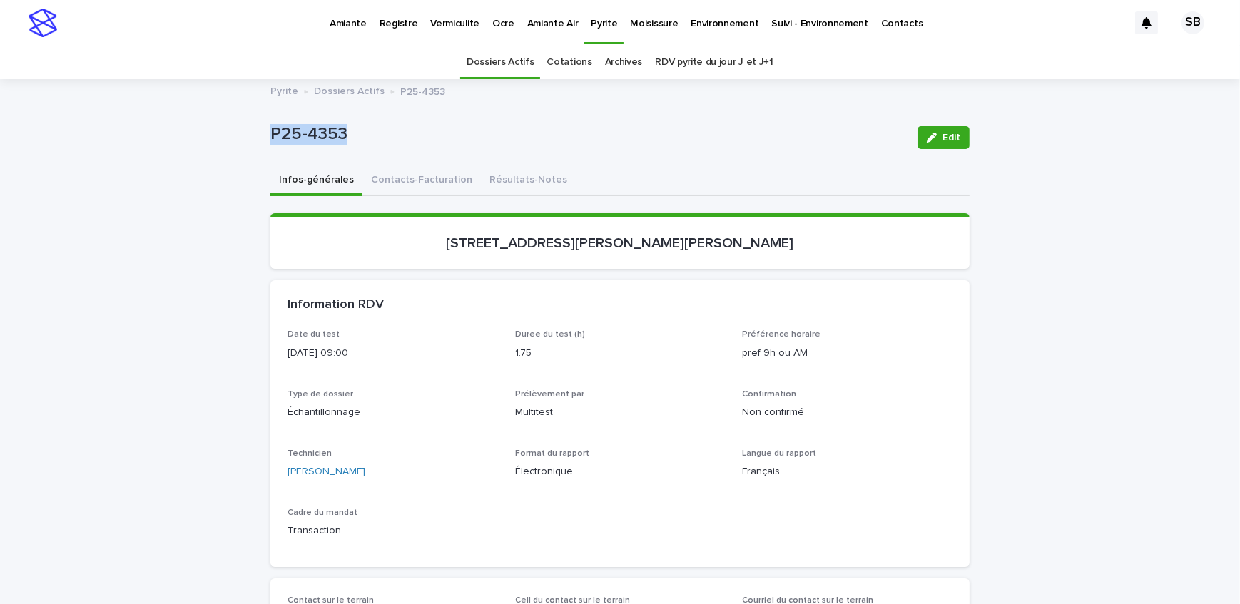
copy p "P25-4353"
click at [395, 178] on button "Contacts-Facturation" at bounding box center [422, 181] width 118 height 30
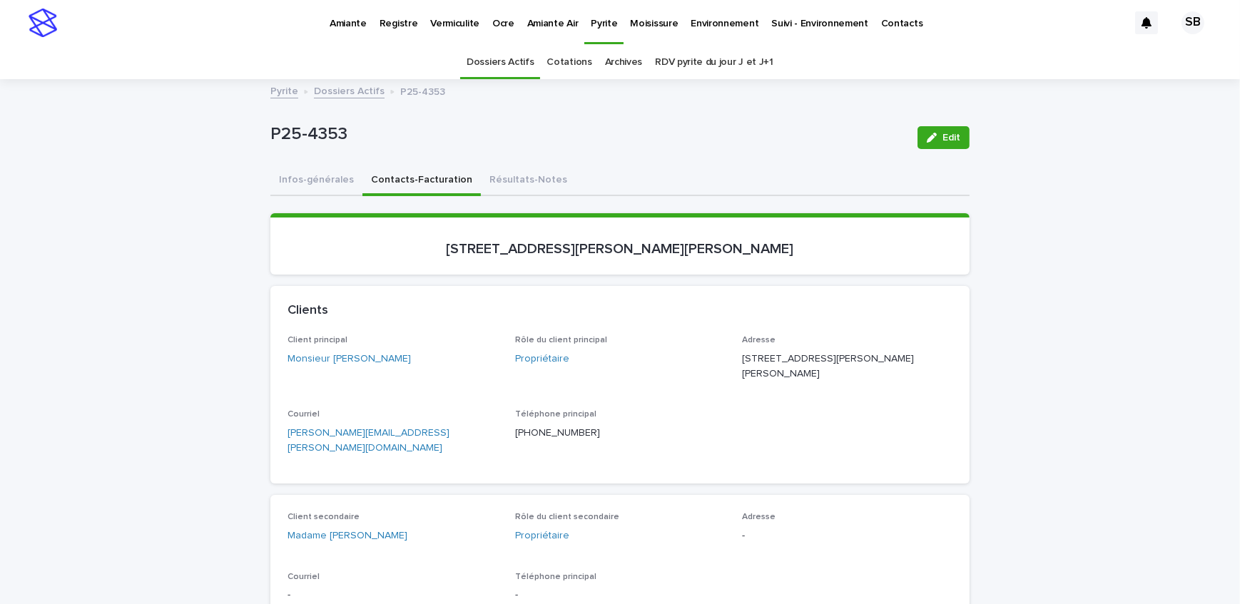
drag, startPoint x: 356, startPoint y: 368, endPoint x: 323, endPoint y: 365, distance: 33.6
click at [323, 365] on div "Client principal Monsieur [PERSON_NAME]" at bounding box center [393, 356] width 211 height 42
drag, startPoint x: 417, startPoint y: 525, endPoint x: 325, endPoint y: 532, distance: 92.3
click at [325, 532] on div "Client secondaire Madame [PERSON_NAME]" at bounding box center [393, 533] width 211 height 42
drag, startPoint x: 835, startPoint y: 353, endPoint x: 737, endPoint y: 358, distance: 97.9
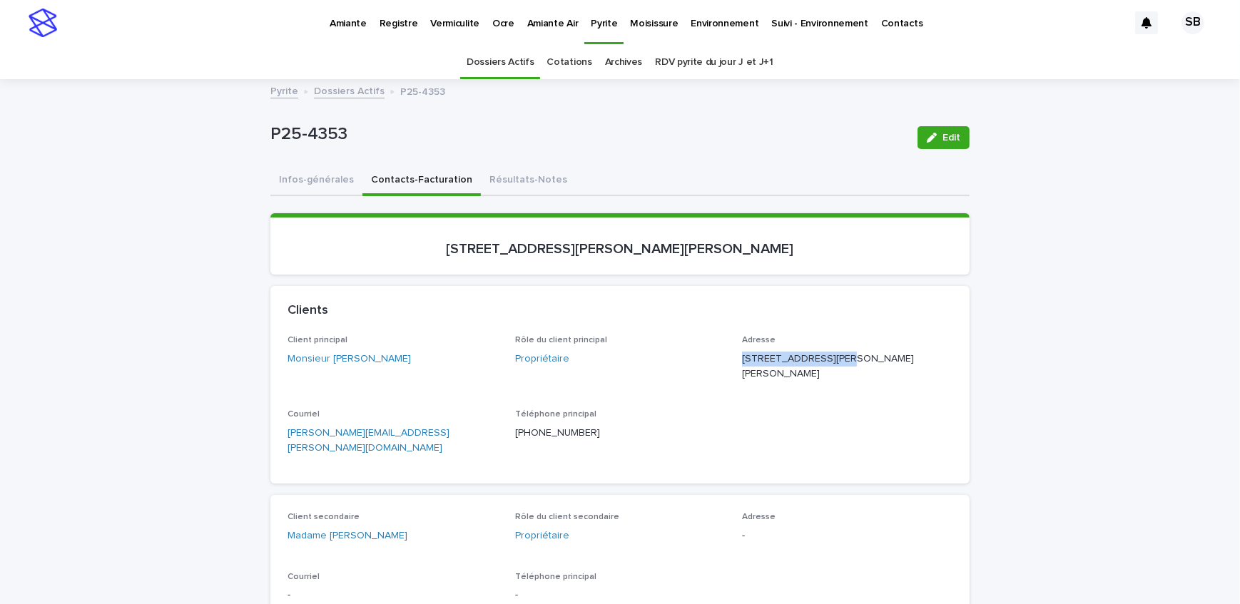
click at [742, 358] on p "[STREET_ADDRESS][PERSON_NAME][PERSON_NAME]" at bounding box center [847, 367] width 211 height 30
drag, startPoint x: 828, startPoint y: 369, endPoint x: 739, endPoint y: 368, distance: 89.2
click at [742, 368] on p "[STREET_ADDRESS][PERSON_NAME][PERSON_NAME]" at bounding box center [847, 367] width 211 height 30
drag, startPoint x: 900, startPoint y: 398, endPoint x: 849, endPoint y: 395, distance: 50.7
click at [849, 395] on div "Client principal Monsieur [PERSON_NAME] Rôle du client principal Propriétaire A…" at bounding box center [620, 400] width 665 height 131
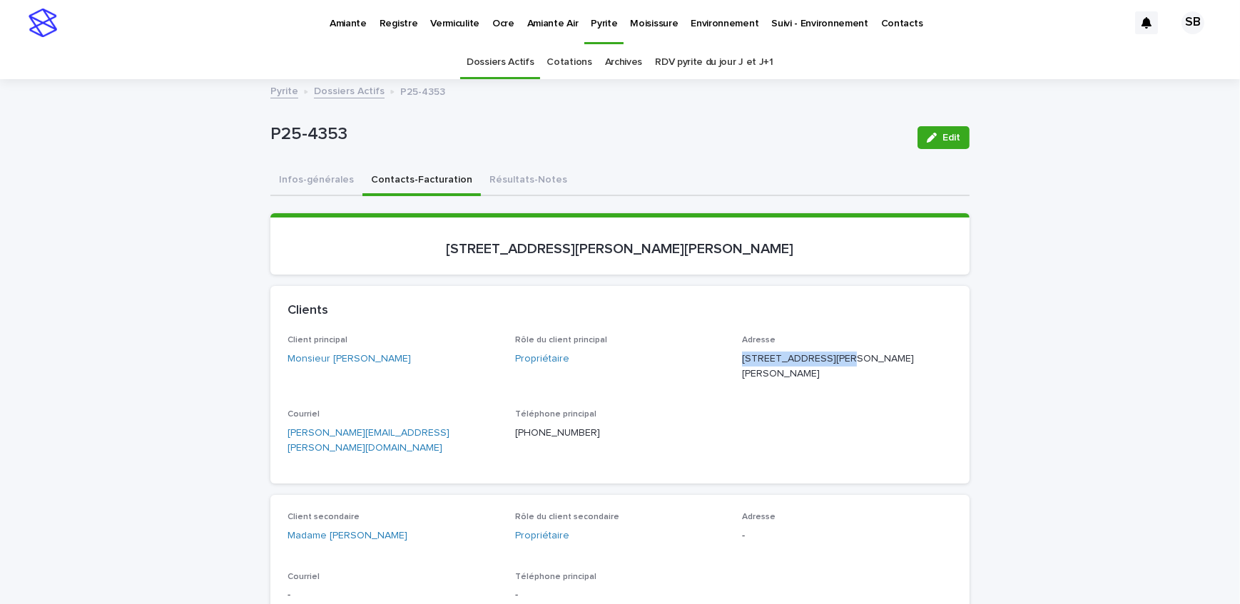
drag, startPoint x: 764, startPoint y: 240, endPoint x: 453, endPoint y: 278, distance: 312.7
click at [453, 278] on div "Loading... Saving… [STREET_ADDRESS][PERSON_NAME][PERSON_NAME]" at bounding box center [619, 249] width 699 height 73
drag, startPoint x: 355, startPoint y: 152, endPoint x: 248, endPoint y: 154, distance: 107.1
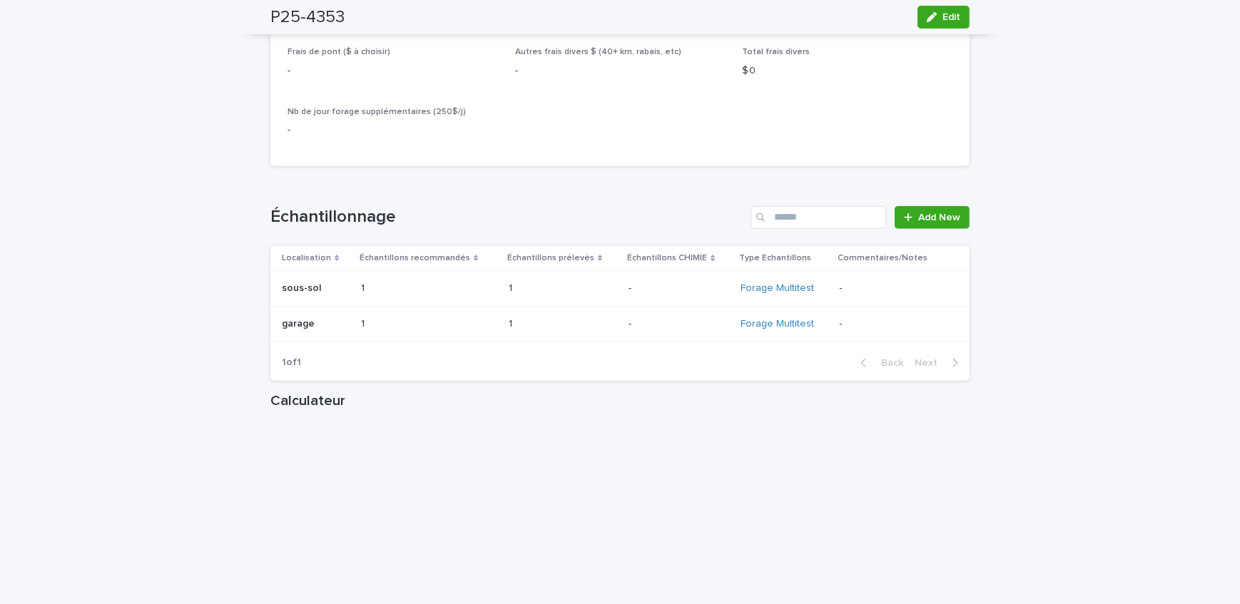
scroll to position [1621, 0]
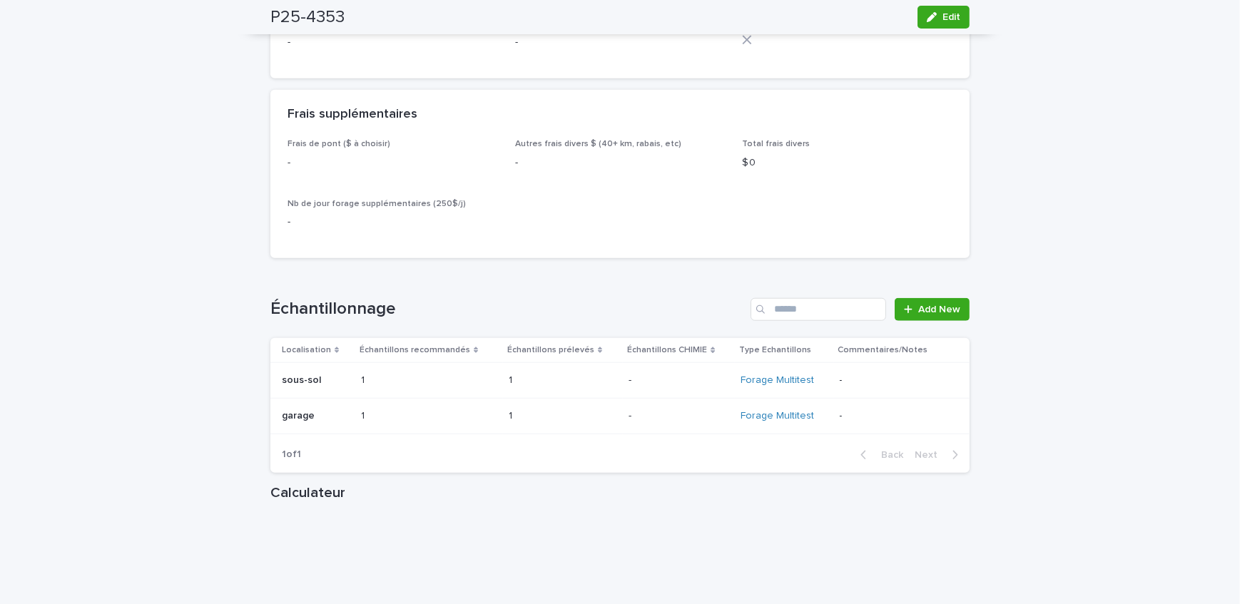
drag, startPoint x: 923, startPoint y: 14, endPoint x: 524, endPoint y: 253, distance: 465.7
click at [927, 14] on icon "button" at bounding box center [932, 17] width 10 height 10
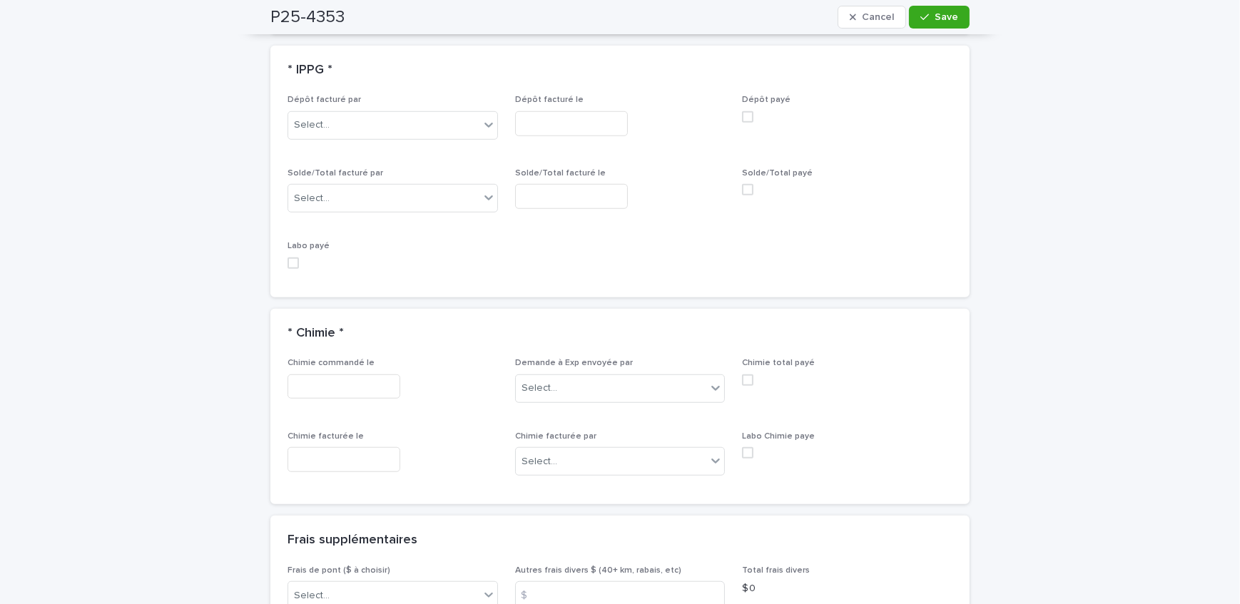
scroll to position [1375, 0]
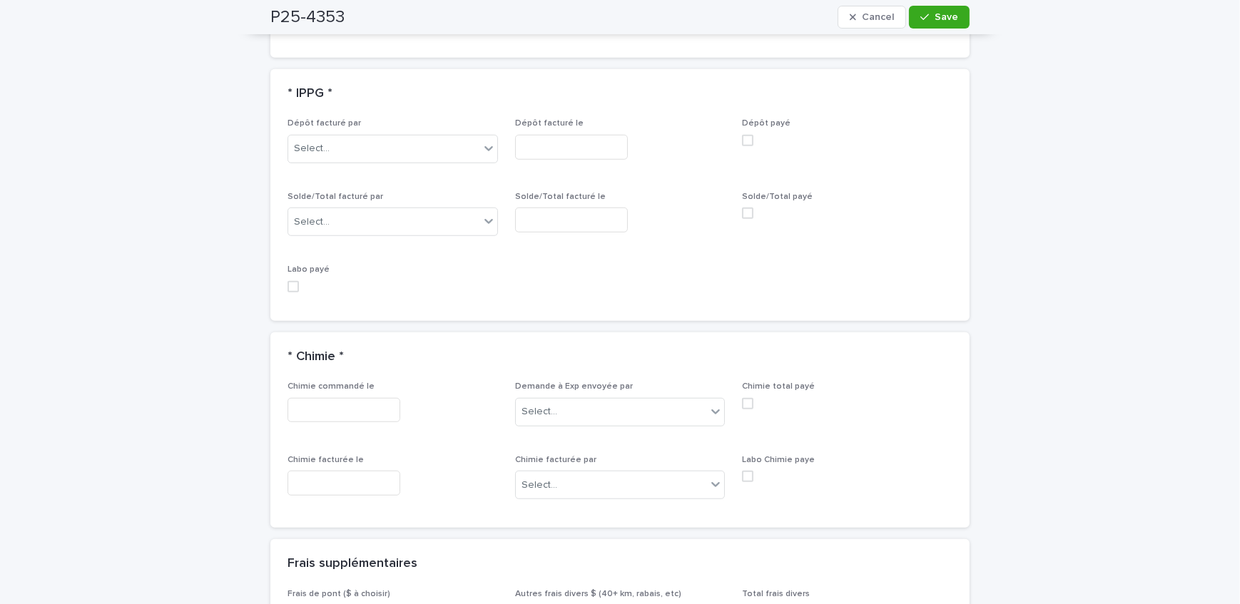
click at [376, 161] on body "Amiante Registre Vermiculite Ocre Amiante Air Pyrite Moisissure Environnement S…" at bounding box center [620, 302] width 1240 height 604
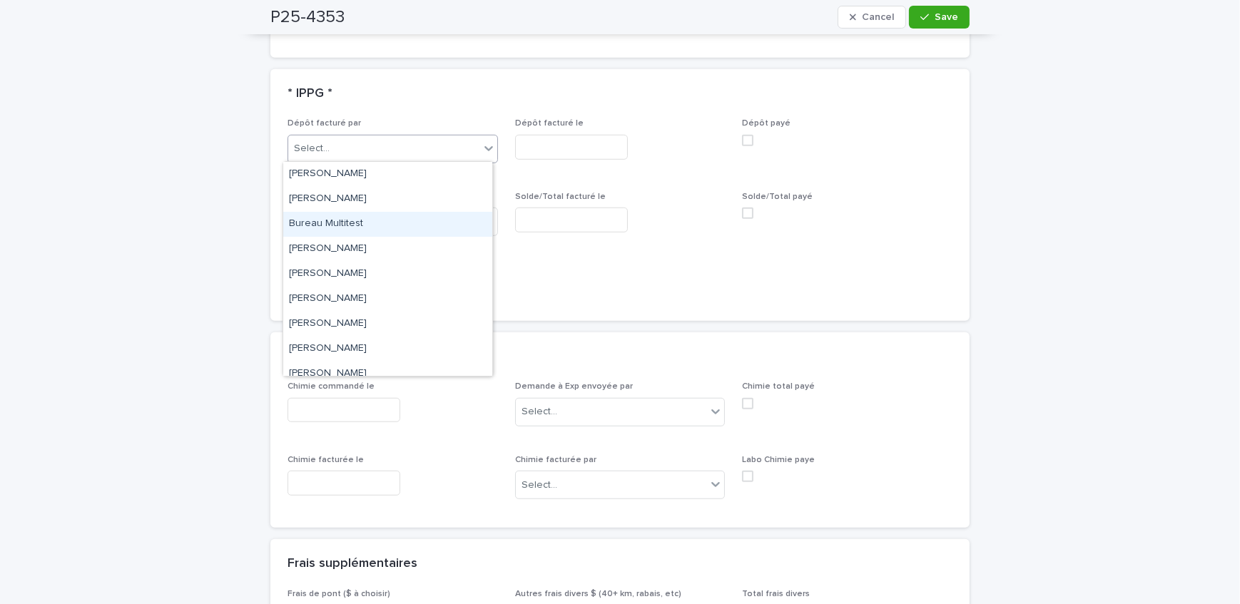
click at [525, 285] on div "Dépôt facturé par option Bureau Multitest focused, 3 of 16. 16 results availabl…" at bounding box center [620, 210] width 665 height 185
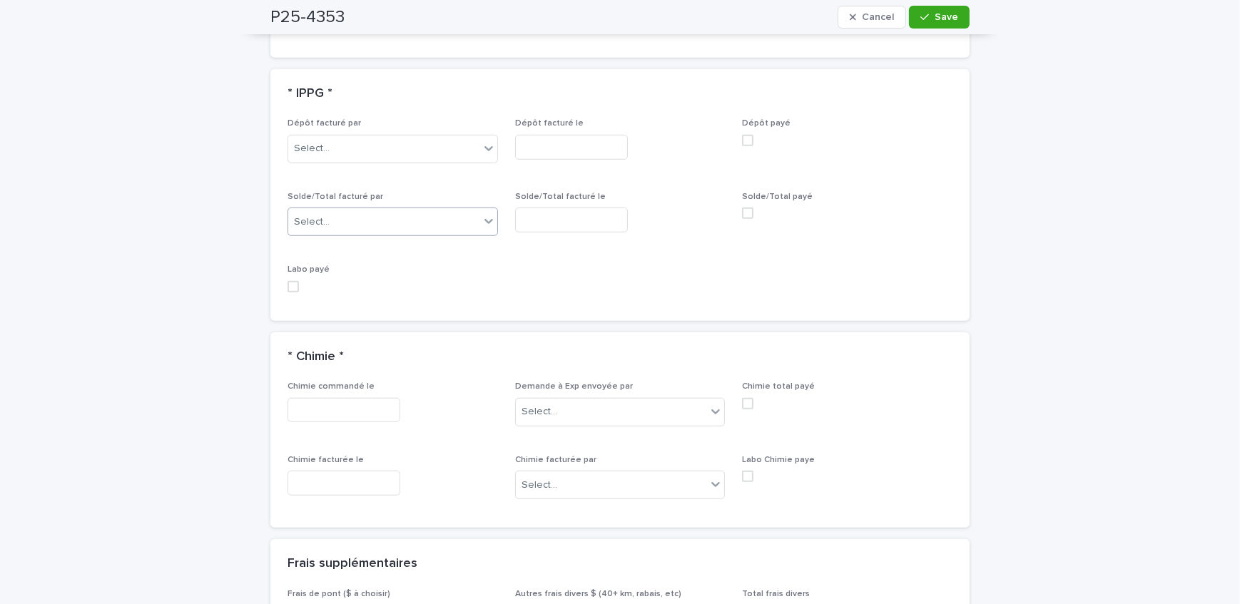
click at [405, 220] on div "Select..." at bounding box center [383, 223] width 191 height 24
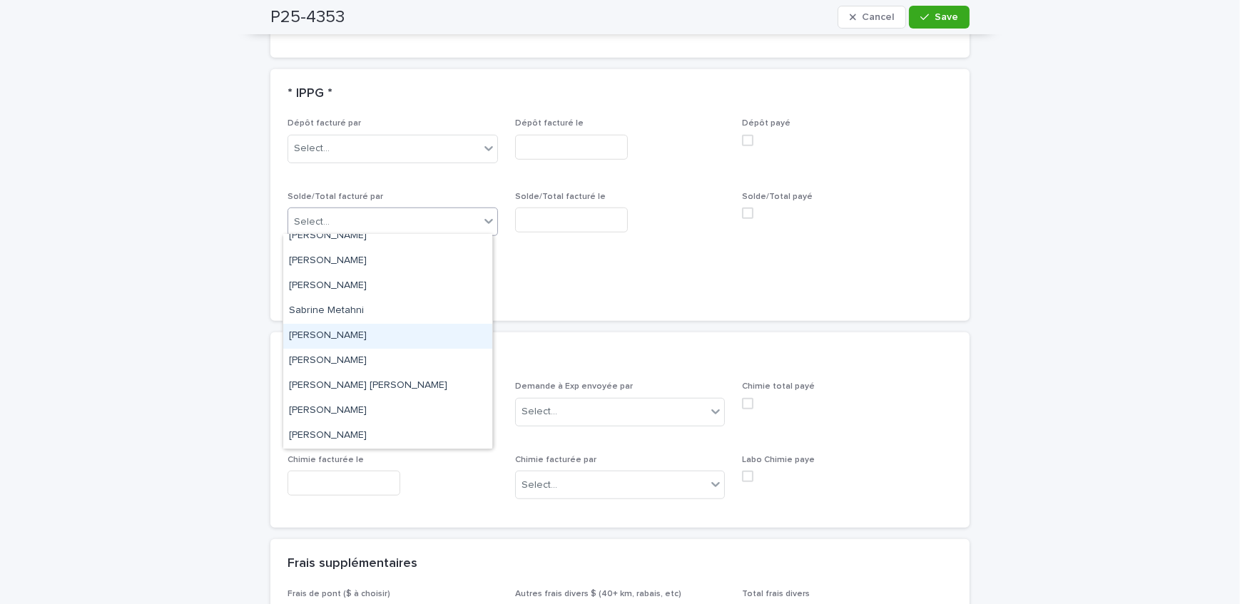
click at [384, 340] on div "[PERSON_NAME]" at bounding box center [387, 336] width 209 height 25
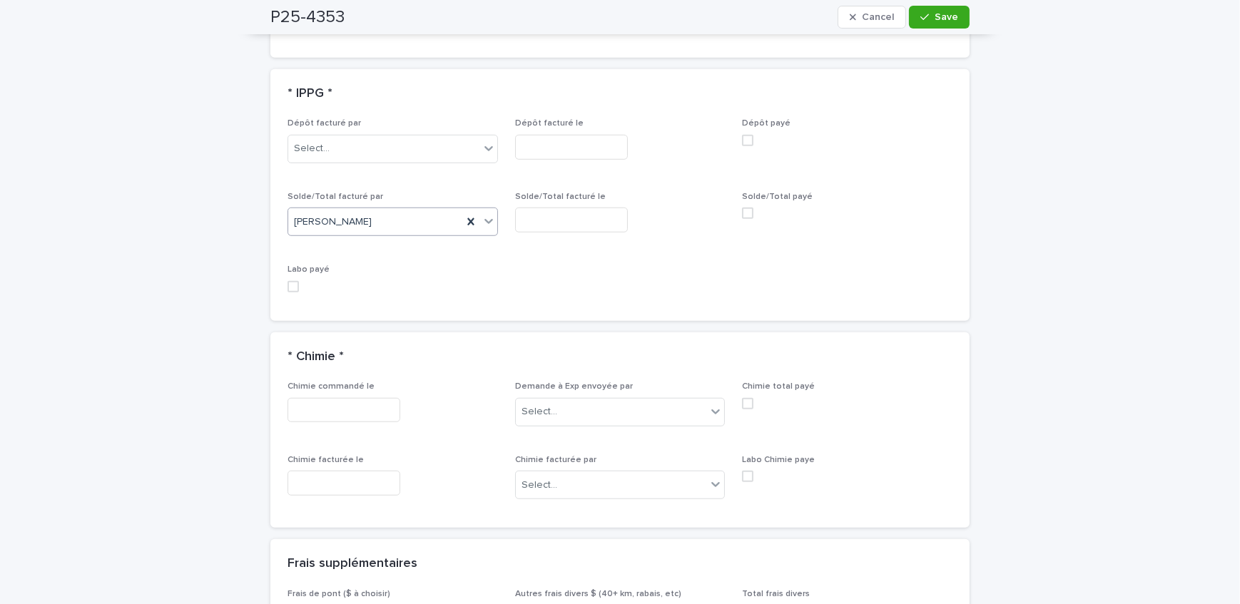
click at [561, 222] on input "text" at bounding box center [571, 220] width 113 height 25
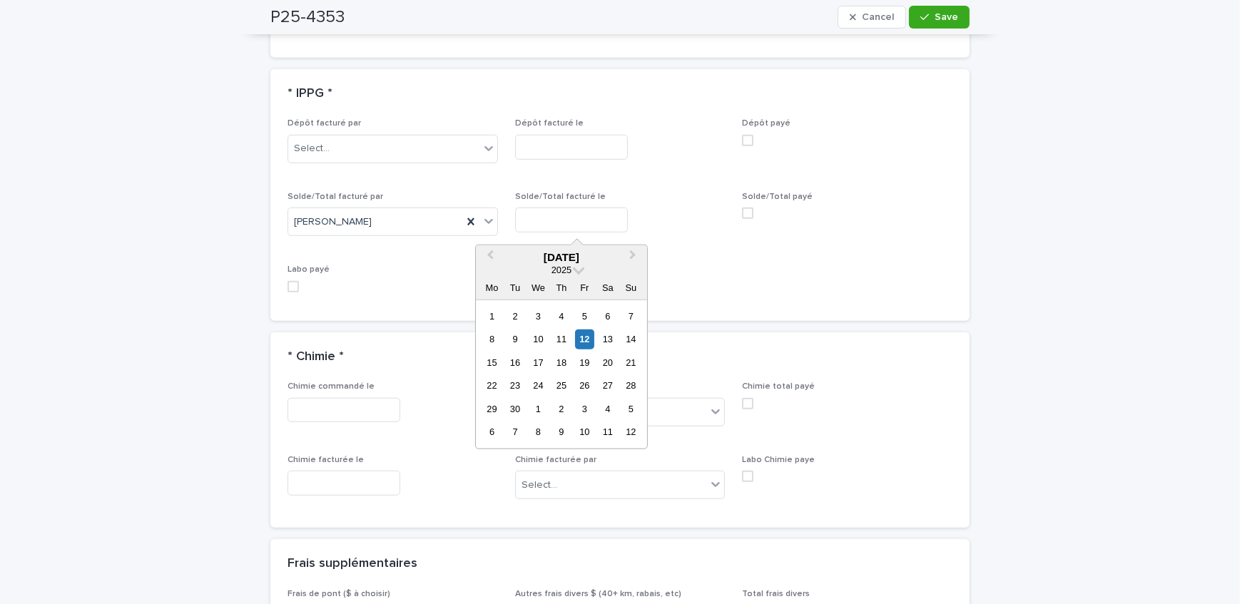
drag, startPoint x: 582, startPoint y: 340, endPoint x: 753, endPoint y: 212, distance: 213.1
click at [584, 337] on div "12" at bounding box center [584, 339] width 19 height 19
type input "**********"
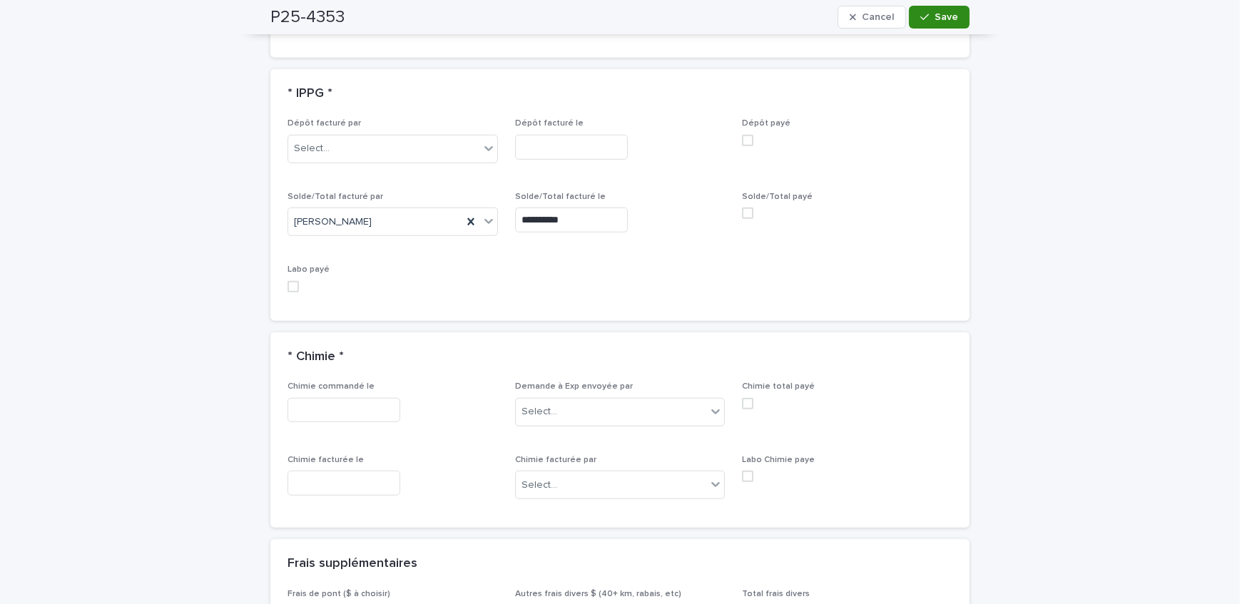
click at [946, 7] on button "Save" at bounding box center [939, 17] width 61 height 23
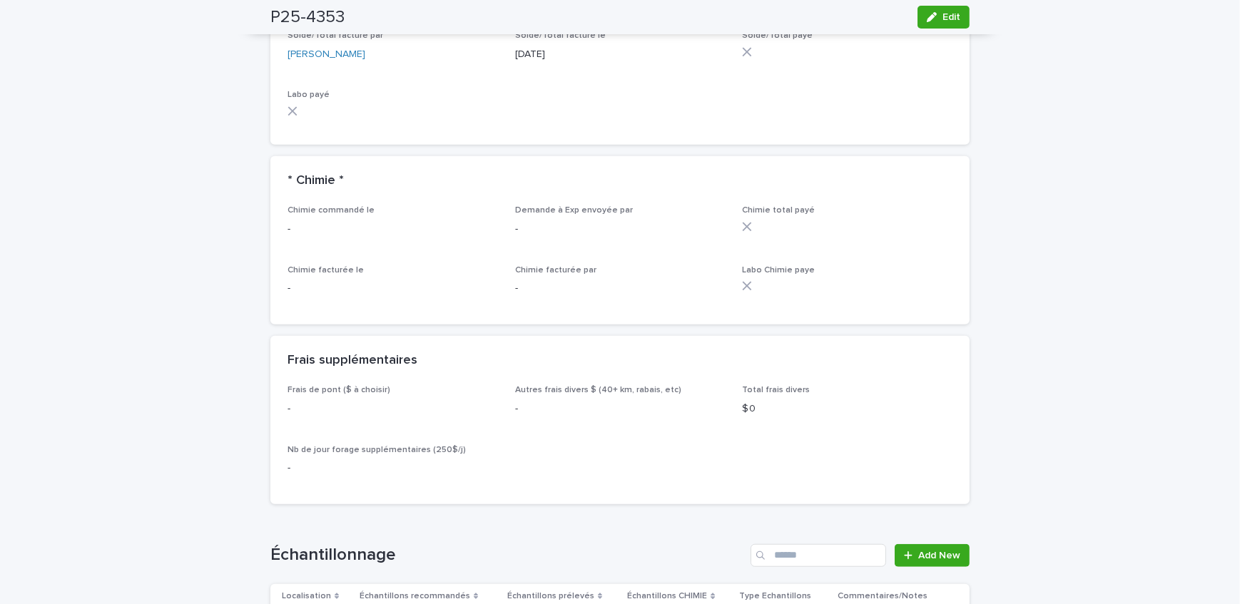
scroll to position [1246, 0]
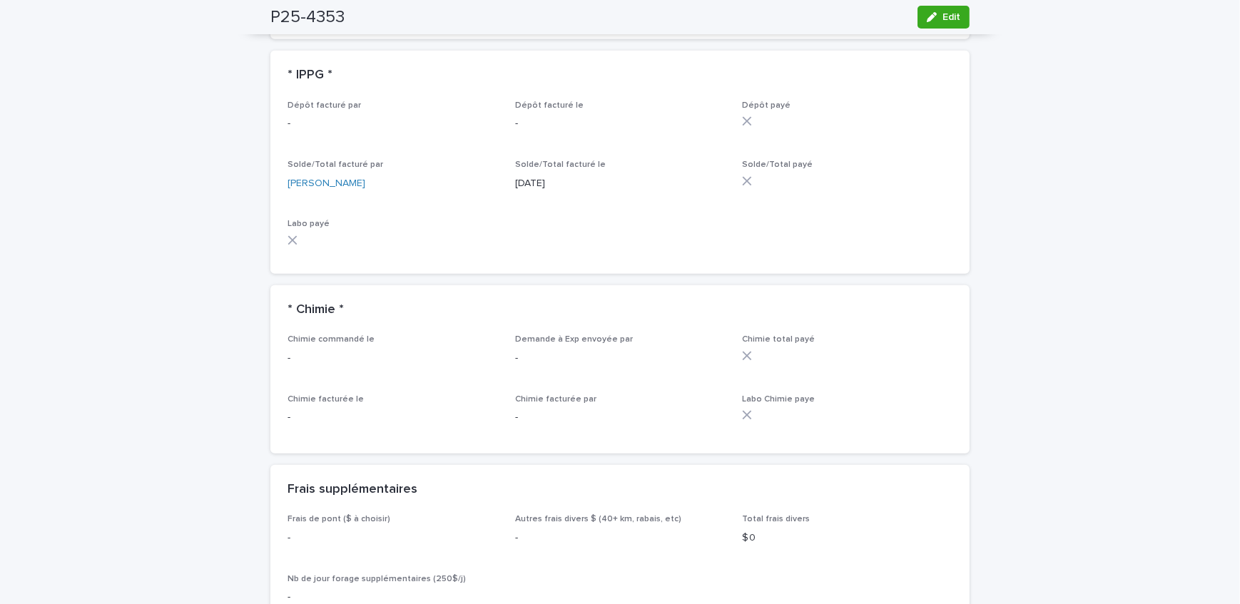
click at [161, 242] on div "Loading... Saving… Loading... Saving… P25-4353 Edit P25-4353 Edit Sorry, there …" at bounding box center [620, 252] width 1240 height 2834
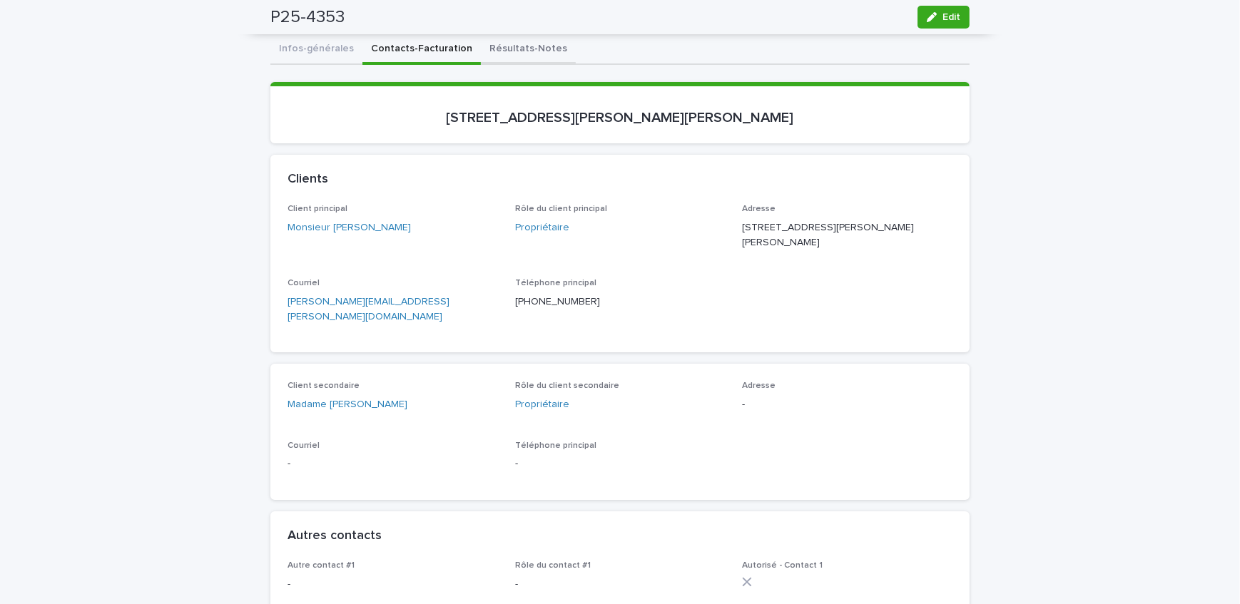
scroll to position [0, 0]
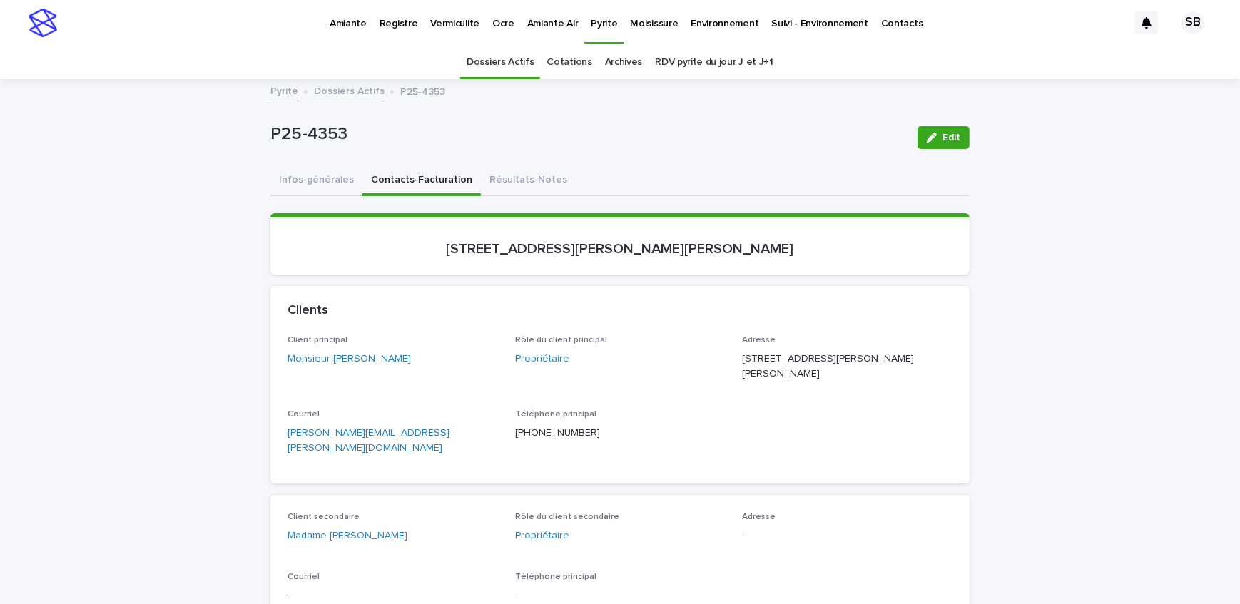
click at [442, 24] on p "Vermiculite" at bounding box center [454, 15] width 49 height 30
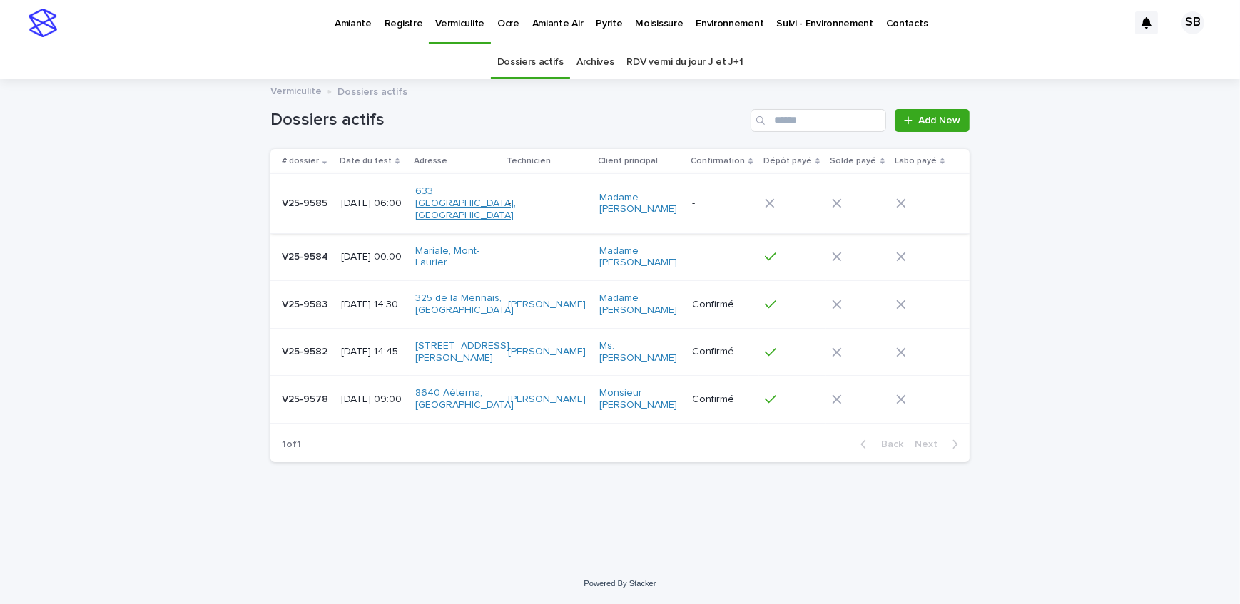
click at [488, 202] on link "633 [GEOGRAPHIC_DATA], [GEOGRAPHIC_DATA]" at bounding box center [465, 204] width 101 height 36
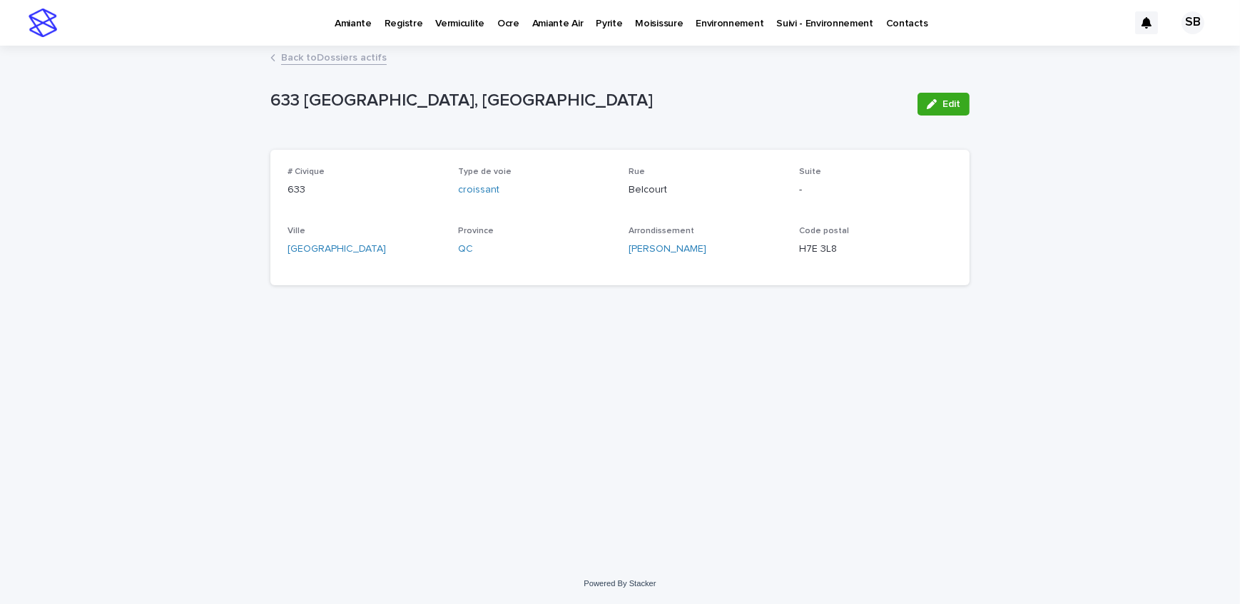
click at [348, 57] on link "Back to Dossiers actifs" at bounding box center [334, 57] width 106 height 16
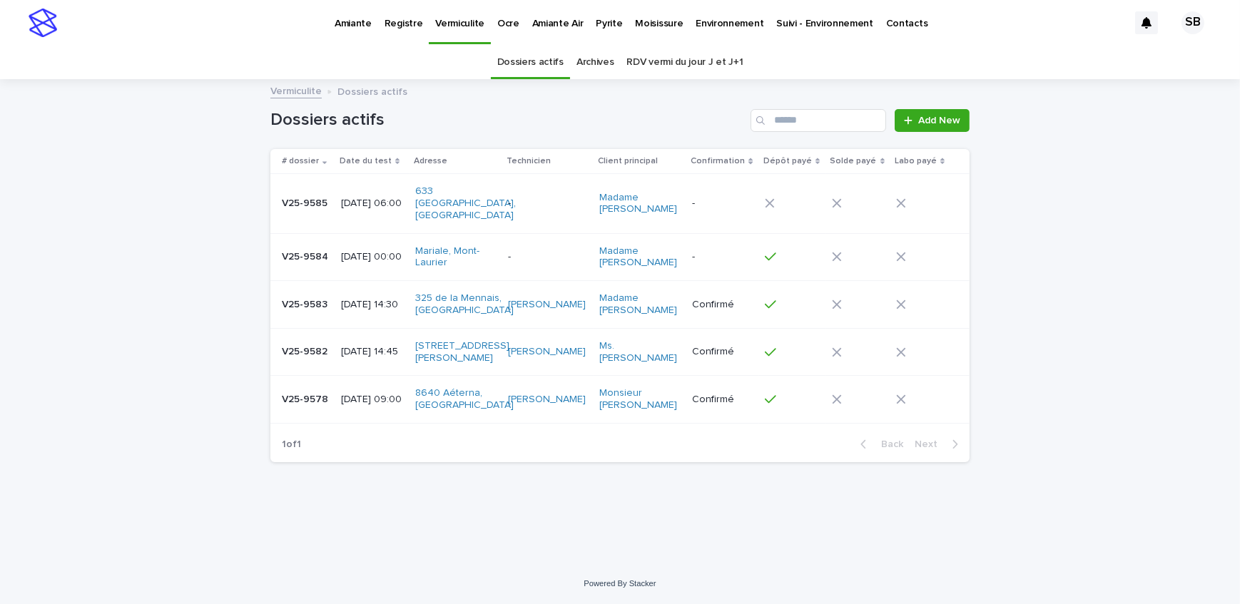
click at [319, 201] on p "V25-9585" at bounding box center [306, 202] width 49 height 15
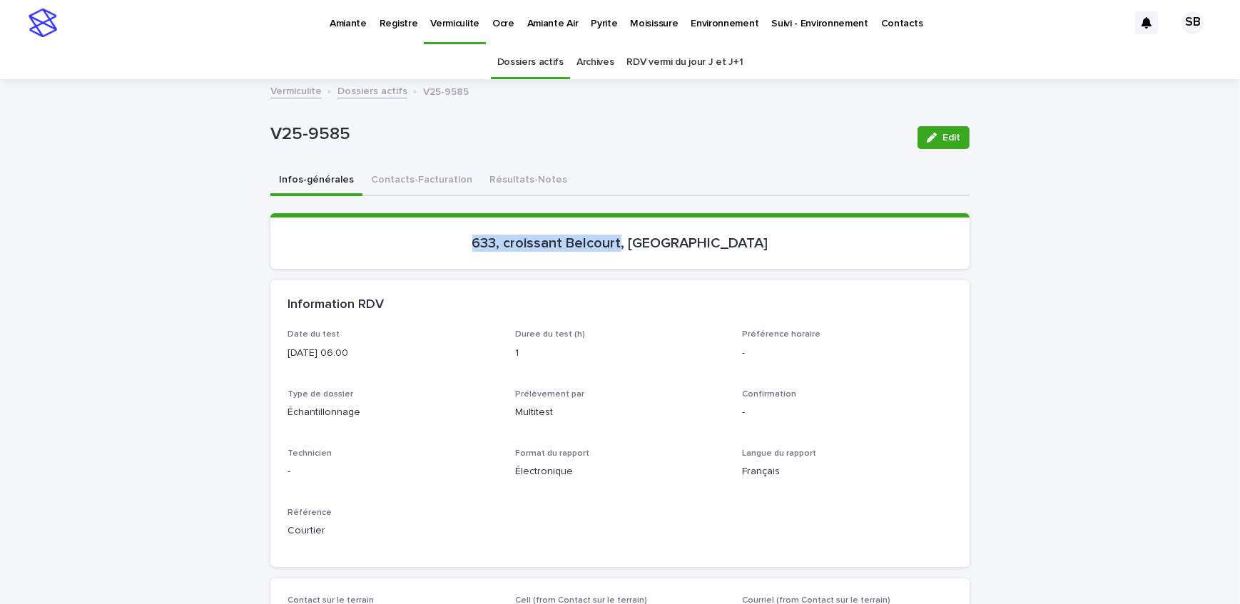
drag, startPoint x: 518, startPoint y: 251, endPoint x: 669, endPoint y: 250, distance: 151.3
click at [669, 250] on section "633, croissant Belcourt, [GEOGRAPHIC_DATA]" at bounding box center [619, 241] width 699 height 56
drag, startPoint x: 381, startPoint y: 132, endPoint x: 238, endPoint y: 151, distance: 144.7
click at [450, 186] on button "Contacts-Facturation" at bounding box center [422, 181] width 118 height 30
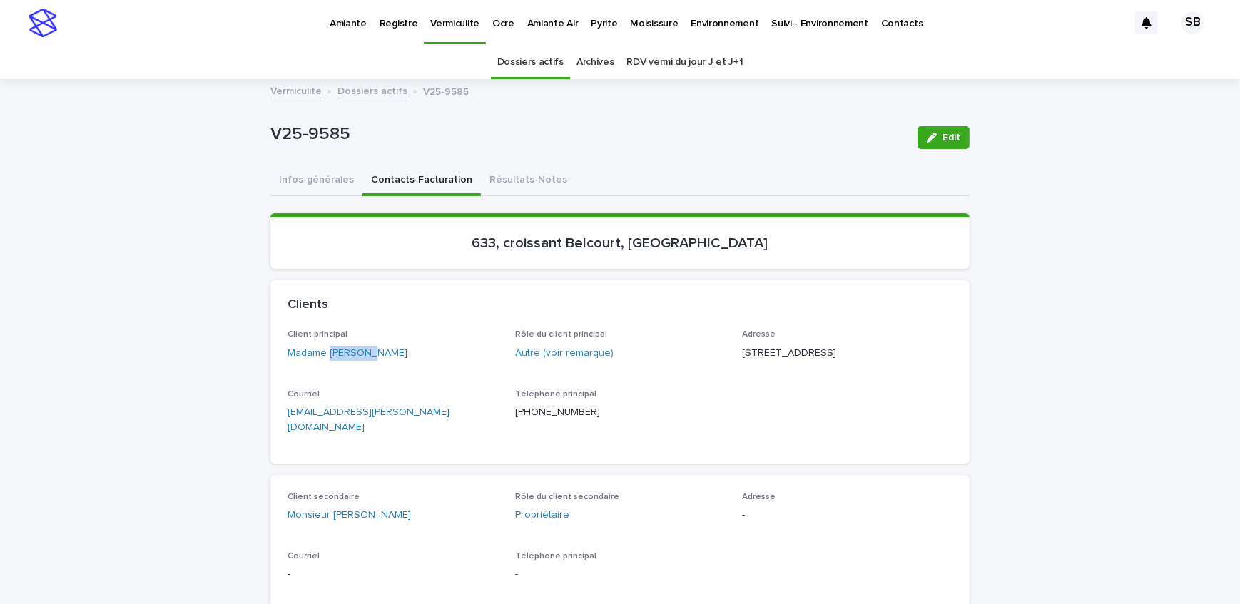
drag, startPoint x: 380, startPoint y: 366, endPoint x: 324, endPoint y: 364, distance: 55.7
click at [324, 364] on div "Client principal Madame [PERSON_NAME]" at bounding box center [393, 351] width 211 height 42
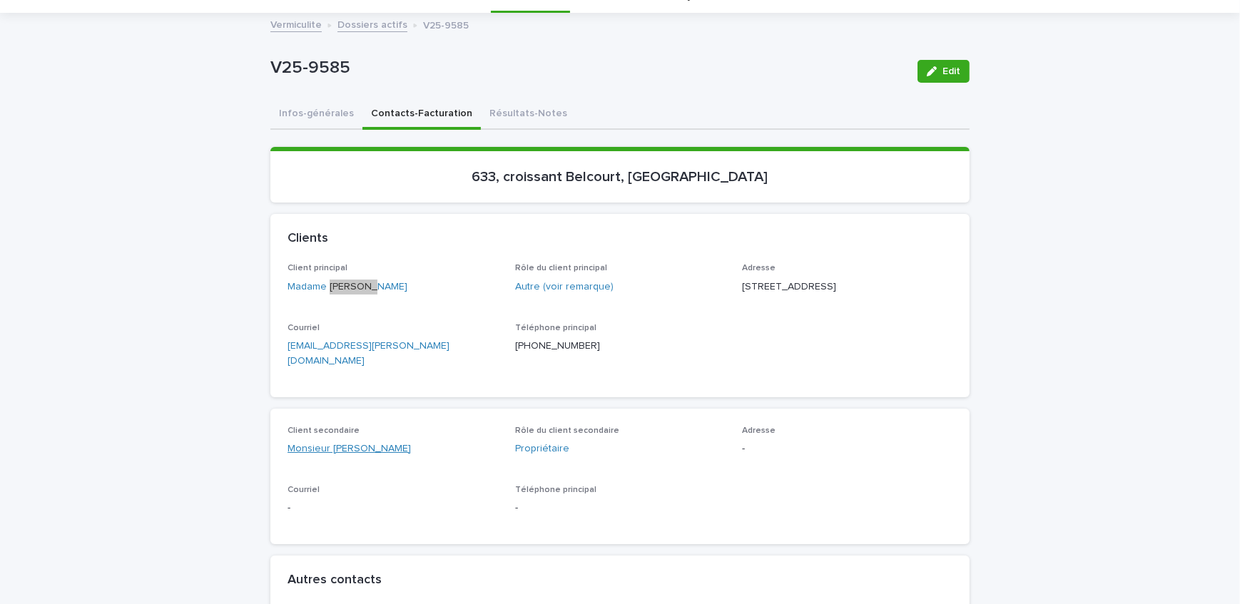
scroll to position [129, 0]
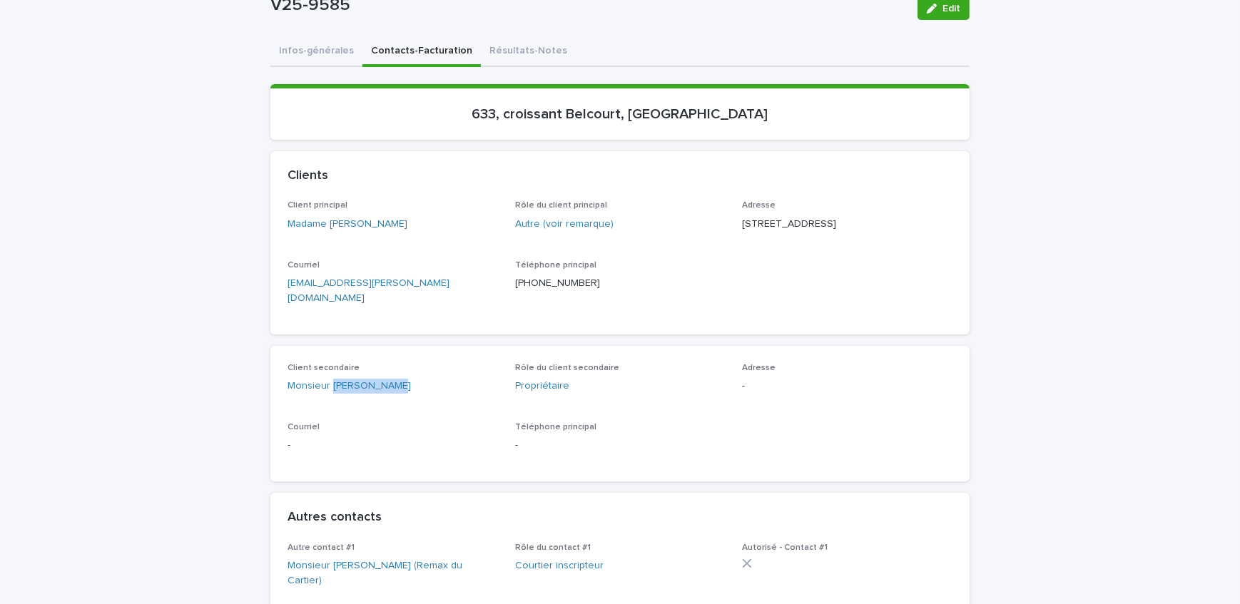
drag, startPoint x: 393, startPoint y: 412, endPoint x: 328, endPoint y: 424, distance: 65.4
click at [328, 424] on div "Client secondaire Monsieur [PERSON_NAME] Rôle du client secondaire Propriétaire…" at bounding box center [620, 413] width 665 height 101
drag, startPoint x: 839, startPoint y: 217, endPoint x: 737, endPoint y: 223, distance: 101.5
click at [742, 223] on p "[STREET_ADDRESS]" at bounding box center [847, 224] width 211 height 15
drag, startPoint x: 768, startPoint y: 239, endPoint x: 738, endPoint y: 242, distance: 30.1
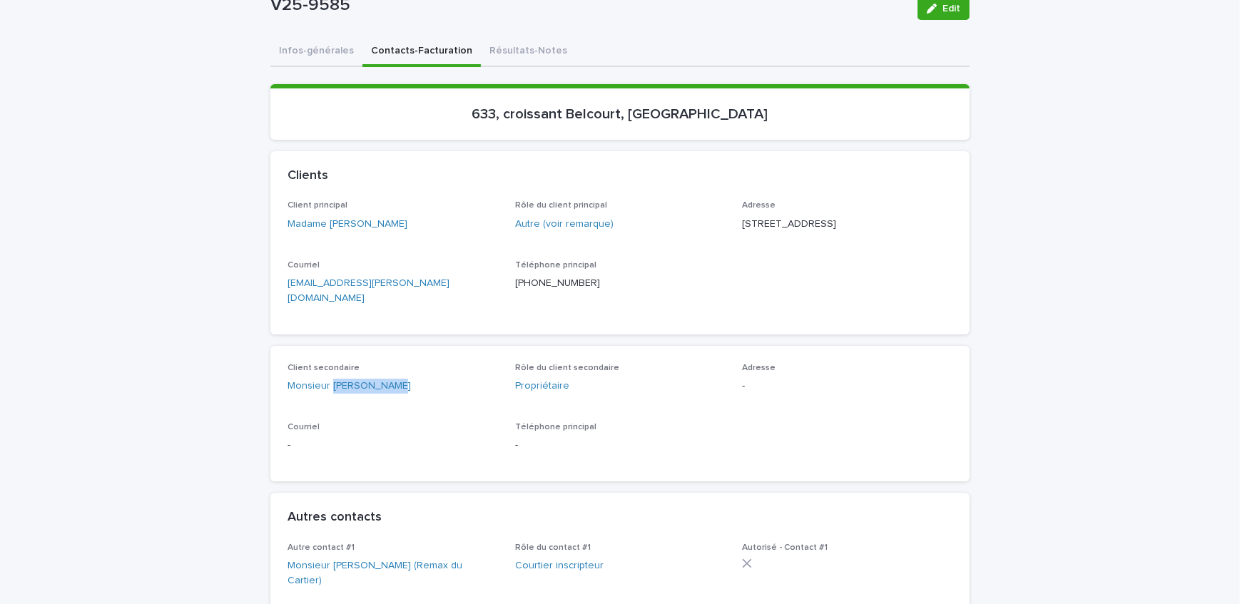
click at [742, 232] on p "[STREET_ADDRESS]" at bounding box center [847, 224] width 211 height 15
drag, startPoint x: 818, startPoint y: 240, endPoint x: 781, endPoint y: 243, distance: 36.6
click at [781, 232] on p "[STREET_ADDRESS]" at bounding box center [847, 224] width 211 height 15
drag, startPoint x: 574, startPoint y: 127, endPoint x: 496, endPoint y: 131, distance: 77.9
click at [496, 131] on section "633, croissant Belcourt, [GEOGRAPHIC_DATA]" at bounding box center [619, 112] width 699 height 56
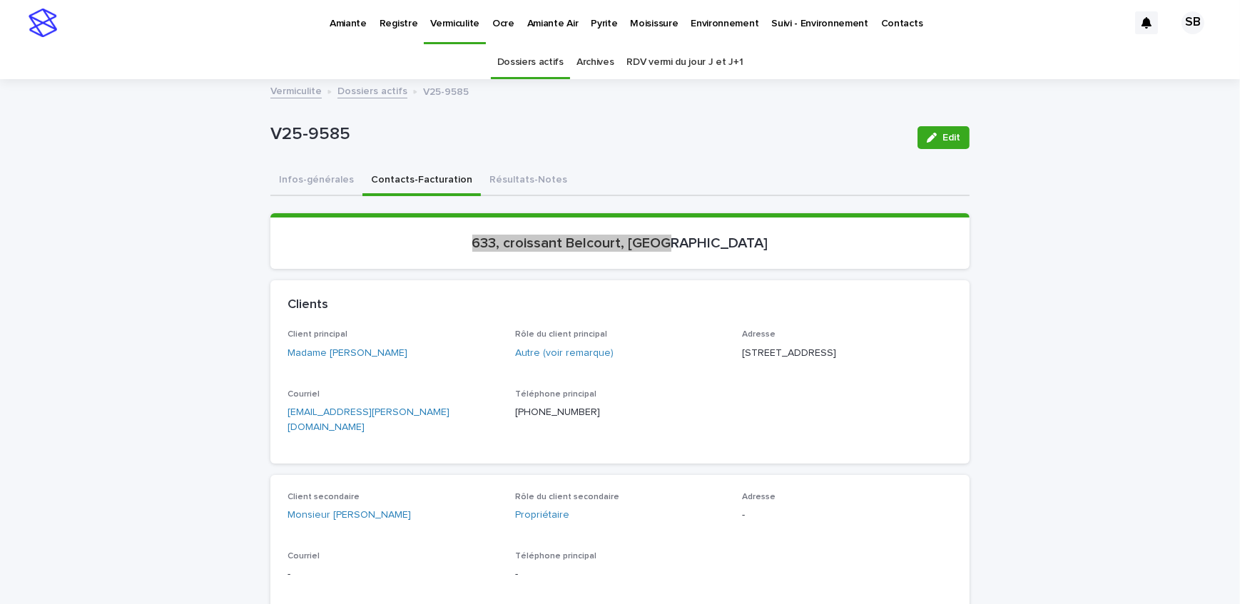
scroll to position [0, 0]
drag, startPoint x: 370, startPoint y: 148, endPoint x: 255, endPoint y: 157, distance: 115.9
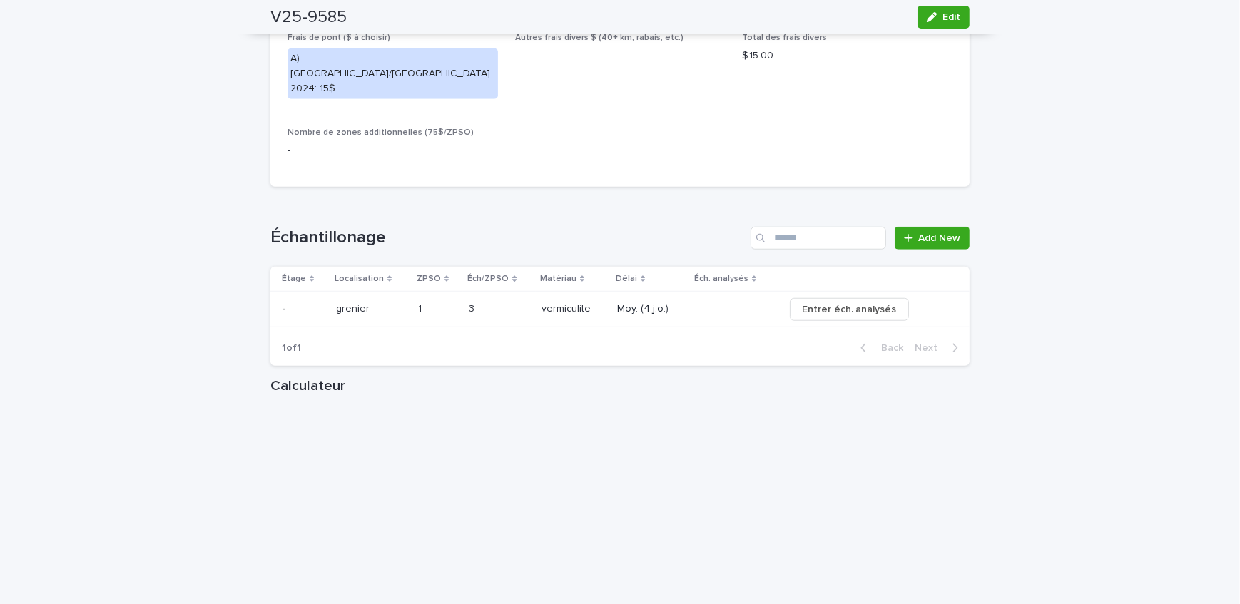
scroll to position [1362, 0]
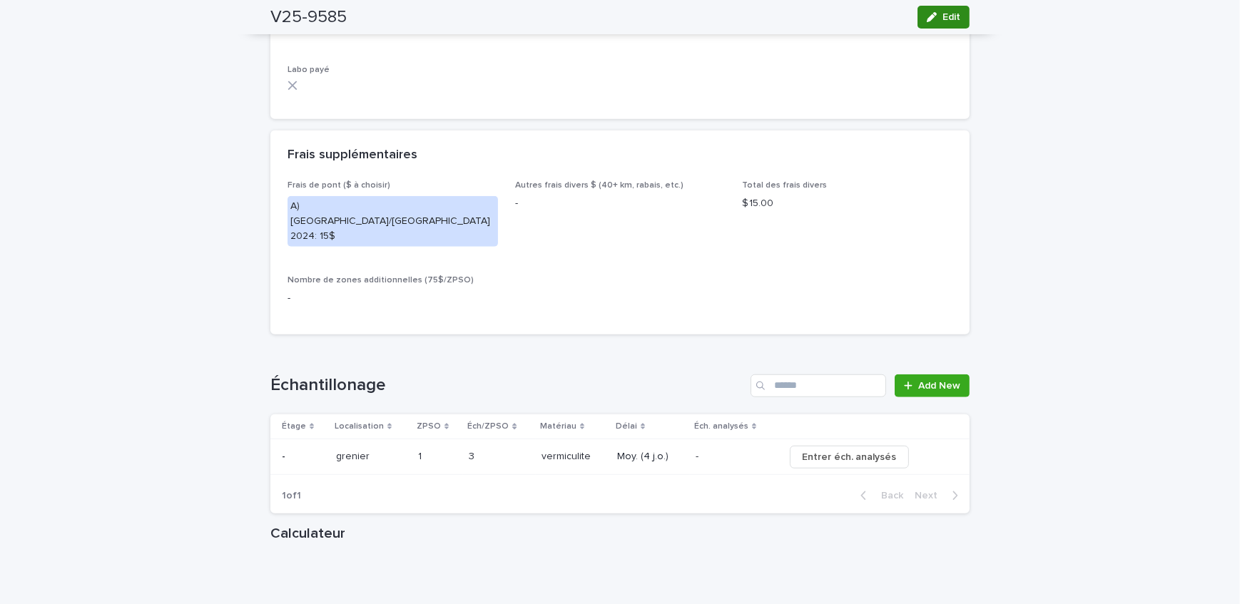
click at [924, 19] on button "Edit" at bounding box center [944, 17] width 52 height 23
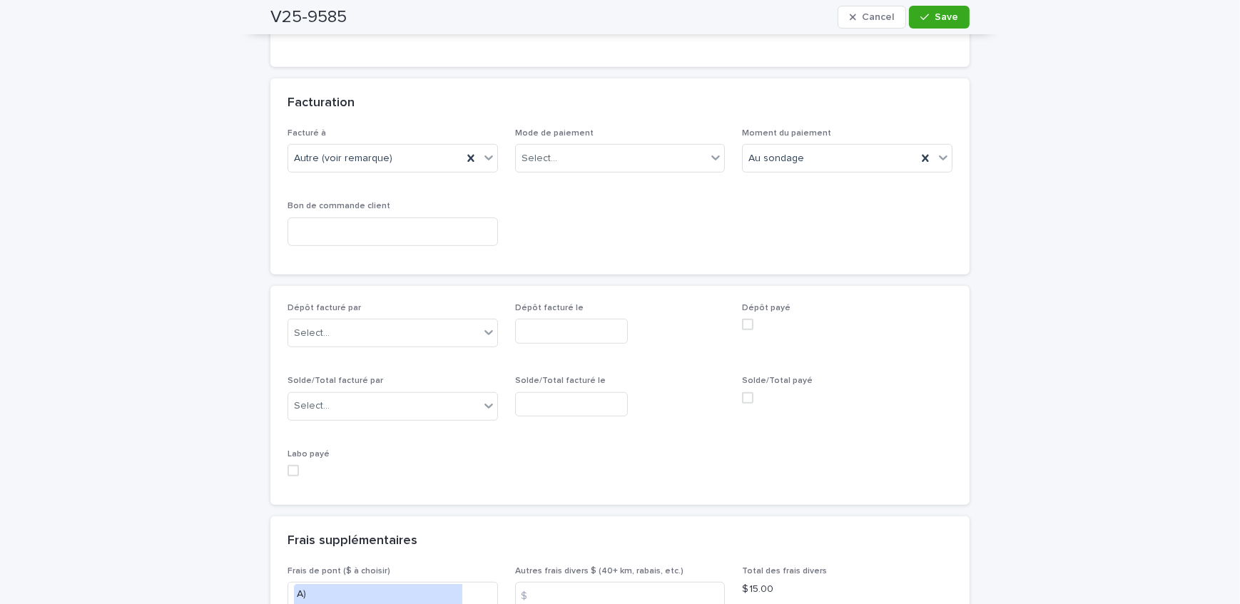
scroll to position [1200, 0]
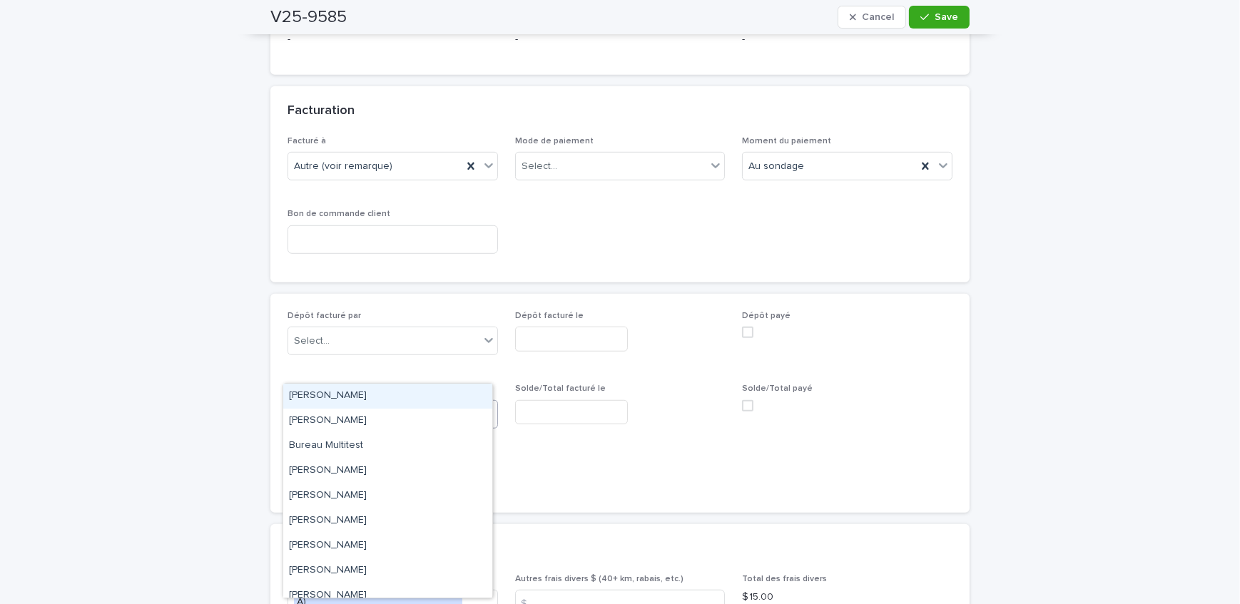
click at [339, 403] on div "Select..." at bounding box center [383, 415] width 191 height 24
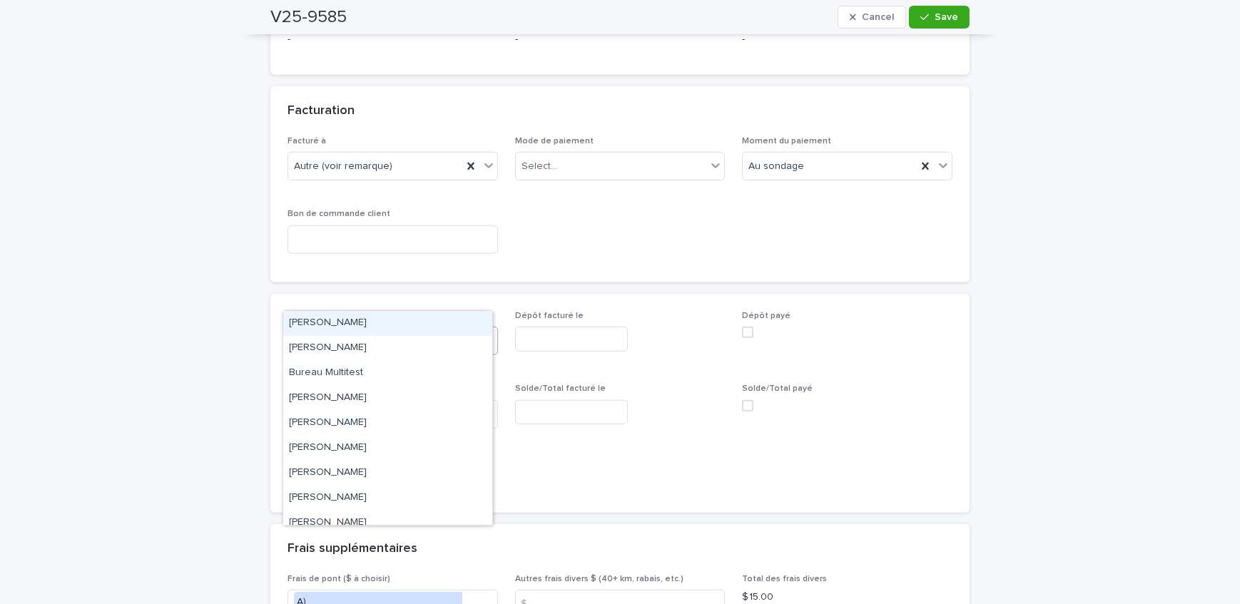
click at [365, 330] on div "Select..." at bounding box center [383, 342] width 191 height 24
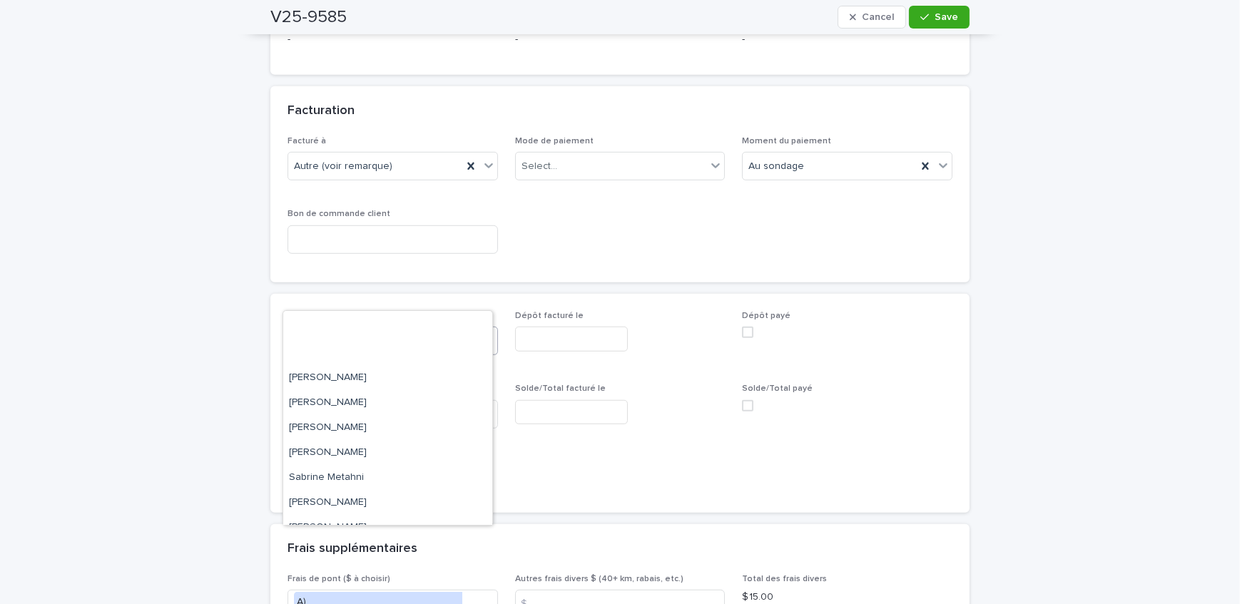
scroll to position [186, 0]
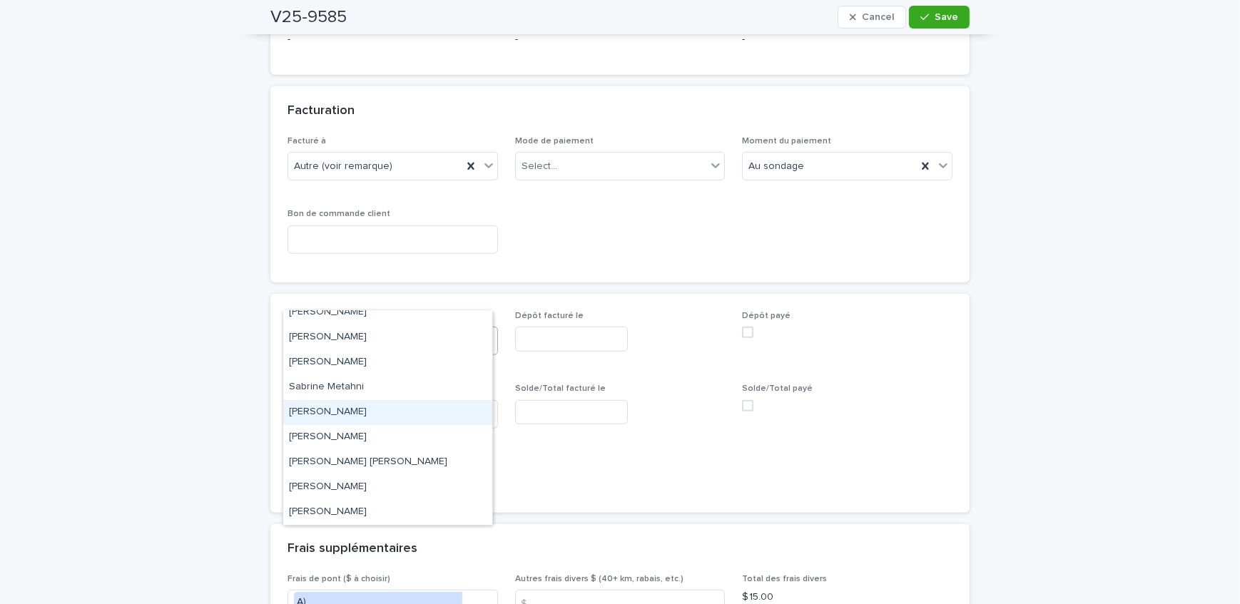
click at [363, 407] on div "[PERSON_NAME]" at bounding box center [387, 412] width 209 height 25
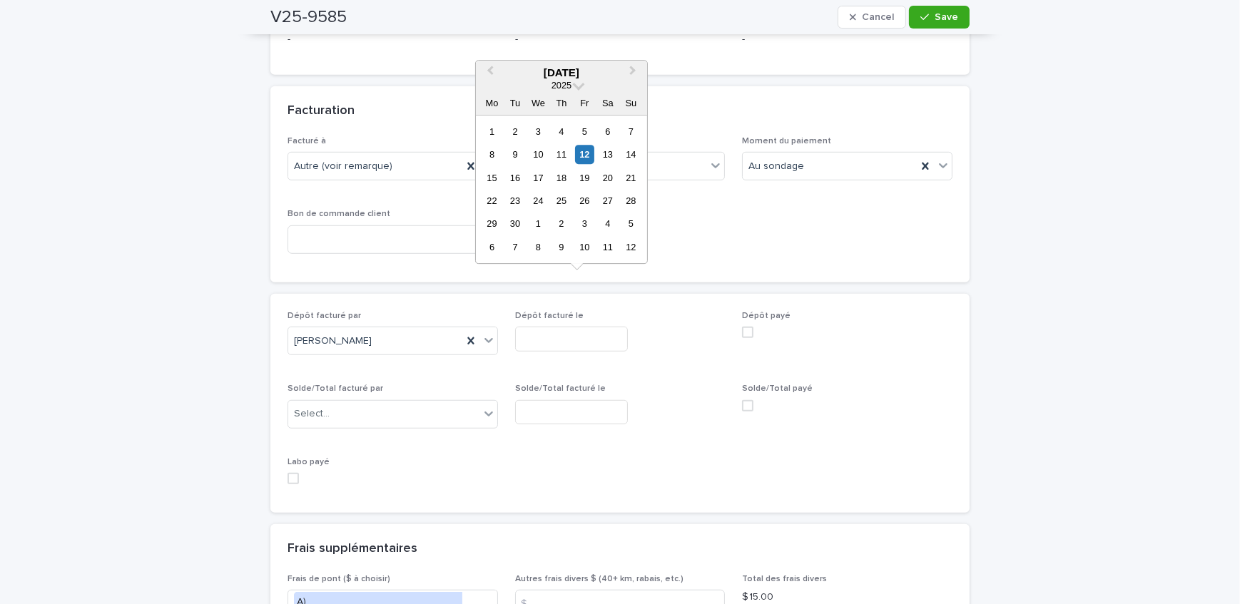
click at [557, 327] on input "text" at bounding box center [571, 339] width 113 height 25
click at [588, 156] on div "12" at bounding box center [584, 154] width 19 height 19
type input "**********"
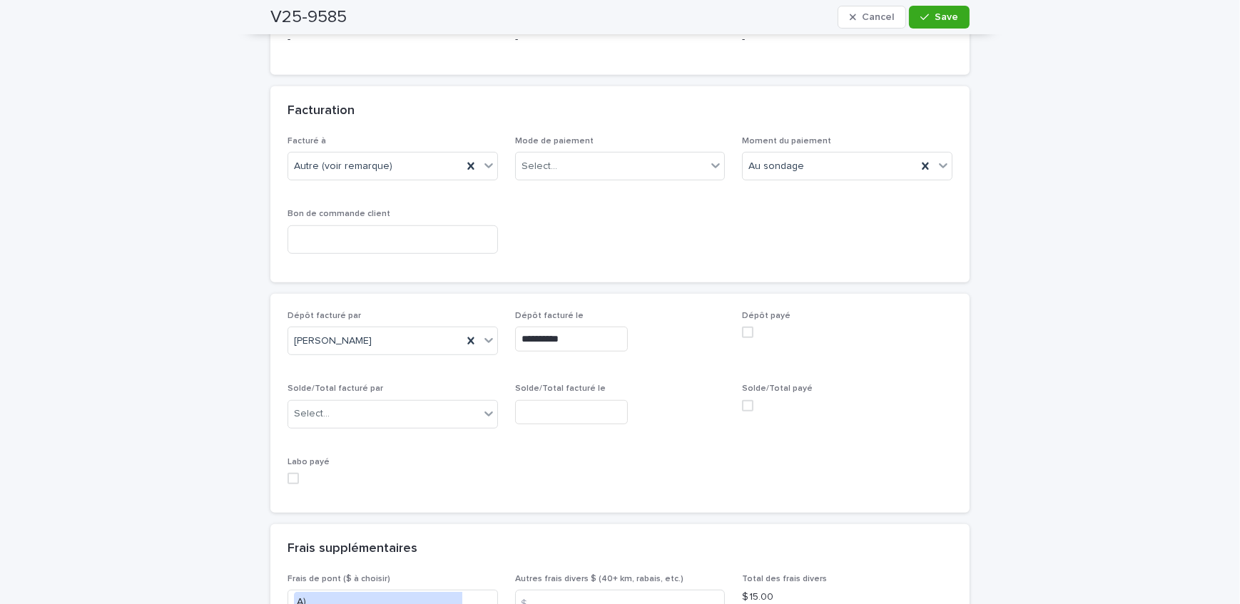
drag, startPoint x: 956, startPoint y: 12, endPoint x: 599, endPoint y: 385, distance: 515.9
click at [955, 12] on button "Save" at bounding box center [939, 17] width 61 height 23
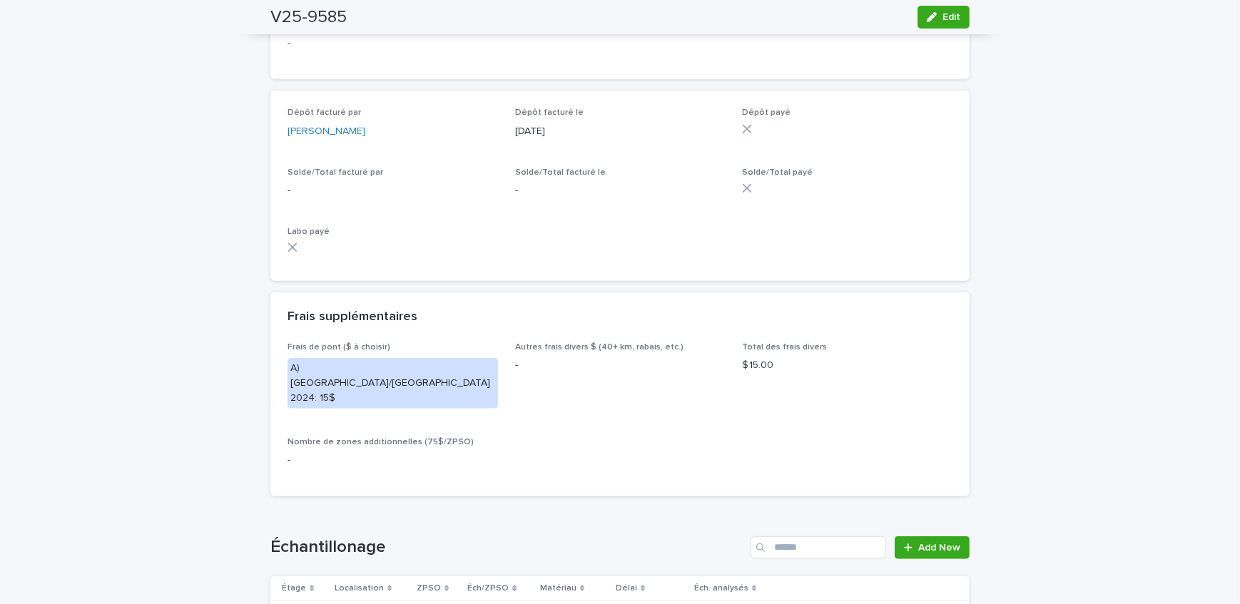
scroll to position [1071, 0]
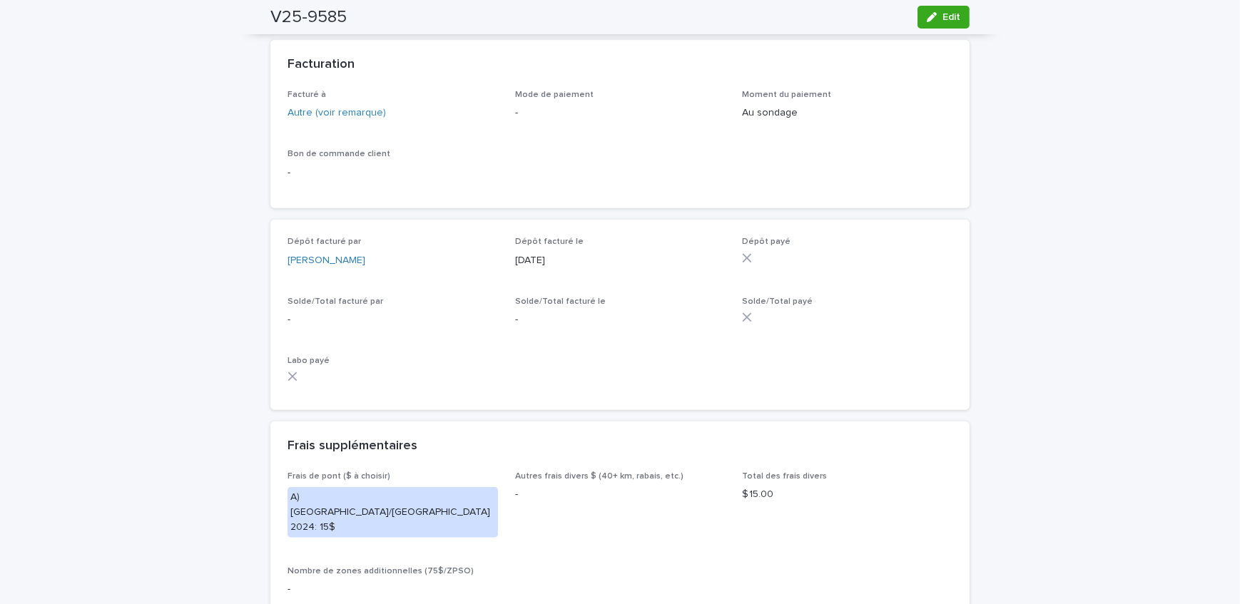
drag, startPoint x: 118, startPoint y: 231, endPoint x: 221, endPoint y: 237, distance: 103.7
click at [118, 231] on div "Loading... Saving… Loading... Saving… V25-9585 Edit V25-9585 Edit Sorry, there …" at bounding box center [620, 287] width 1240 height 2557
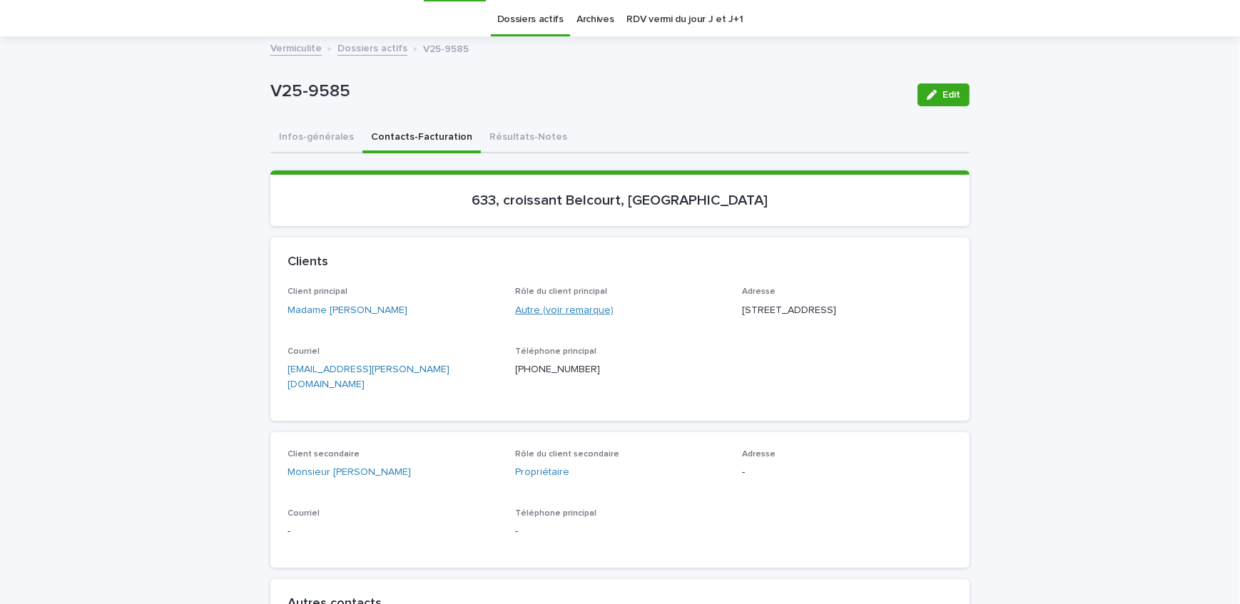
scroll to position [0, 0]
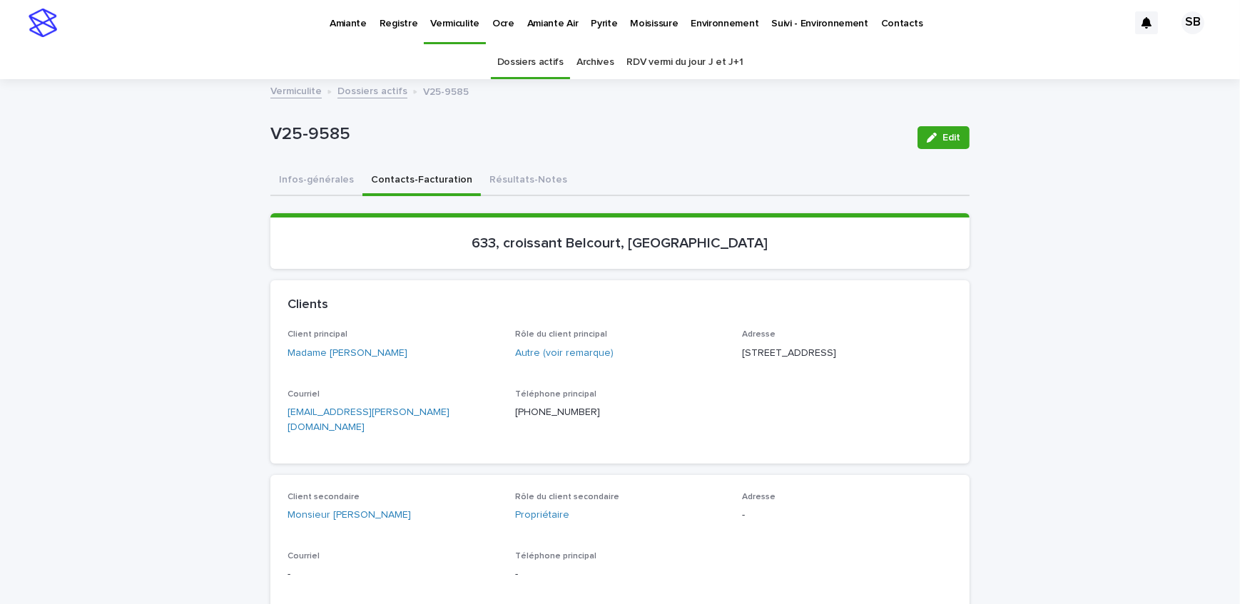
click at [591, 19] on p "Pyrite" at bounding box center [604, 15] width 26 height 30
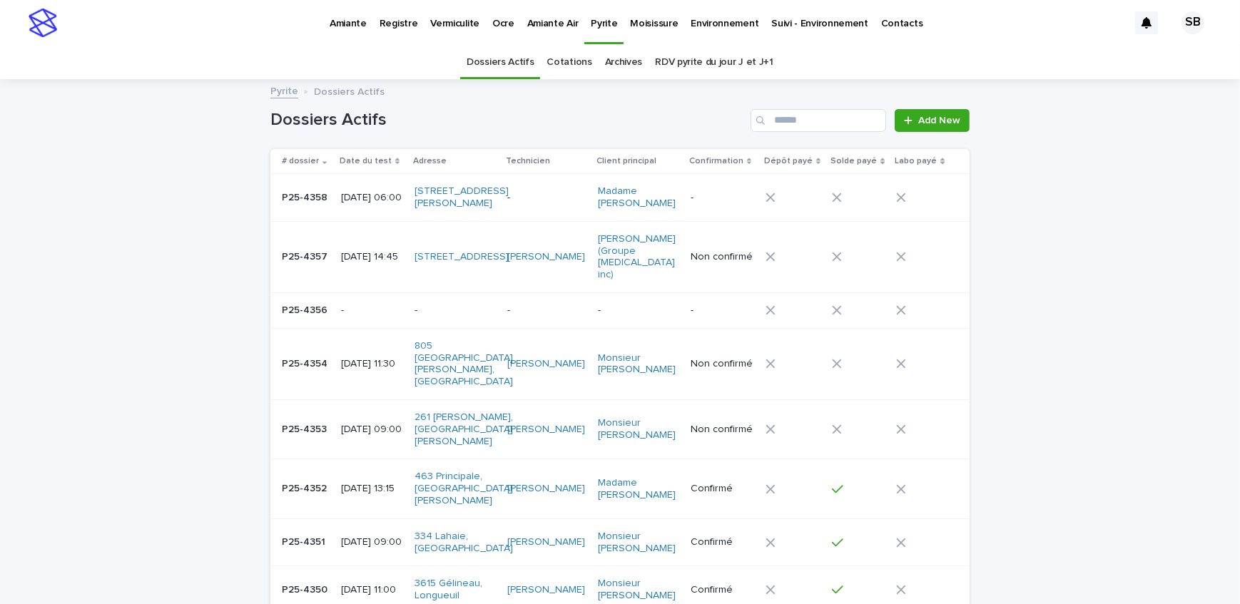
click at [324, 350] on td "P25-4354 P25-4354" at bounding box center [302, 363] width 65 height 71
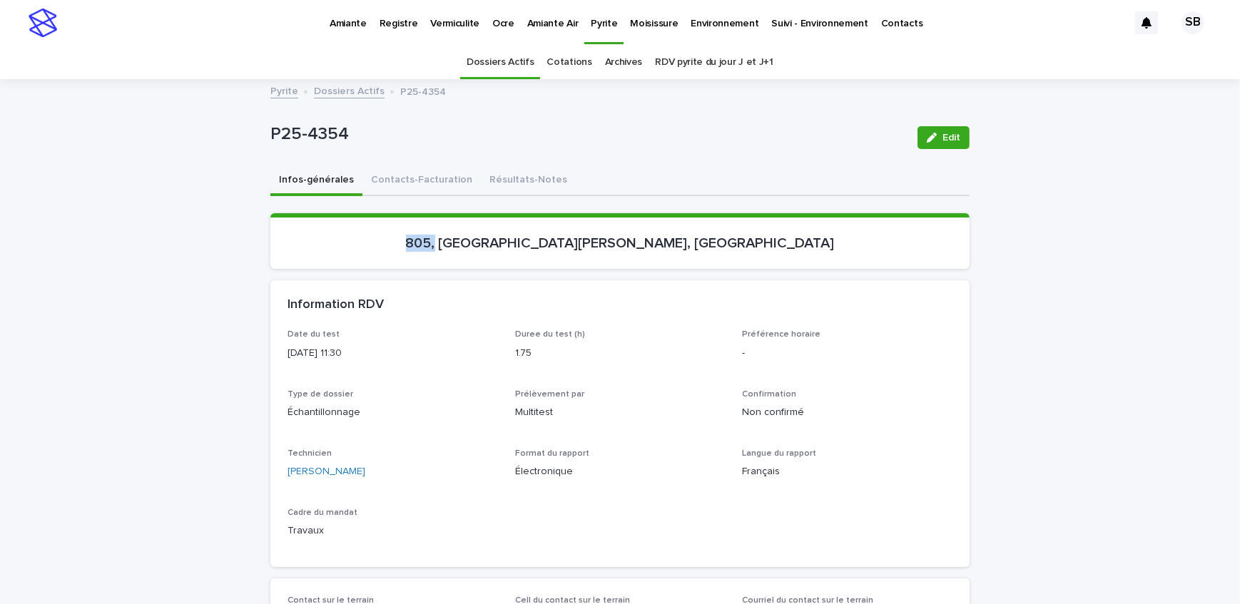
drag, startPoint x: 487, startPoint y: 260, endPoint x: 514, endPoint y: 251, distance: 27.8
click at [514, 251] on section "805, [GEOGRAPHIC_DATA][PERSON_NAME], [GEOGRAPHIC_DATA]" at bounding box center [619, 241] width 699 height 56
drag, startPoint x: 638, startPoint y: 241, endPoint x: 552, endPoint y: 238, distance: 85.7
click at [552, 238] on p "805, [GEOGRAPHIC_DATA][PERSON_NAME], [GEOGRAPHIC_DATA]" at bounding box center [620, 243] width 665 height 17
drag, startPoint x: 353, startPoint y: 131, endPoint x: 248, endPoint y: 138, distance: 105.8
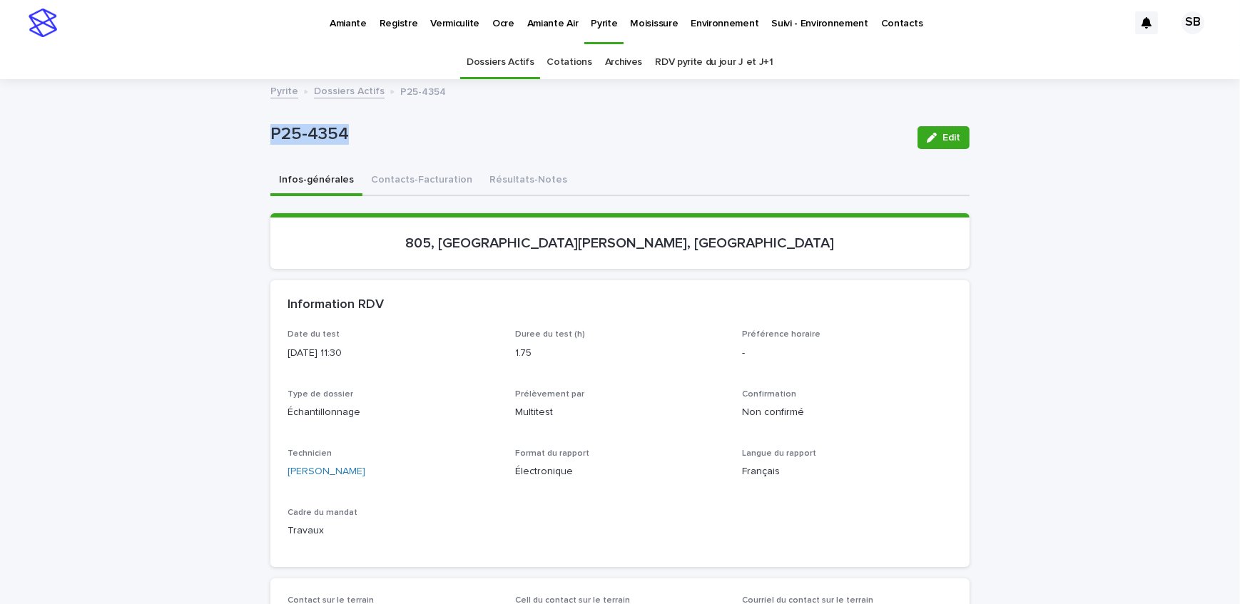
click at [420, 180] on button "Contacts-Facturation" at bounding box center [422, 181] width 118 height 30
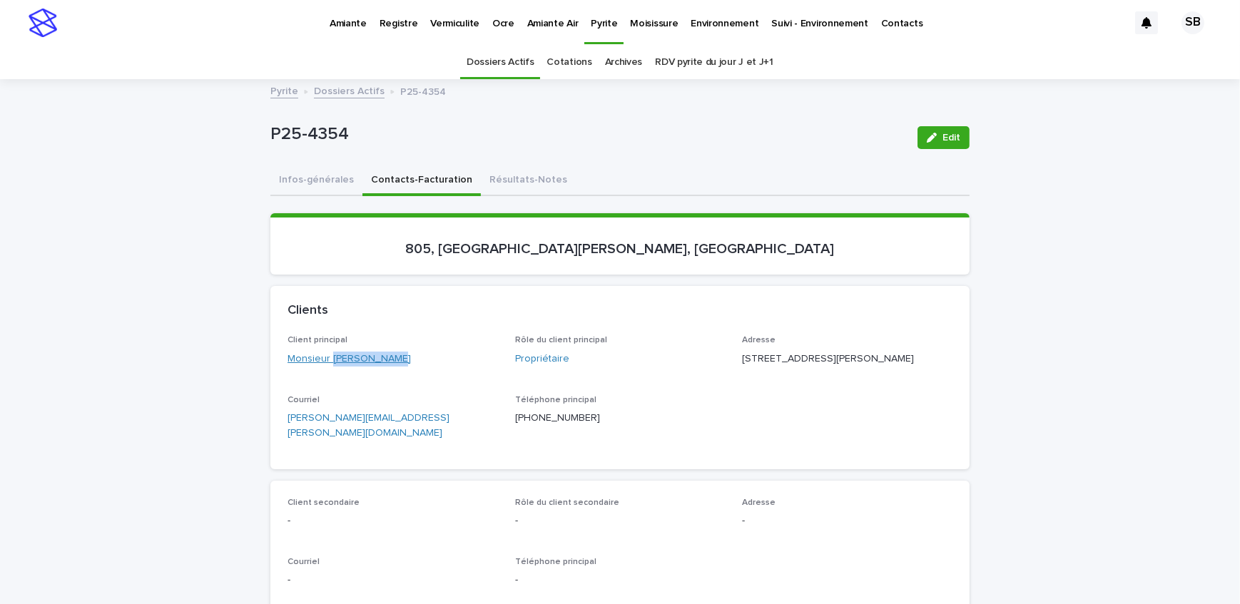
drag, startPoint x: 390, startPoint y: 363, endPoint x: 325, endPoint y: 363, distance: 64.9
click at [325, 363] on div "Monsieur [PERSON_NAME]" at bounding box center [393, 359] width 211 height 15
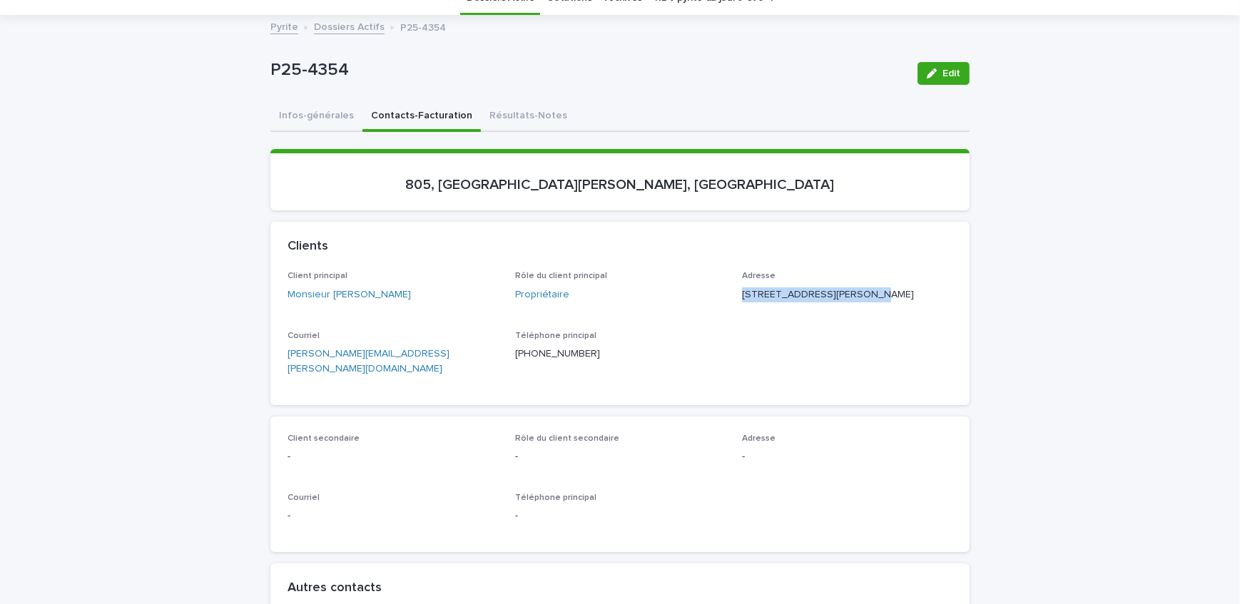
drag, startPoint x: 849, startPoint y: 288, endPoint x: 737, endPoint y: 291, distance: 111.4
click at [742, 291] on p "[STREET_ADDRESS][PERSON_NAME]" at bounding box center [847, 295] width 211 height 15
drag, startPoint x: 816, startPoint y: 304, endPoint x: 732, endPoint y: 309, distance: 84.4
click at [732, 309] on div "Client principal Monsieur [PERSON_NAME] Rôle du client principal Propriétaire A…" at bounding box center [620, 329] width 665 height 116
drag, startPoint x: 859, startPoint y: 319, endPoint x: 822, endPoint y: 328, distance: 38.1
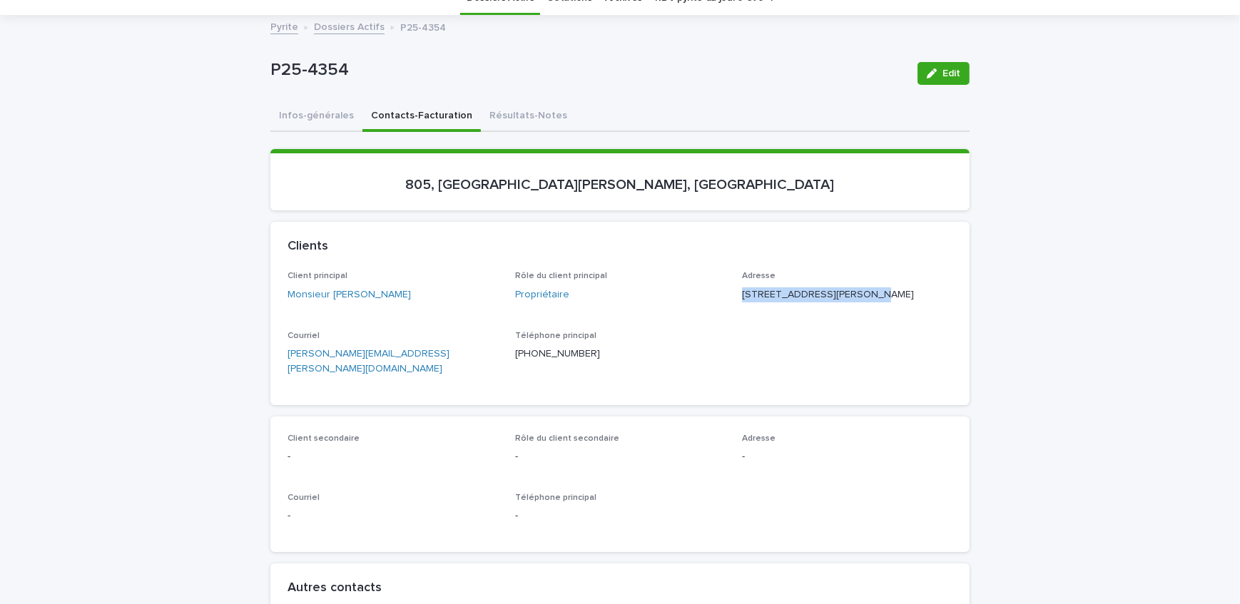
click at [822, 328] on div "Client principal Monsieur [PERSON_NAME] Rôle du client principal Propriétaire A…" at bounding box center [620, 329] width 665 height 116
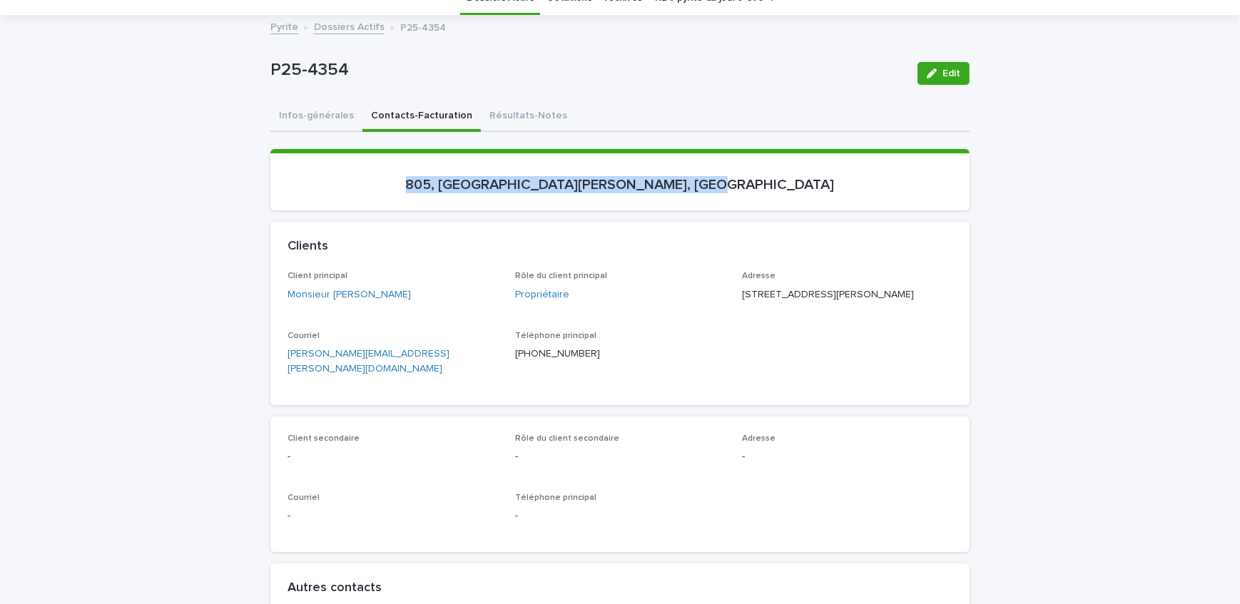
drag, startPoint x: 757, startPoint y: 180, endPoint x: 437, endPoint y: 216, distance: 321.7
click at [437, 216] on div "Loading... Saving… 805, [GEOGRAPHIC_DATA][PERSON_NAME], [GEOGRAPHIC_DATA]" at bounding box center [619, 185] width 699 height 73
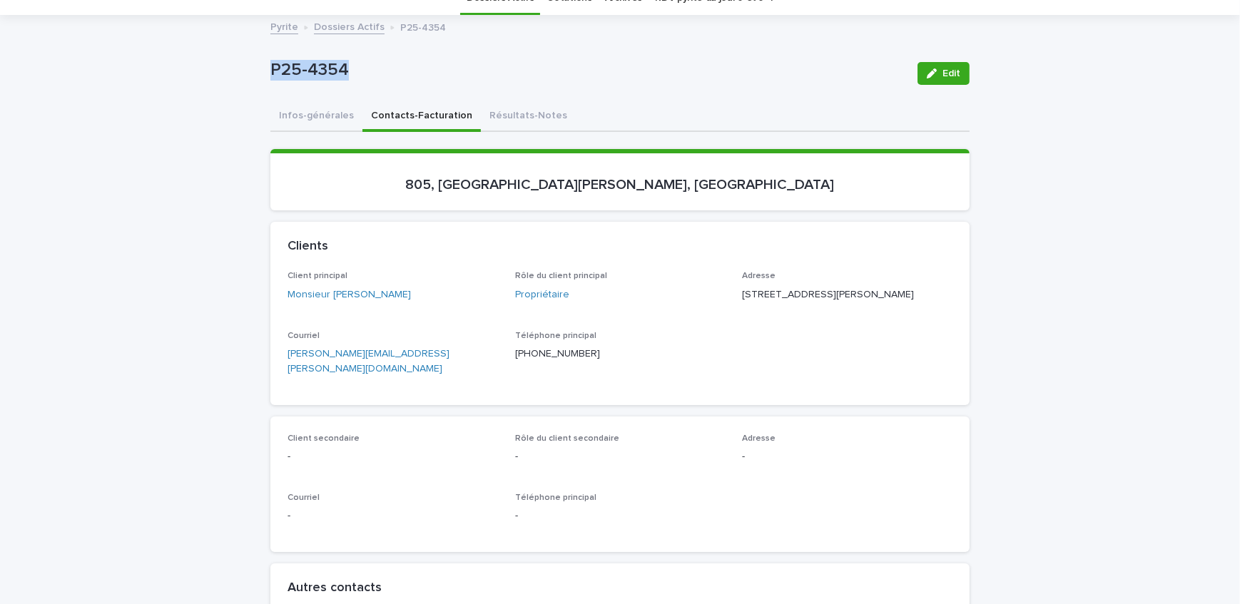
drag, startPoint x: 363, startPoint y: 81, endPoint x: 228, endPoint y: 85, distance: 134.9
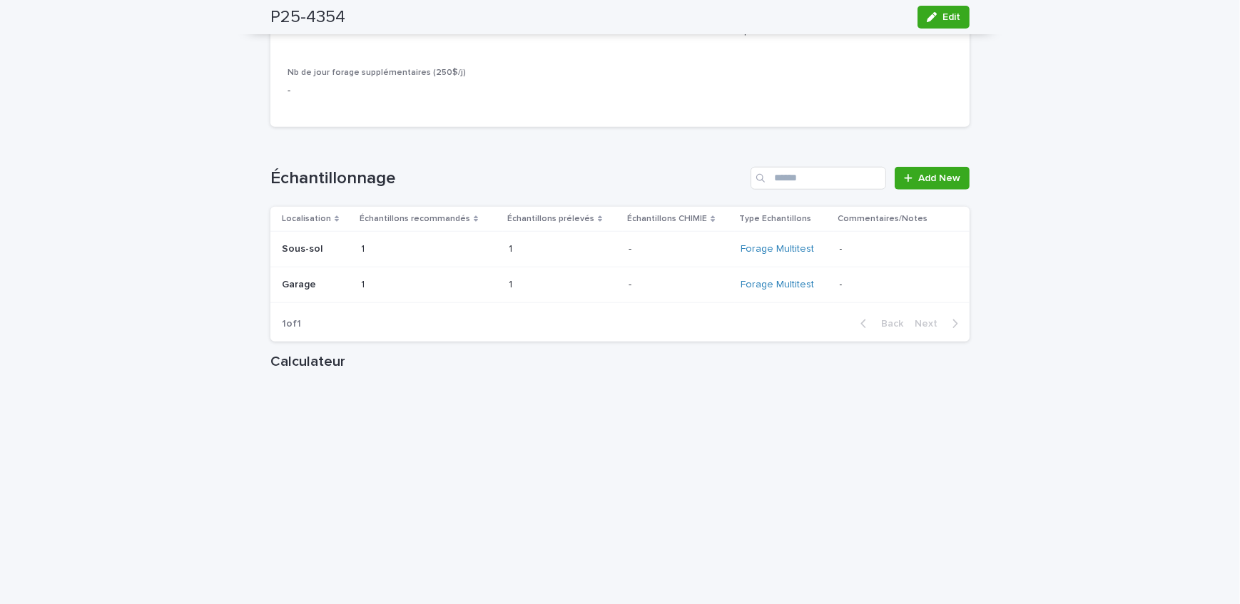
scroll to position [1621, 0]
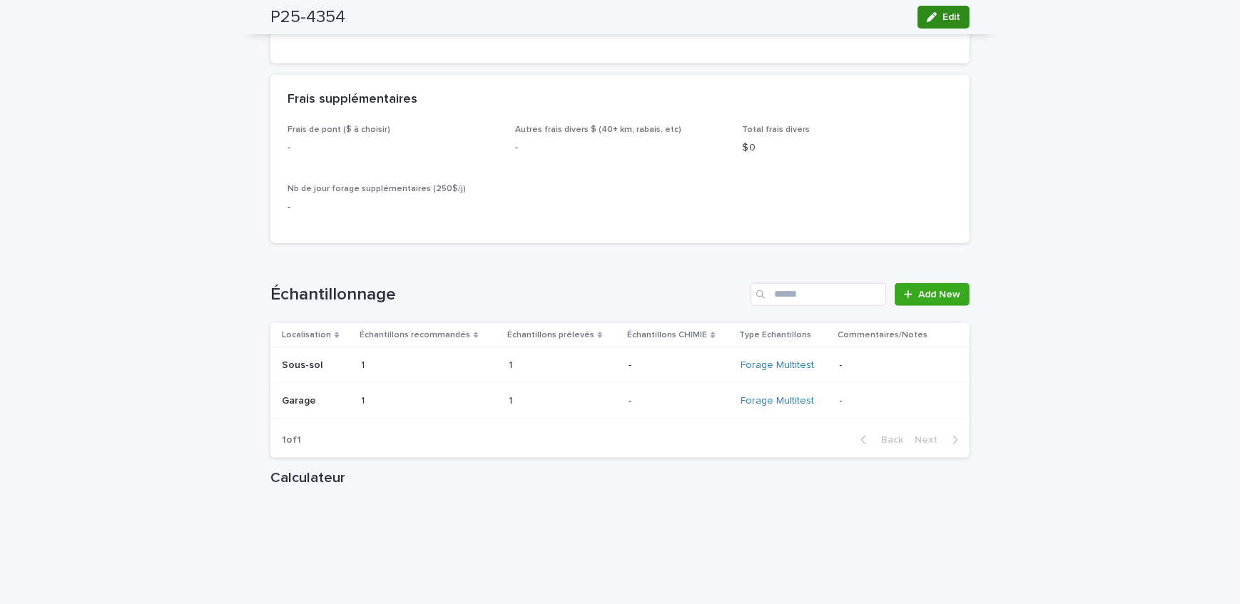
click at [936, 21] on div "button" at bounding box center [935, 17] width 16 height 10
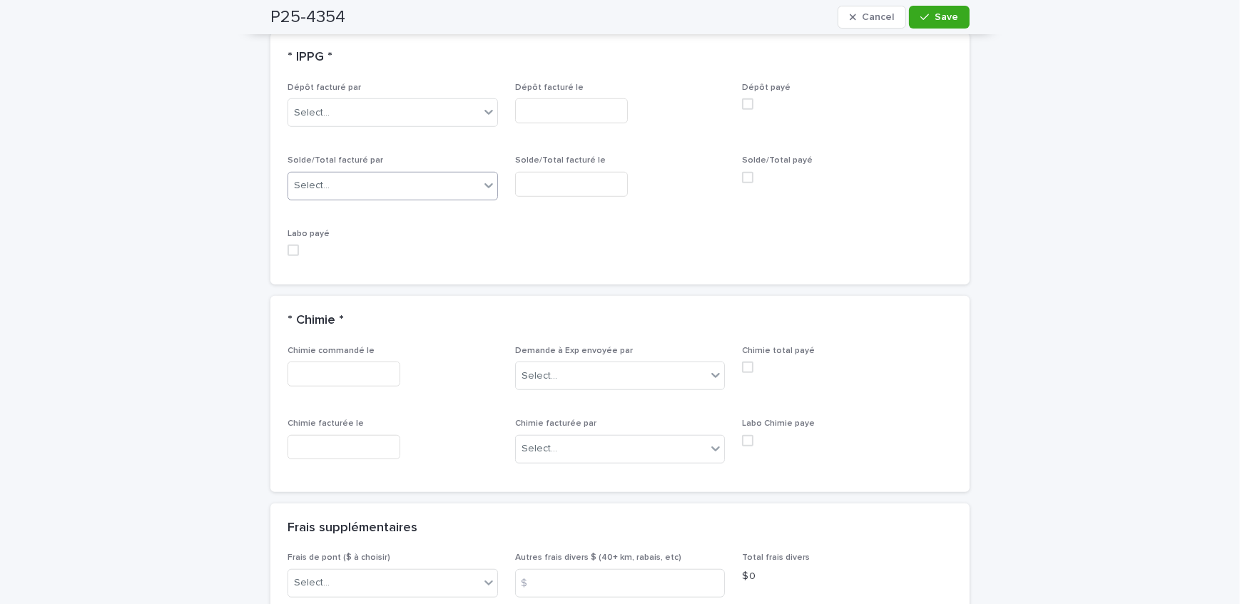
scroll to position [1310, 0]
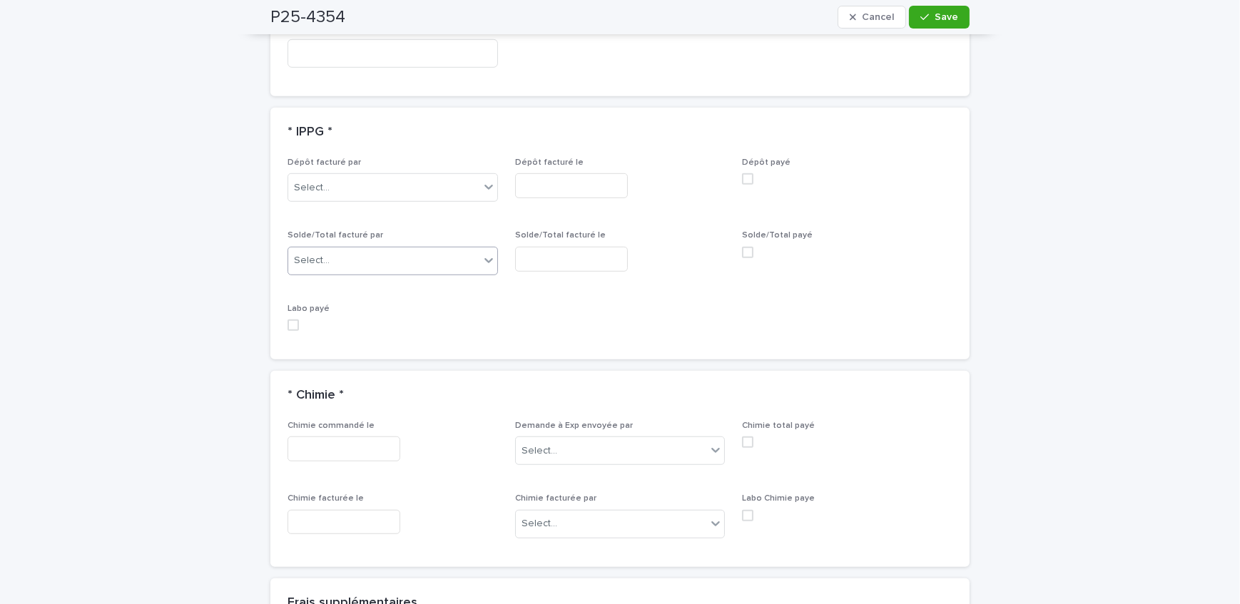
click at [372, 251] on div "Select..." at bounding box center [383, 261] width 191 height 24
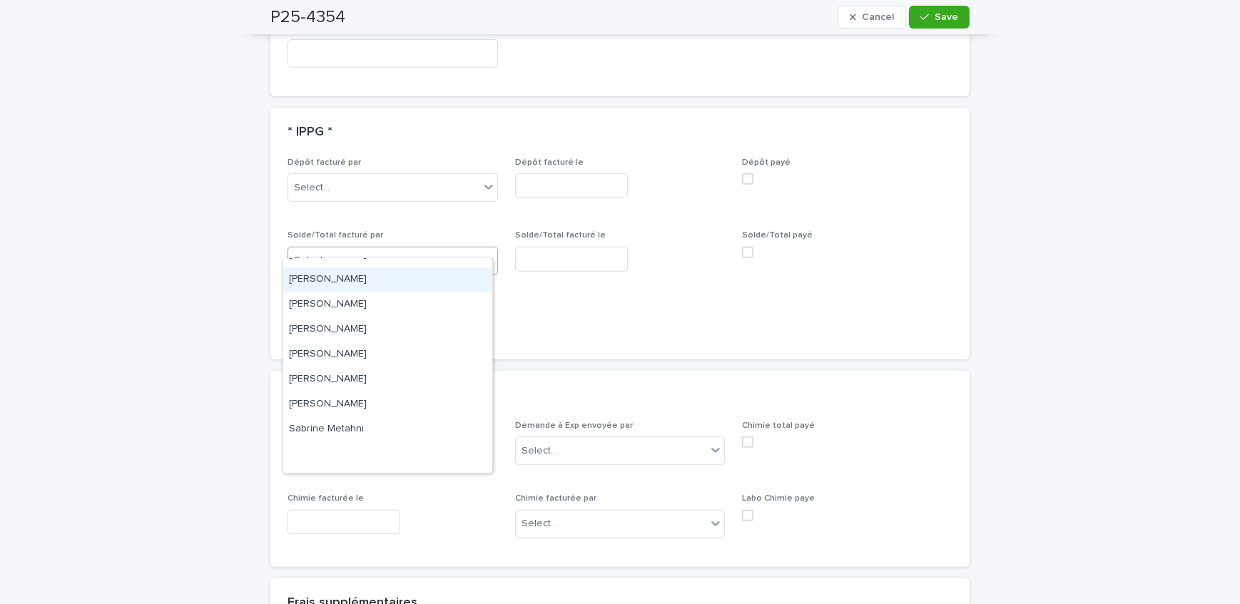
scroll to position [186, 0]
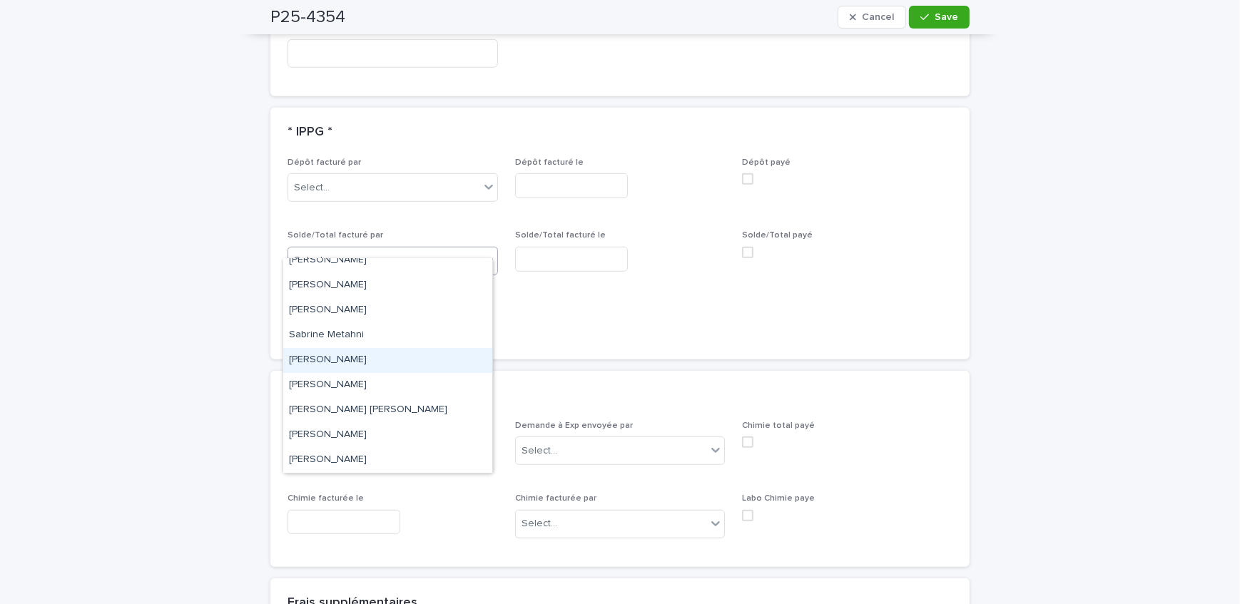
click at [400, 361] on div "[PERSON_NAME]" at bounding box center [387, 360] width 209 height 25
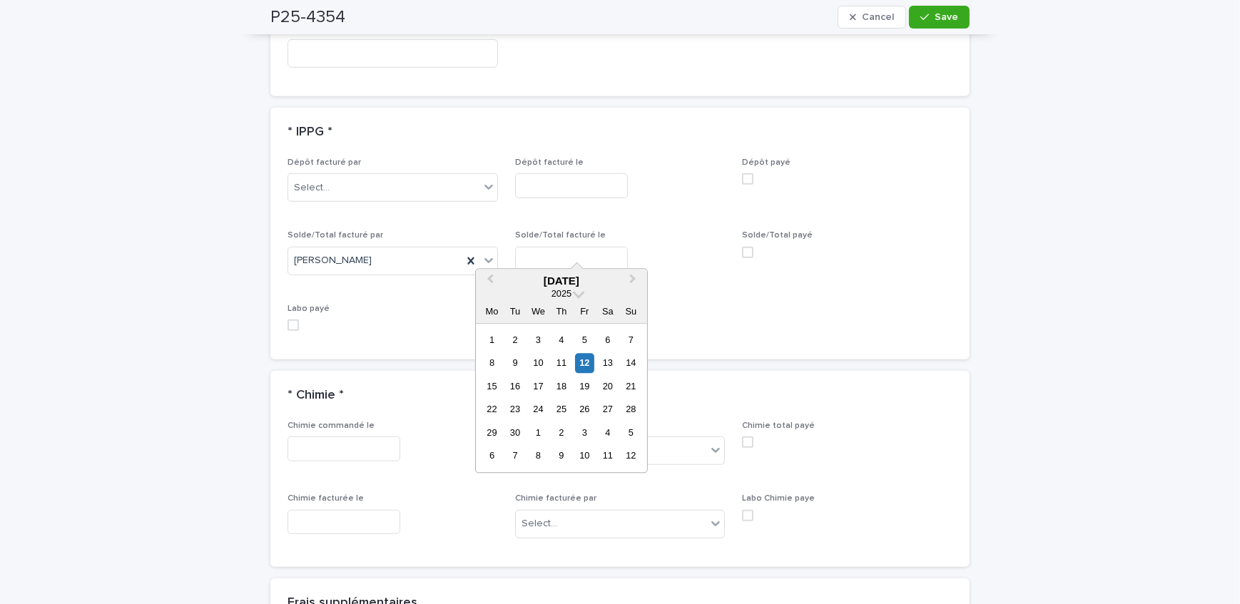
click at [582, 250] on input "text" at bounding box center [571, 259] width 113 height 25
click at [585, 360] on div "12" at bounding box center [584, 363] width 19 height 19
type input "**********"
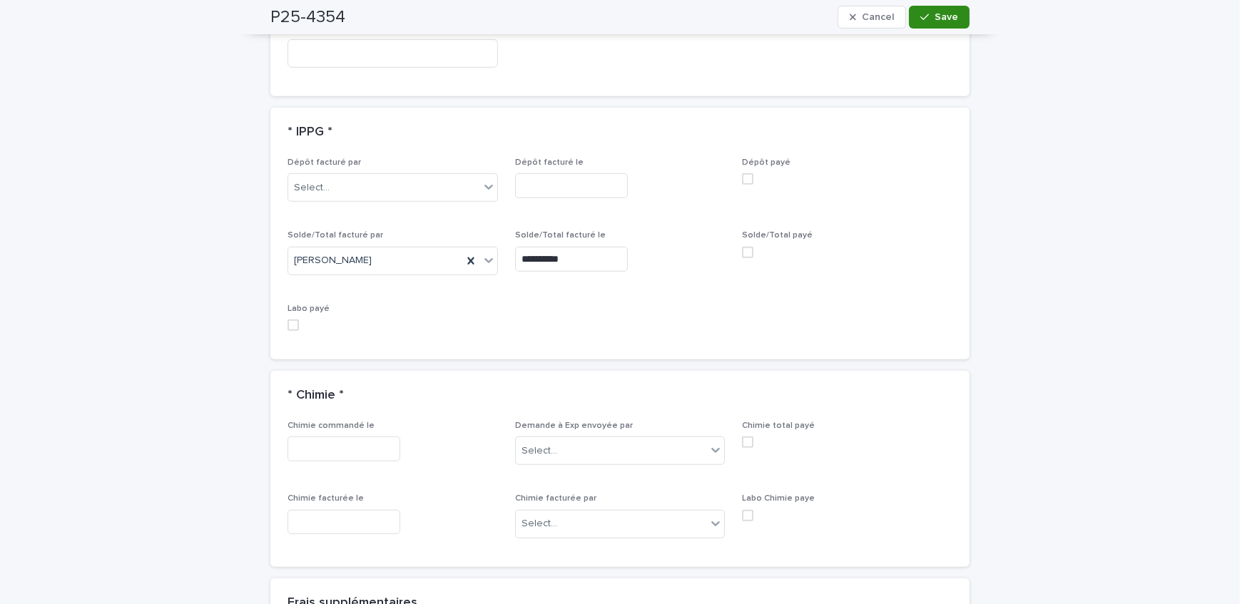
click at [930, 21] on button "Save" at bounding box center [939, 17] width 61 height 23
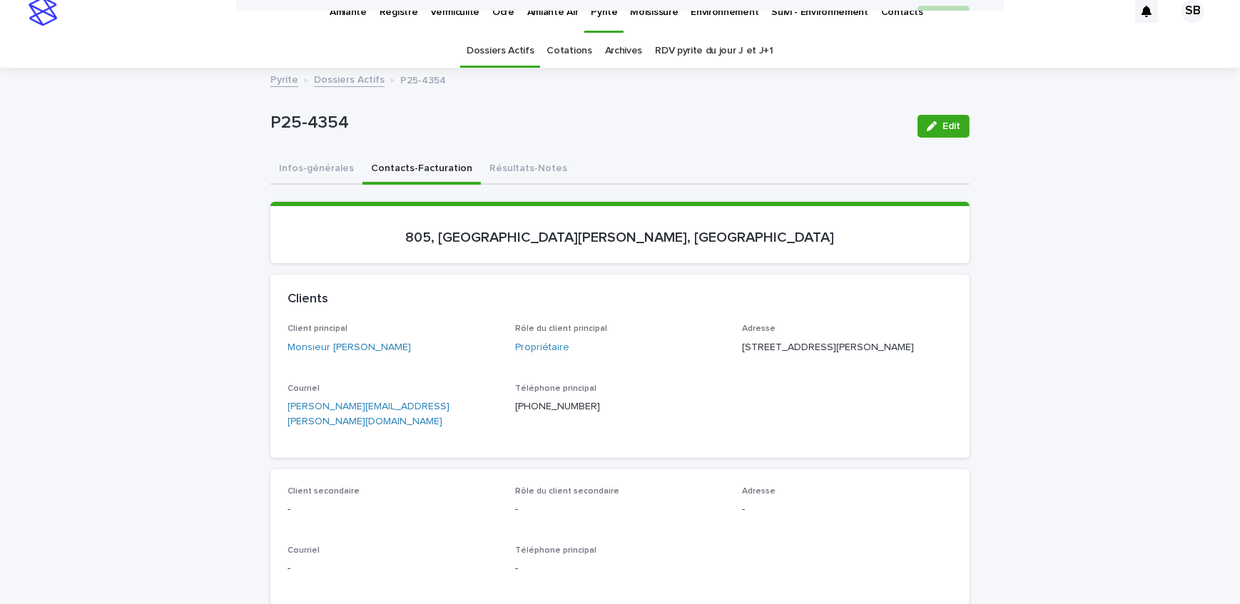
scroll to position [0, 0]
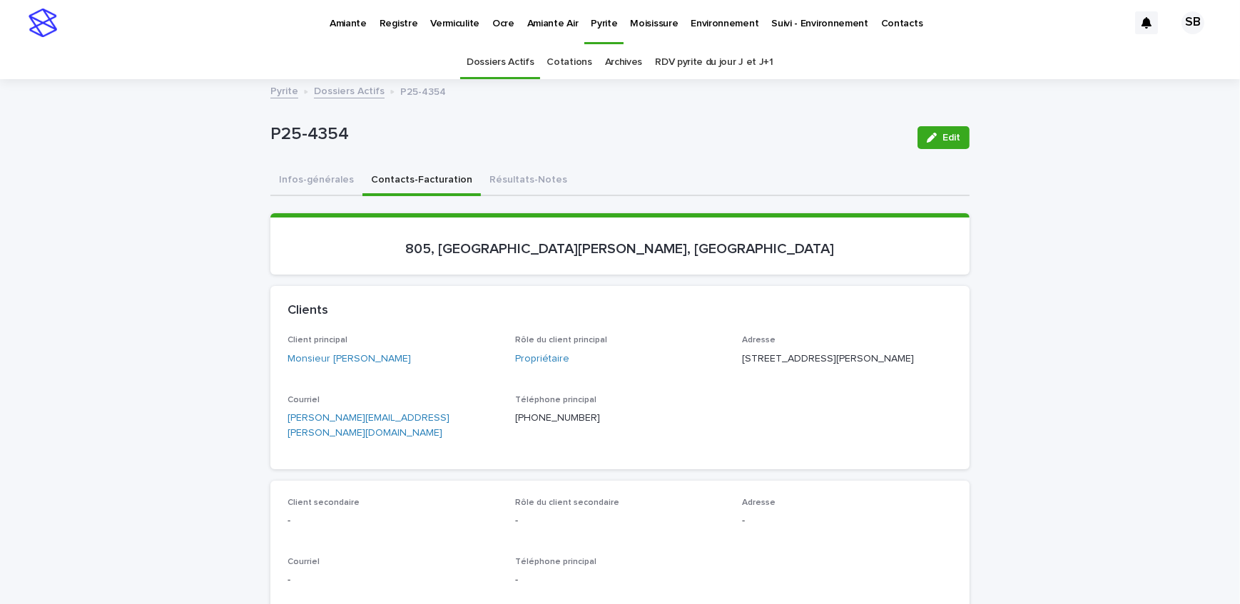
click at [354, 91] on link "Dossiers Actifs" at bounding box center [349, 90] width 71 height 16
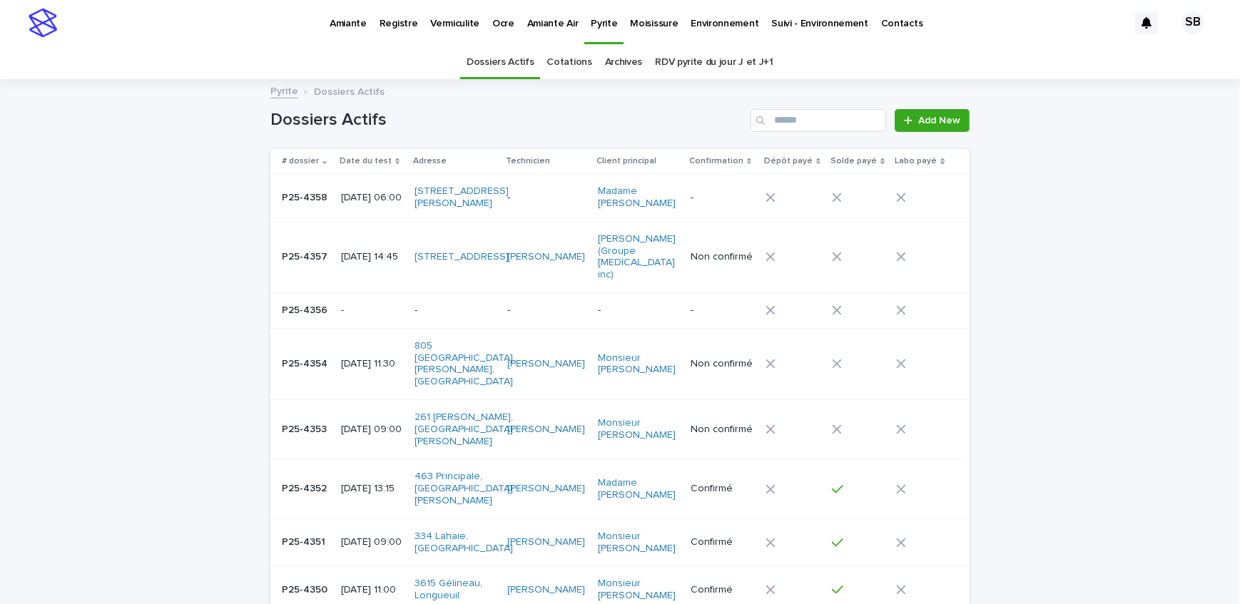
scroll to position [45, 0]
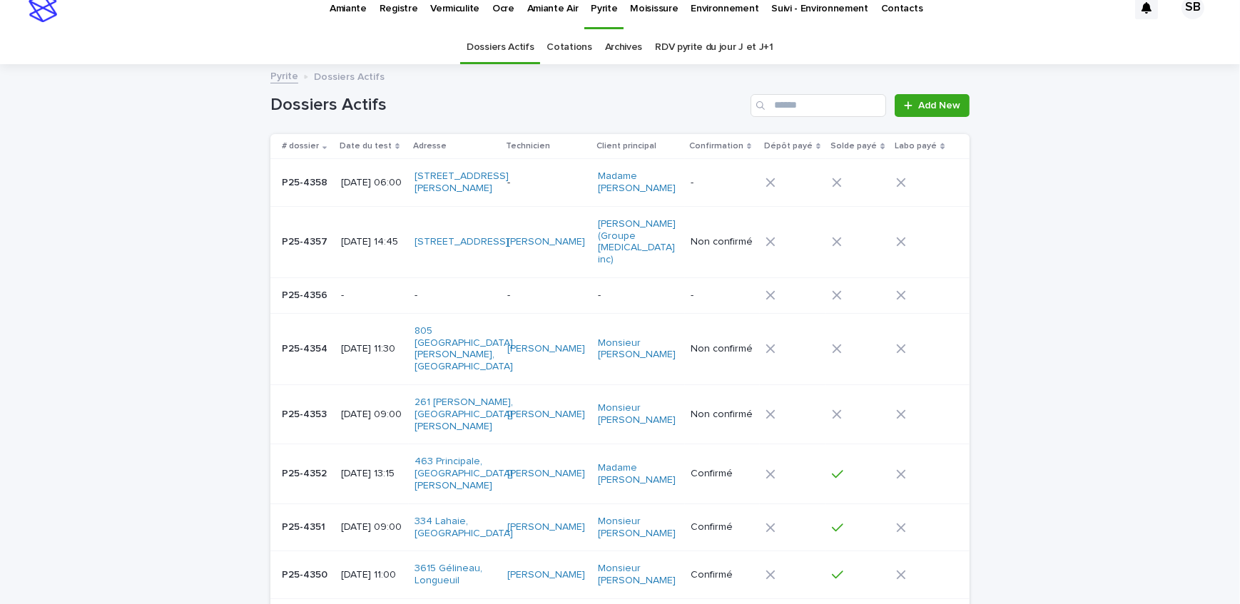
scroll to position [0, 0]
